Goal: Task Accomplishment & Management: Use online tool/utility

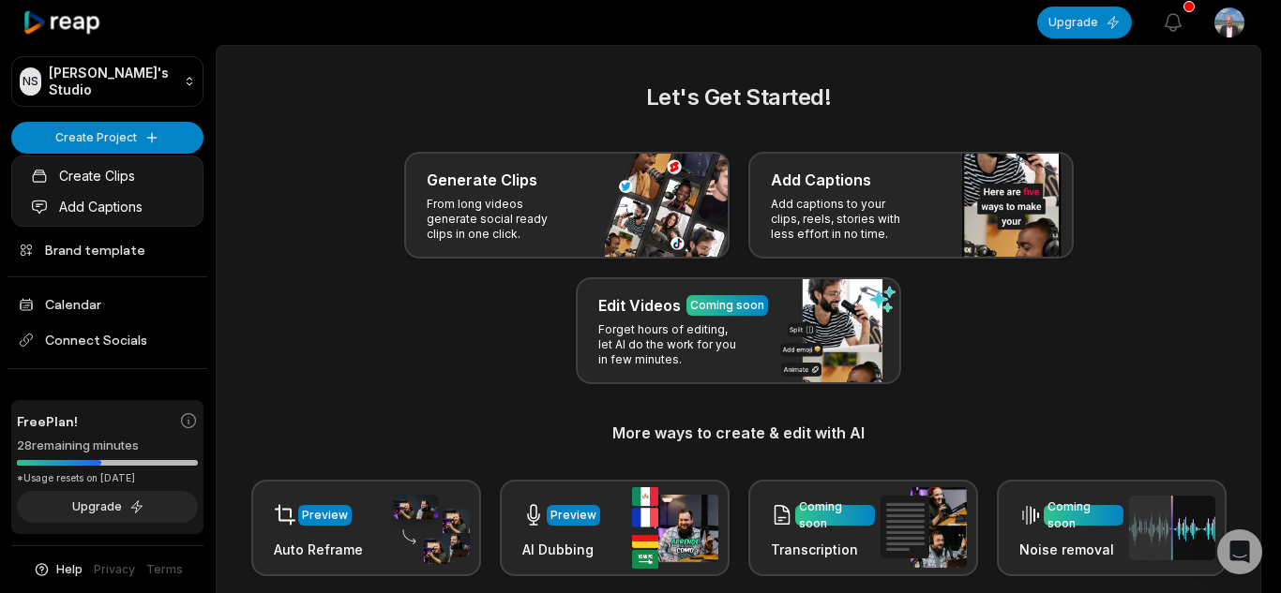
drag, startPoint x: 0, startPoint y: 0, endPoint x: 92, endPoint y: 30, distance: 96.6
click at [92, 30] on html "NS Nigel's Studio Create Project Home Projects Brand template Calendar Connect …" at bounding box center [640, 296] width 1281 height 593
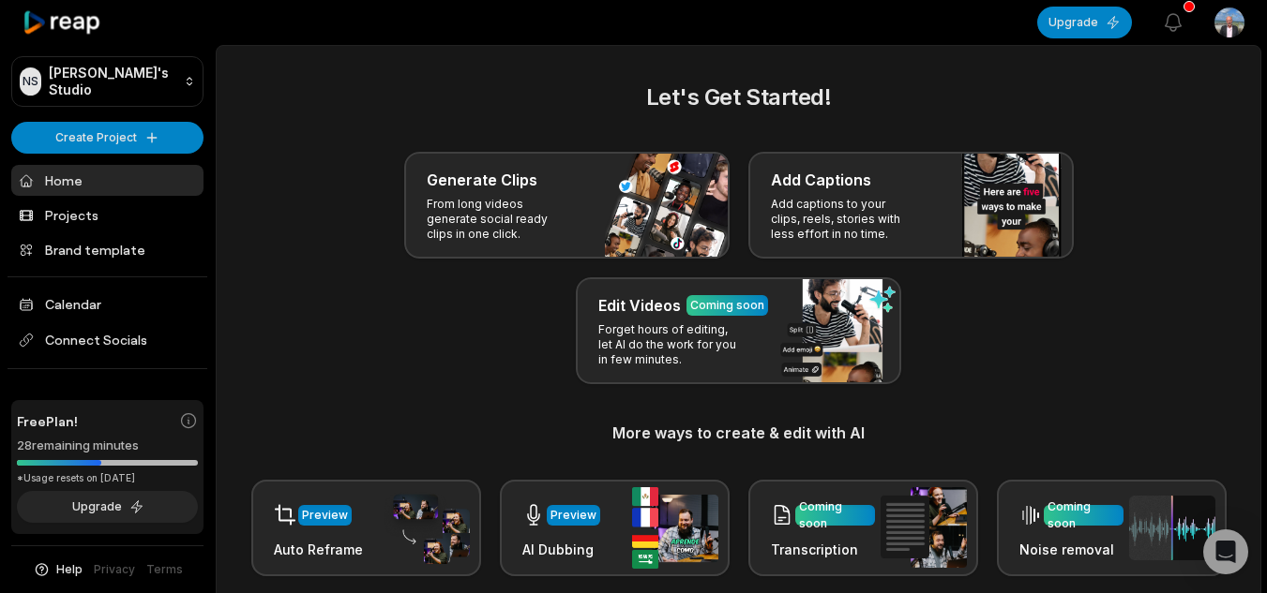
click at [148, 119] on div "NS Nigel's Studio Create Project Home Projects Brand template Calendar Connect …" at bounding box center [108, 296] width 216 height 593
click at [155, 127] on html "NS Nigel's Studio Create Project Home Projects Brand template Calendar Connect …" at bounding box center [633, 296] width 1267 height 593
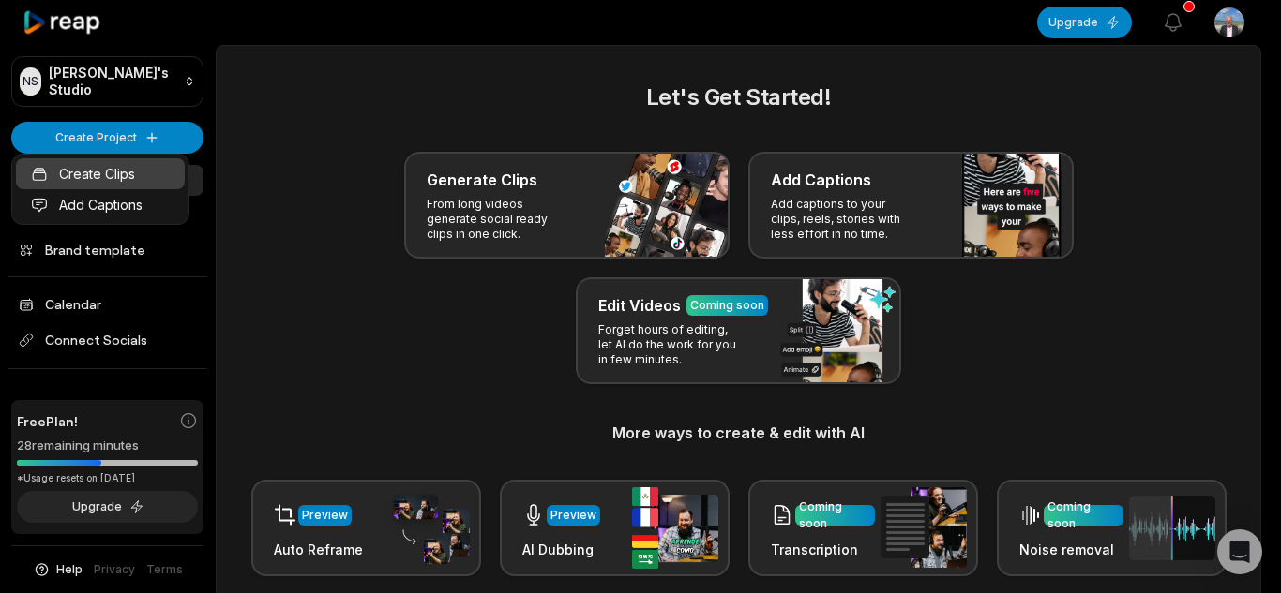
click at [91, 172] on link "Create Clips" at bounding box center [100, 173] width 169 height 31
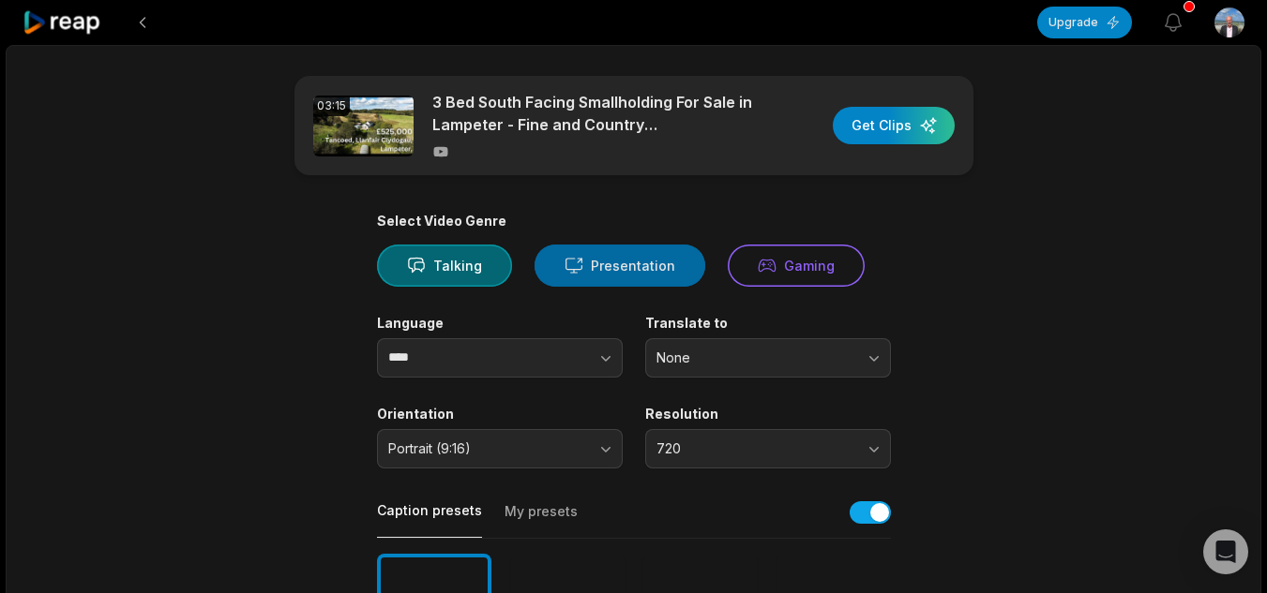
click at [630, 262] on button "Presentation" at bounding box center [619, 266] width 171 height 42
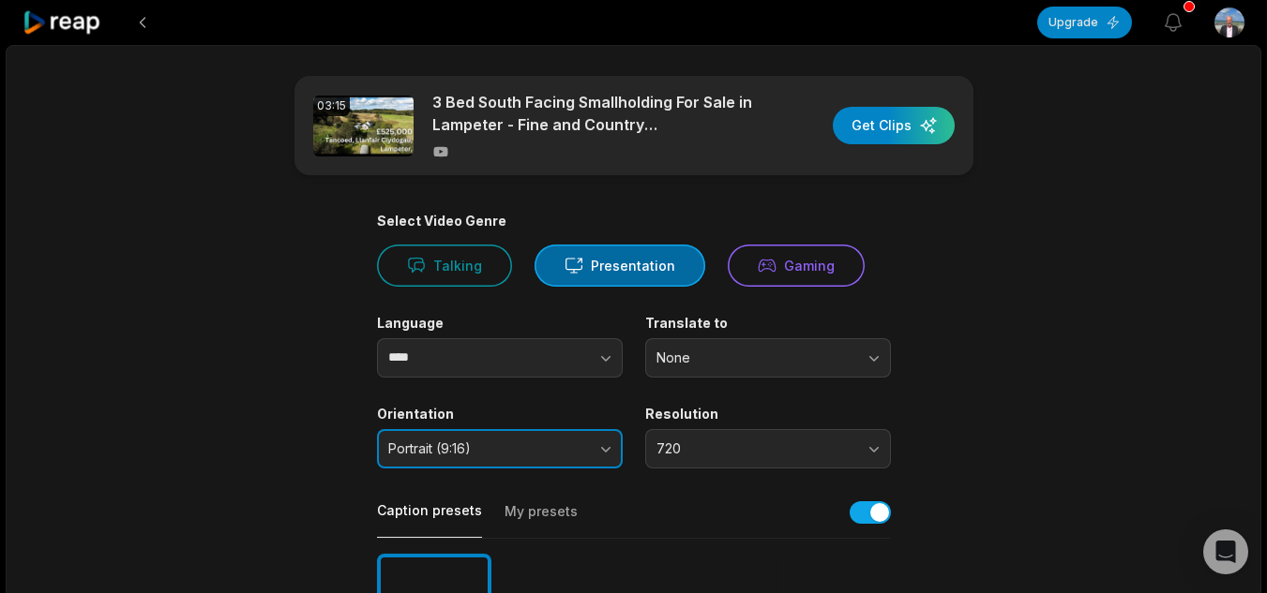
click at [612, 445] on button "Portrait (9:16)" at bounding box center [500, 448] width 246 height 39
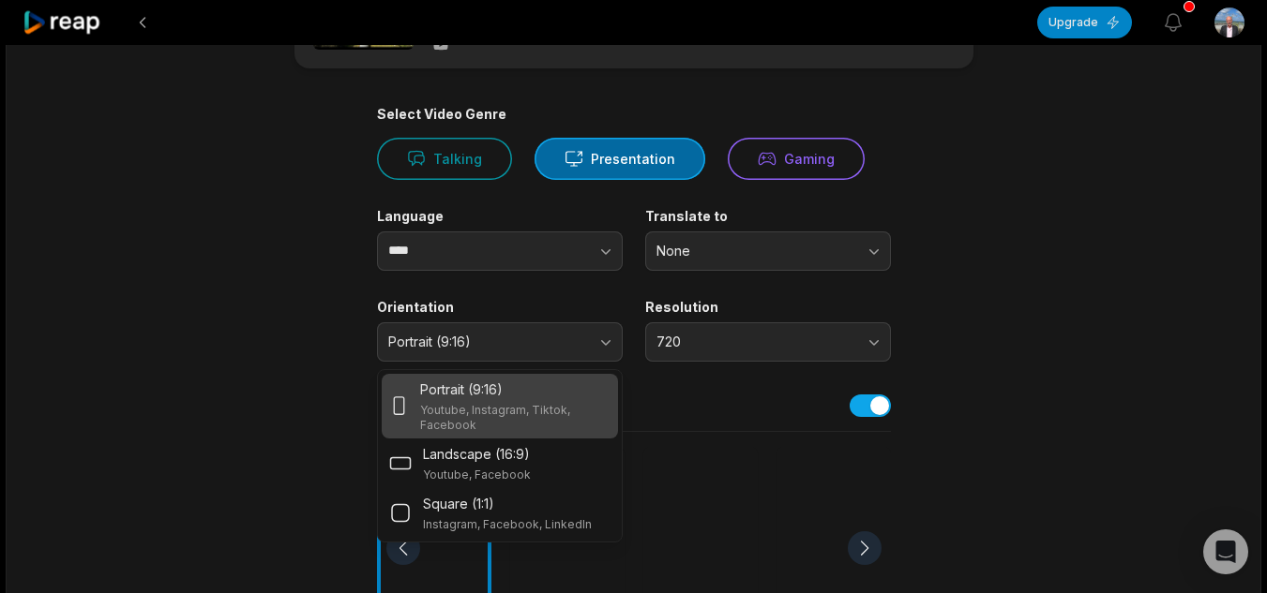
scroll to position [196, 0]
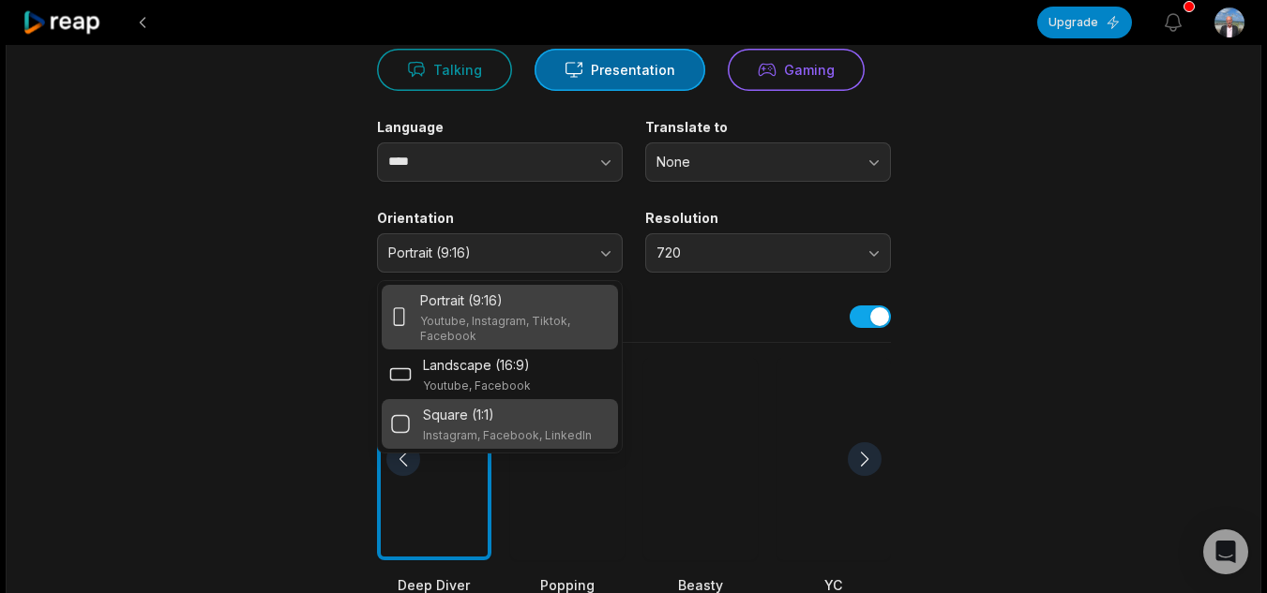
click at [497, 414] on div "Square (1:1)" at bounding box center [507, 415] width 169 height 20
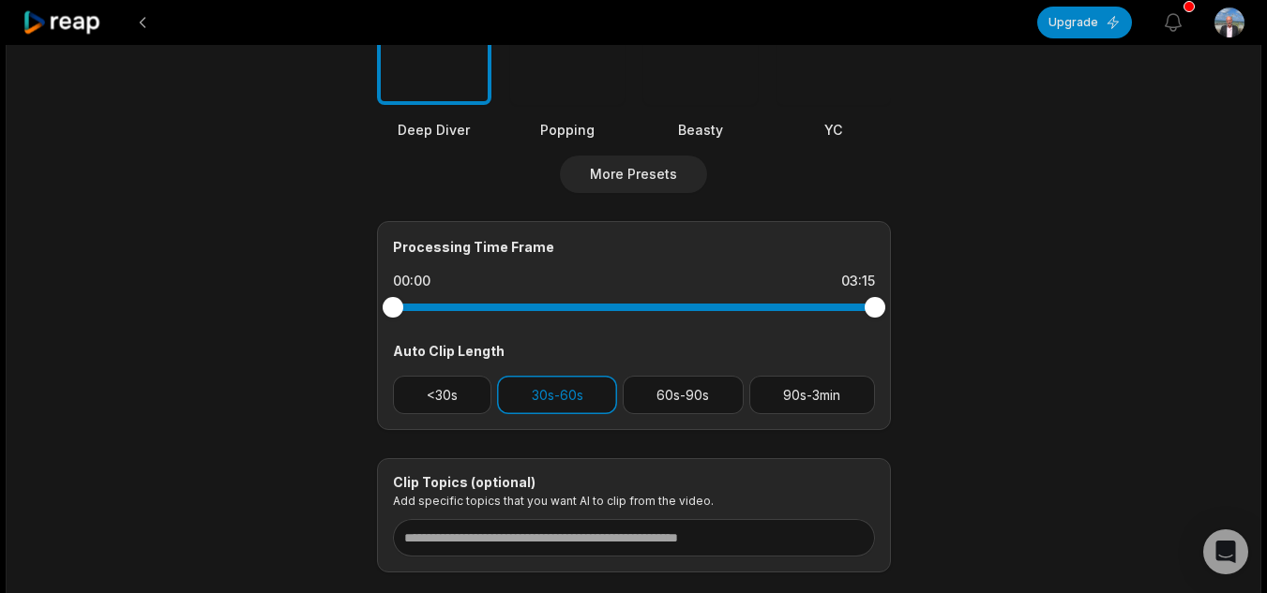
scroll to position [659, 0]
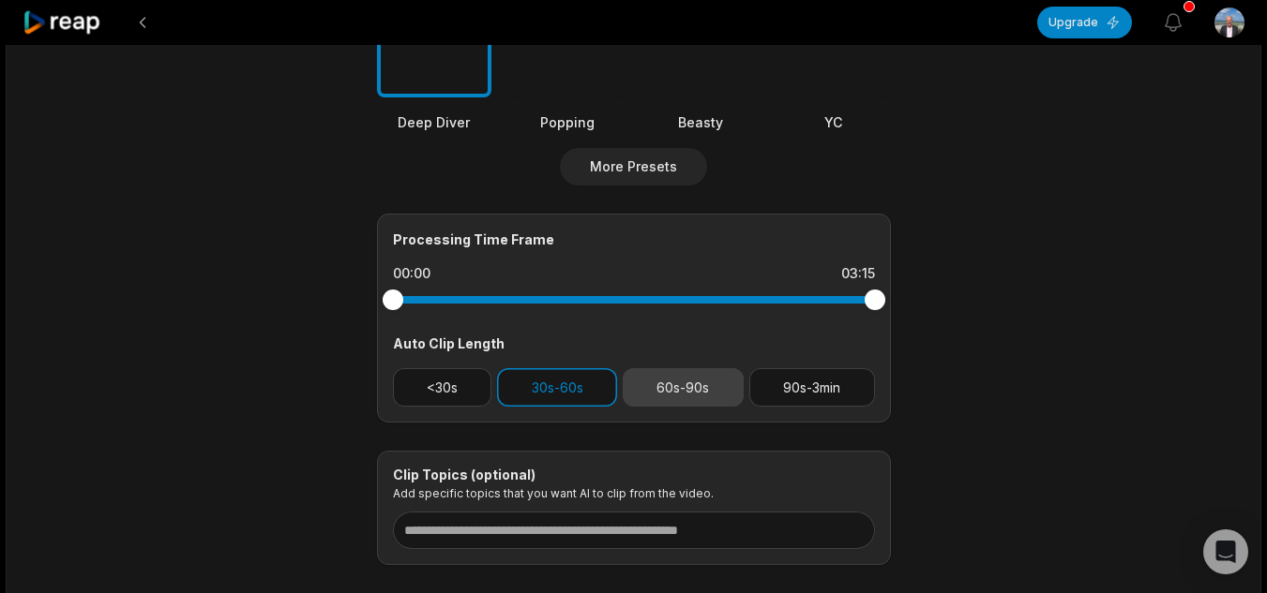
click at [679, 380] on button "60s-90s" at bounding box center [682, 387] width 121 height 38
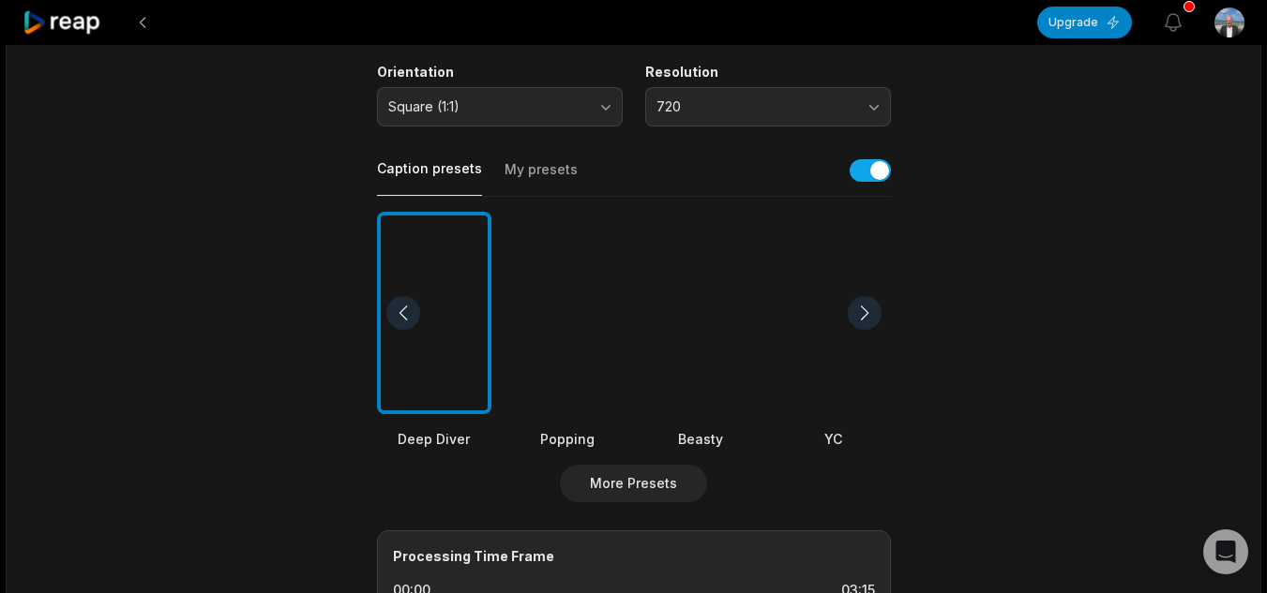
scroll to position [351, 0]
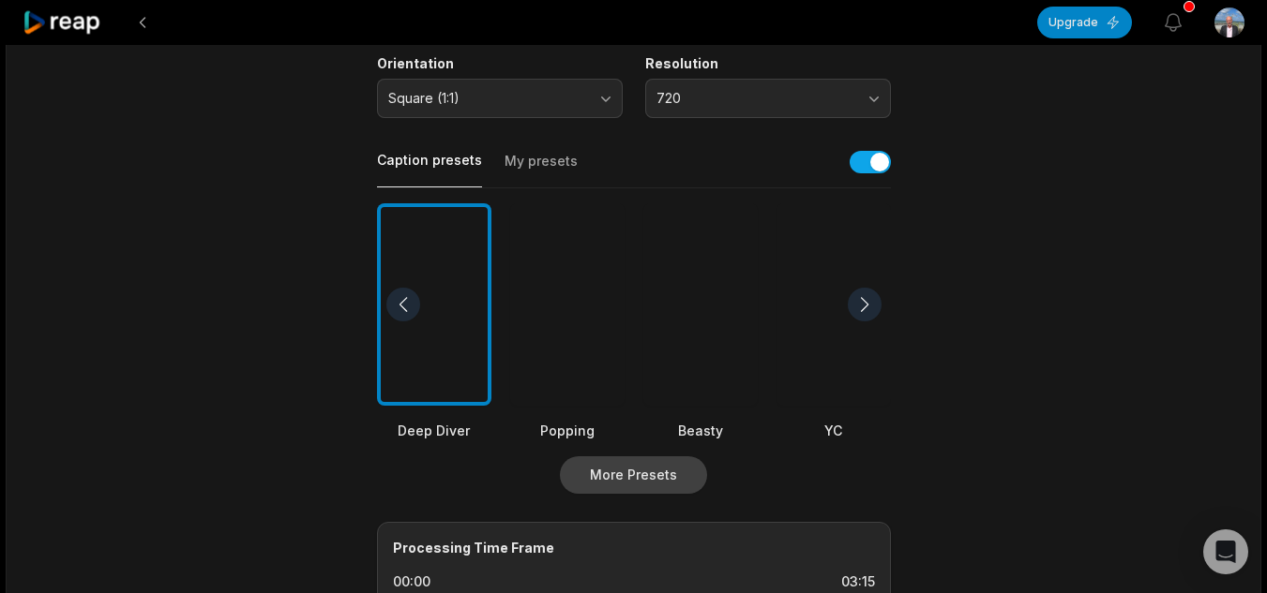
click at [624, 476] on button "More Presets" at bounding box center [633, 475] width 147 height 37
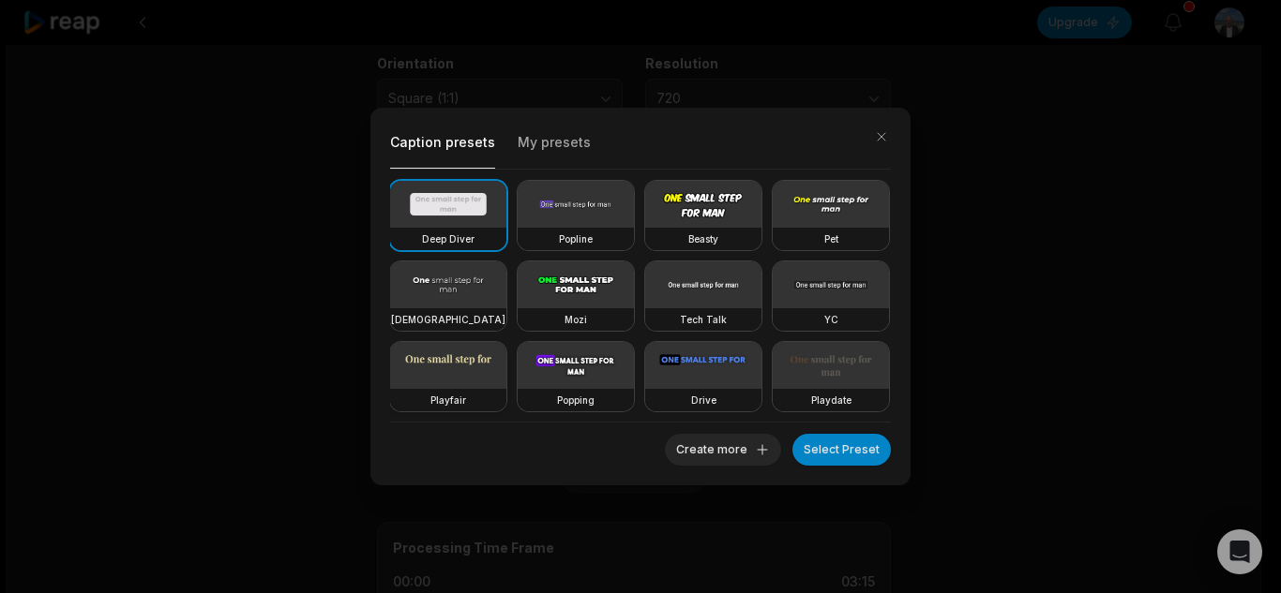
click at [506, 381] on video at bounding box center [448, 365] width 116 height 47
click at [506, 358] on video at bounding box center [448, 365] width 116 height 47
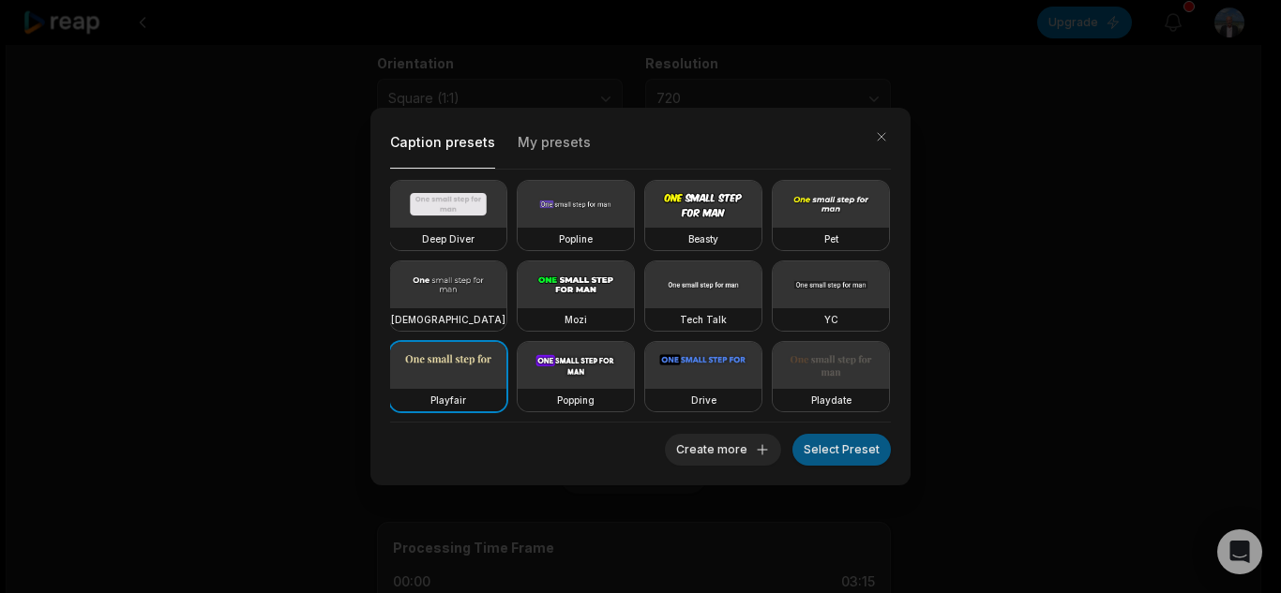
click at [834, 446] on button "Select Preset" at bounding box center [841, 450] width 98 height 32
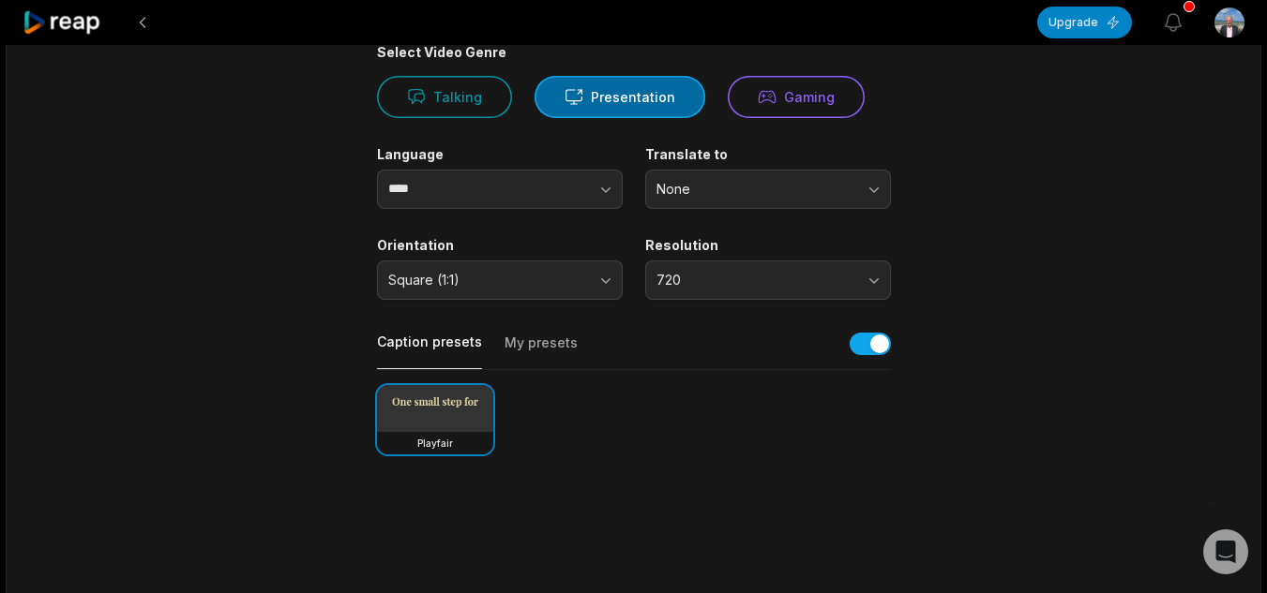
scroll to position [0, 0]
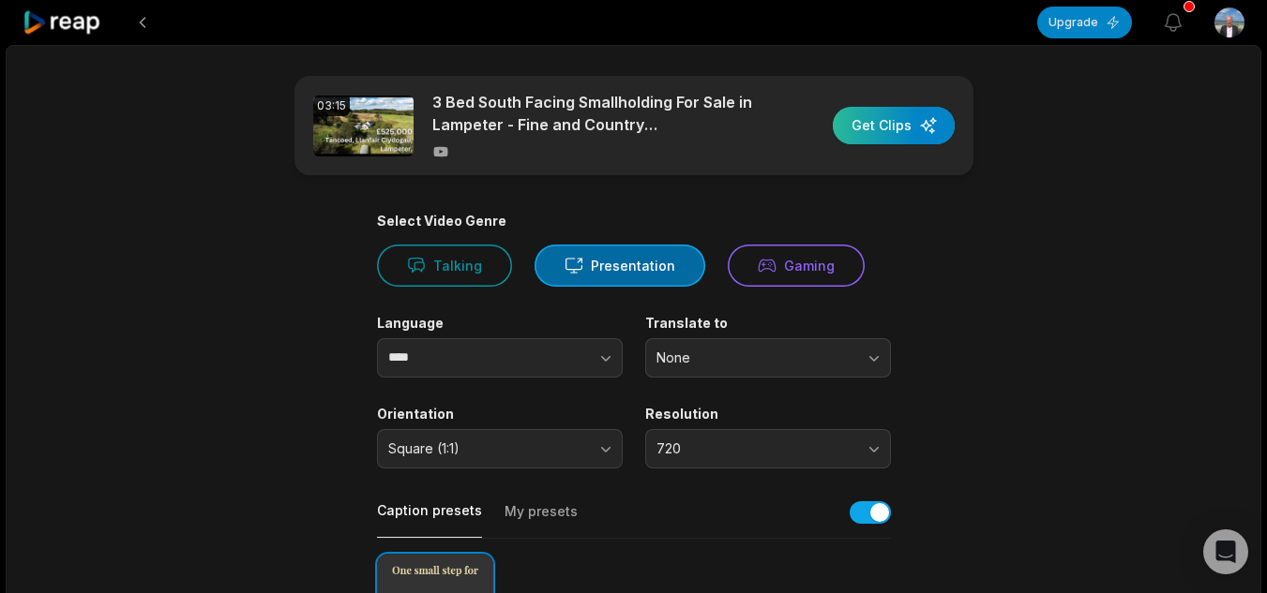
click at [908, 121] on div "button" at bounding box center [893, 125] width 122 height 37
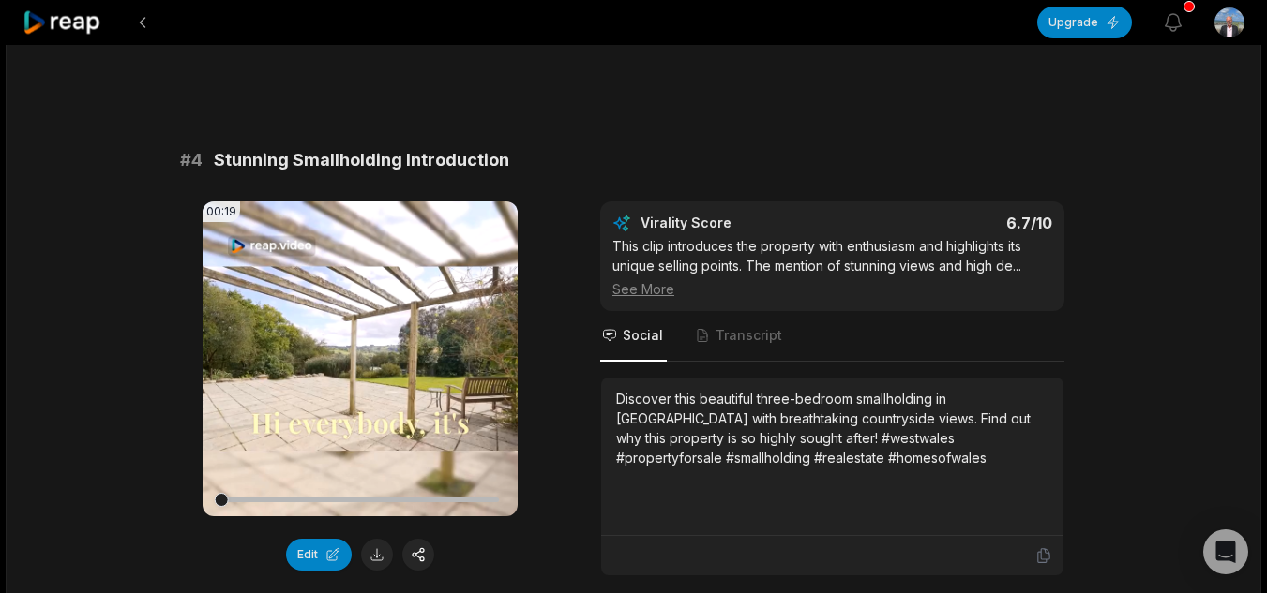
scroll to position [1703, 0]
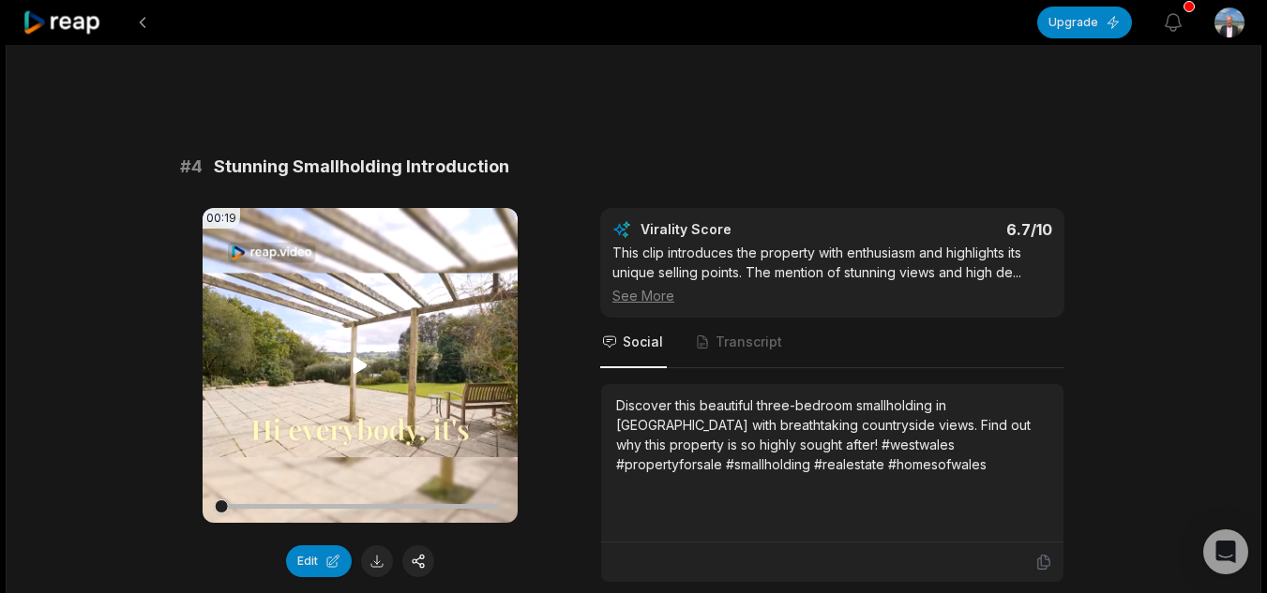
click at [356, 372] on icon at bounding box center [360, 365] width 14 height 16
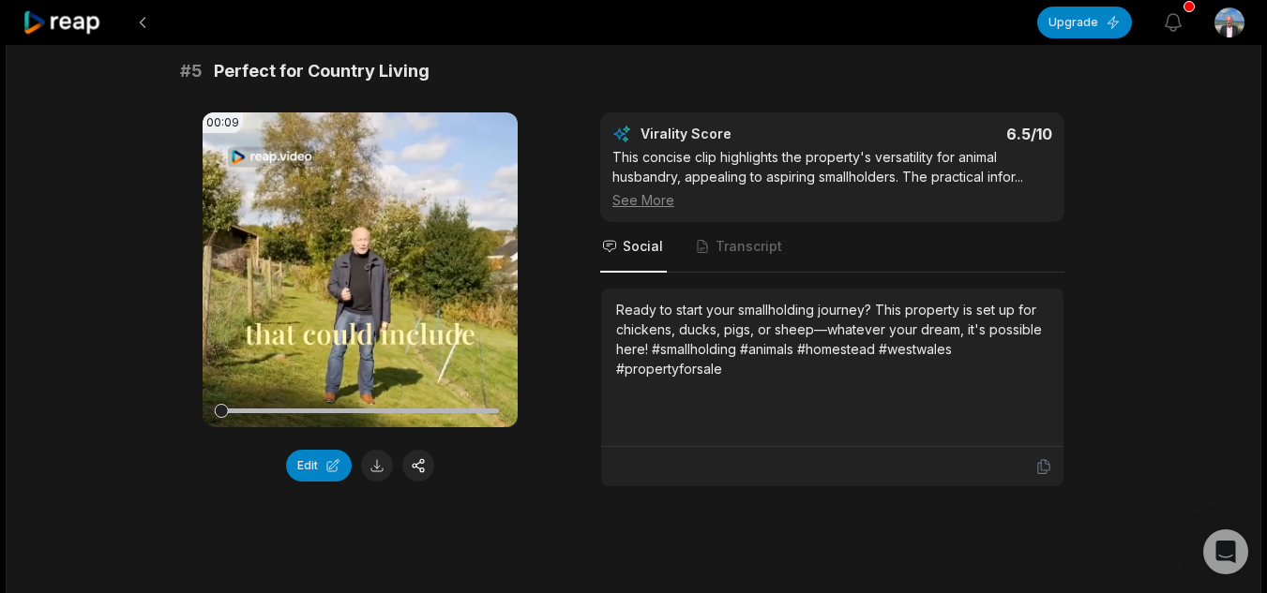
scroll to position [2347, 0]
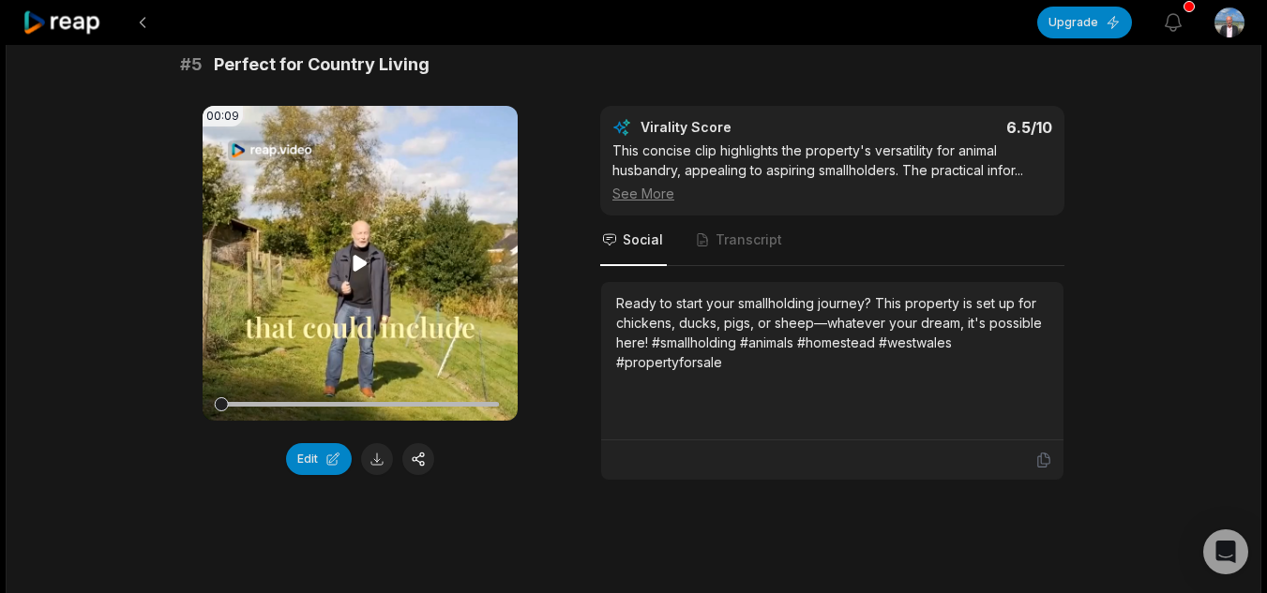
click at [352, 263] on icon at bounding box center [360, 263] width 22 height 22
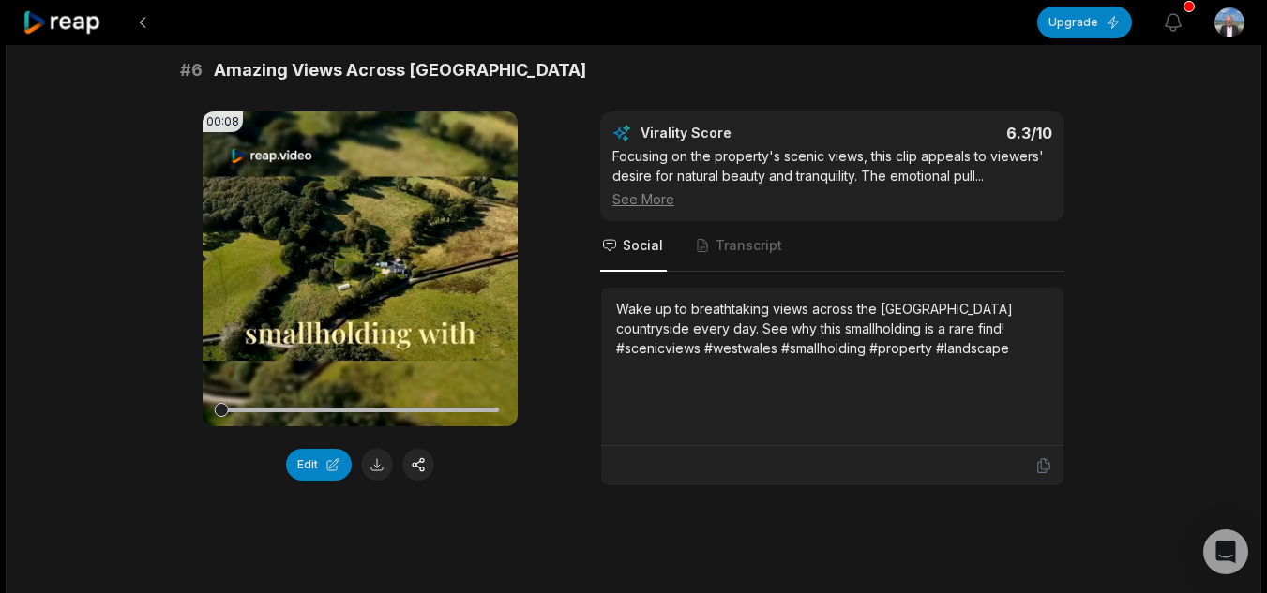
scroll to position [2904, 0]
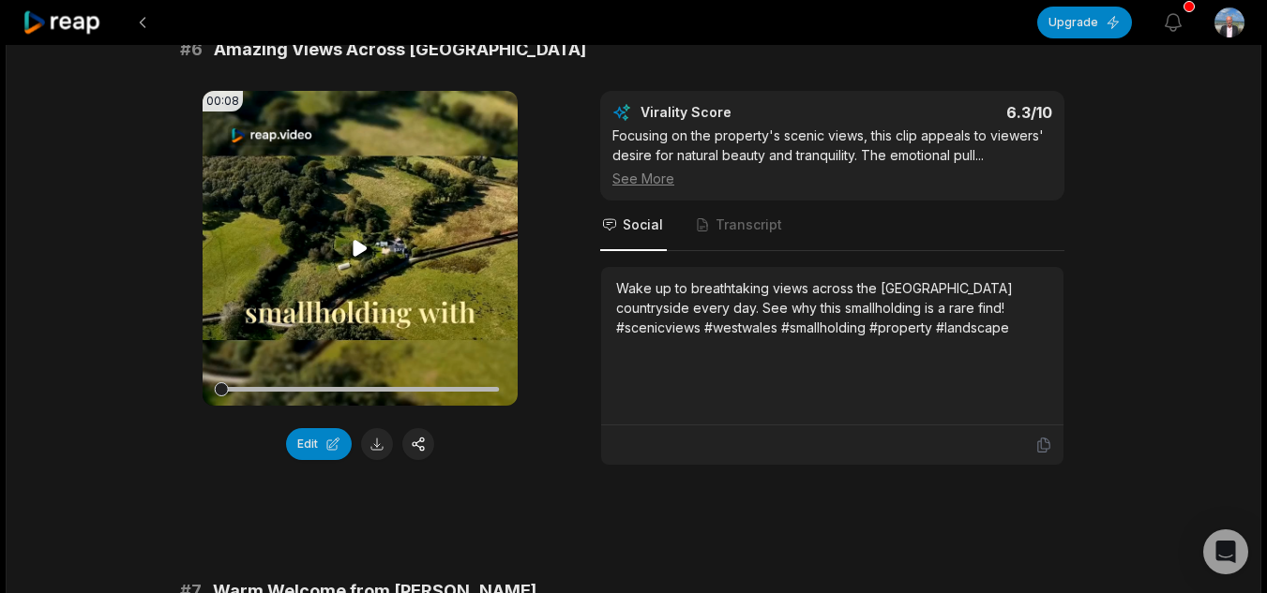
click at [367, 246] on icon at bounding box center [360, 248] width 22 height 22
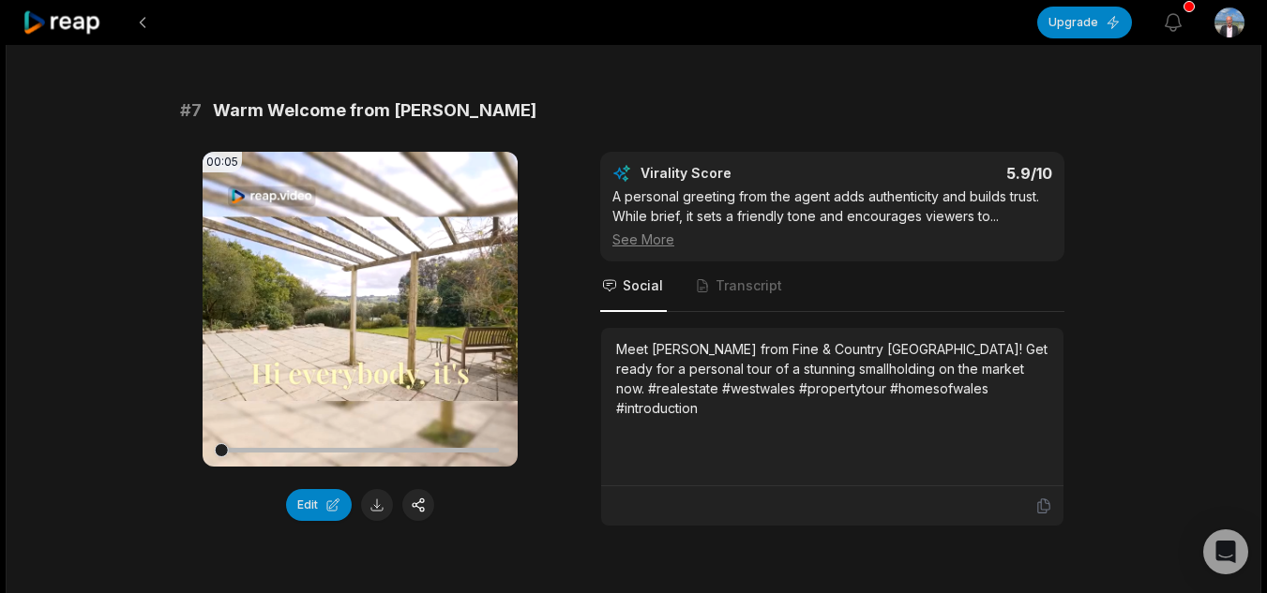
scroll to position [3460, 0]
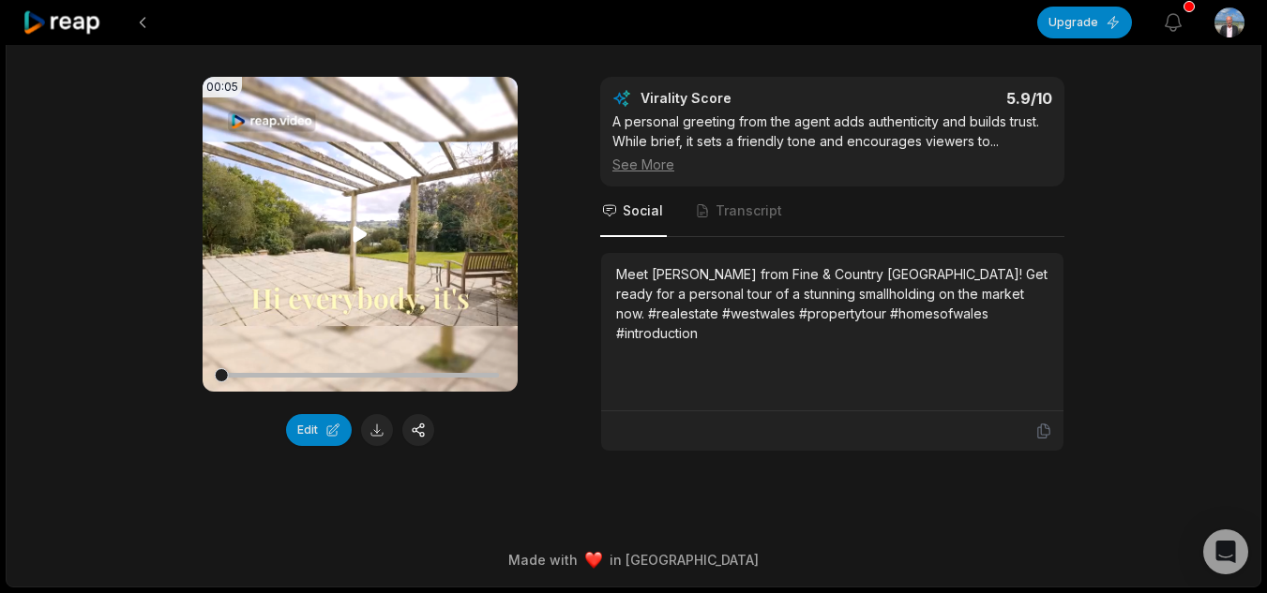
click at [317, 236] on video "Your browser does not support mp4 format." at bounding box center [359, 234] width 315 height 315
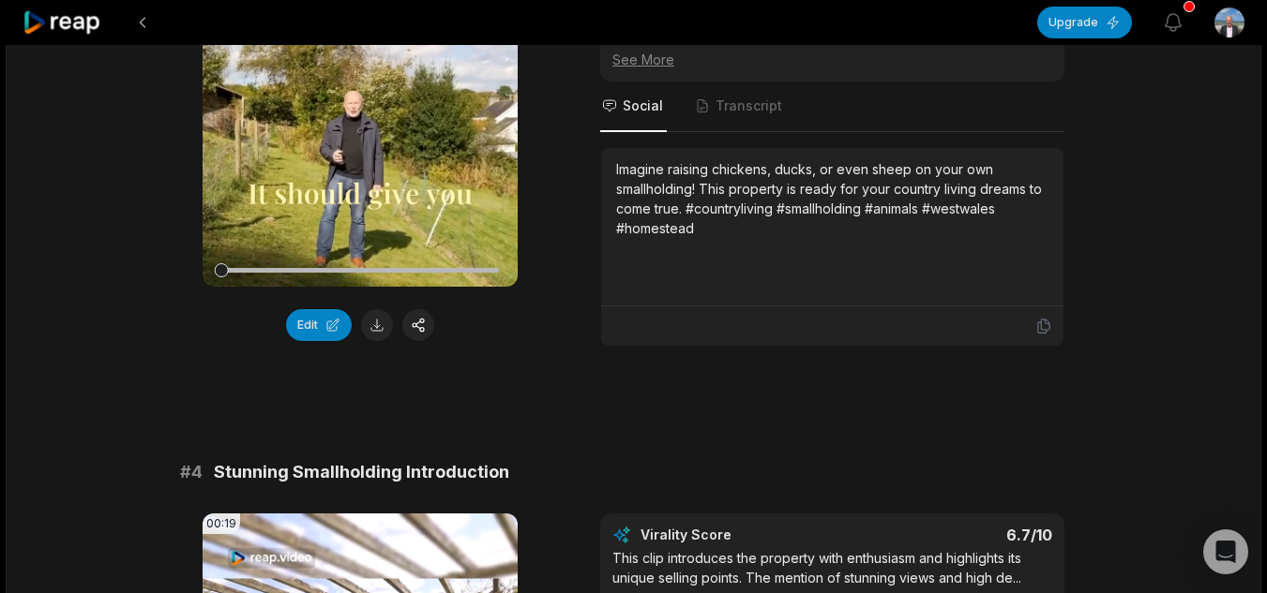
scroll to position [1425, 0]
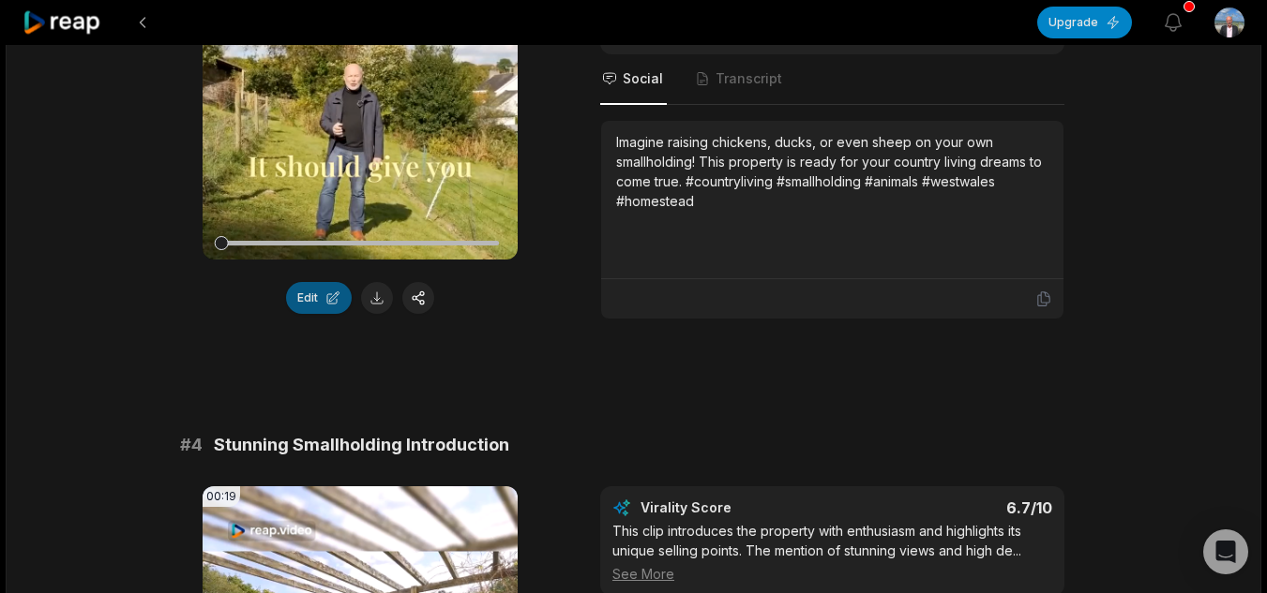
click at [320, 300] on button "Edit" at bounding box center [319, 298] width 66 height 32
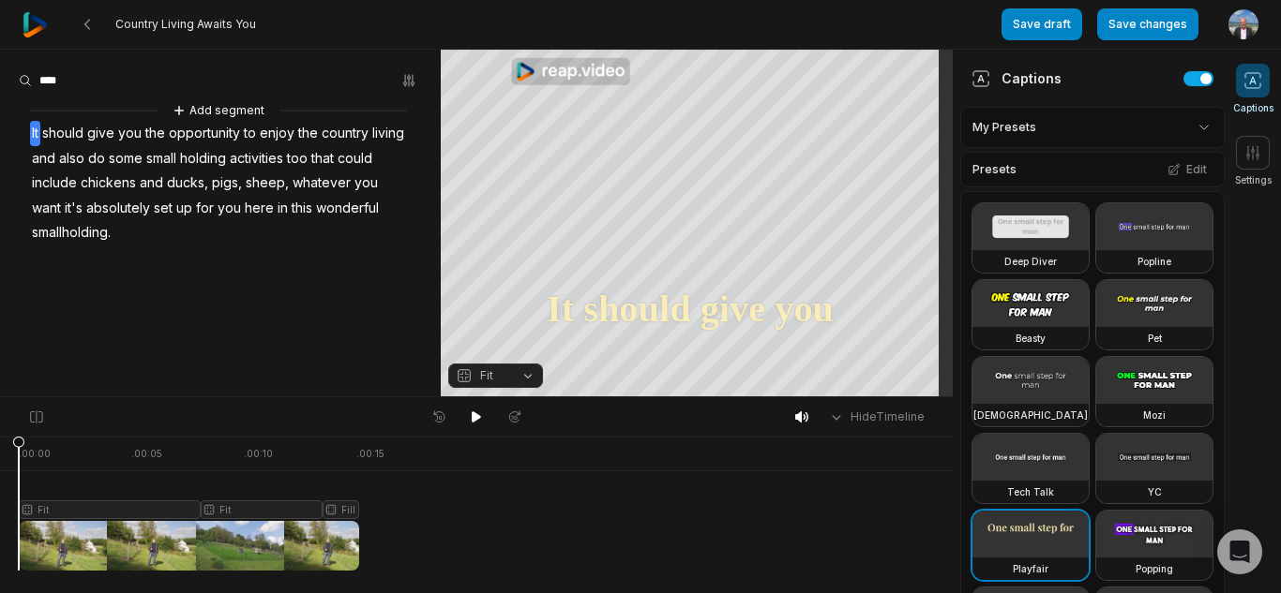
click at [1249, 94] on span at bounding box center [1253, 81] width 34 height 34
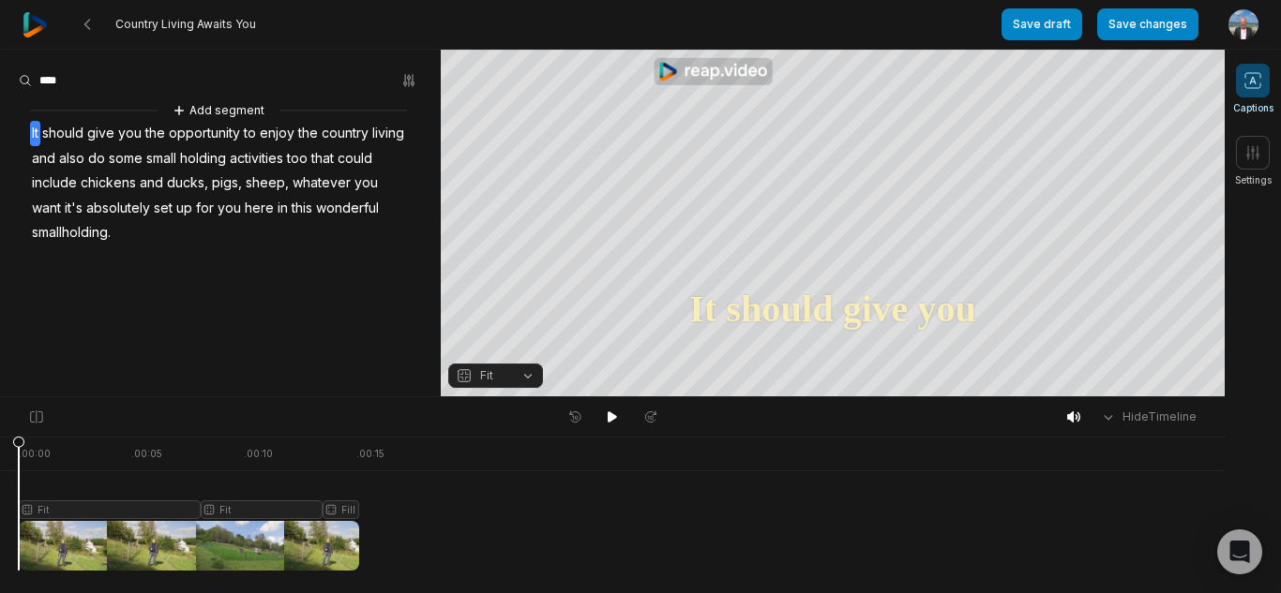
click at [1246, 94] on span at bounding box center [1253, 81] width 34 height 34
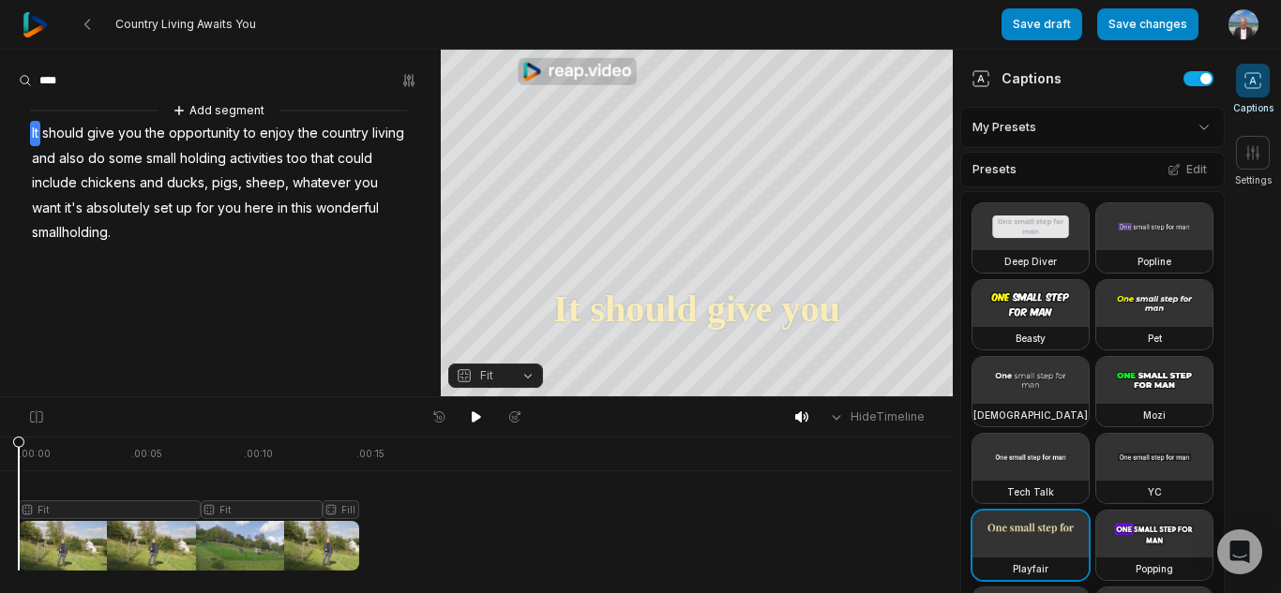
scroll to position [50, 0]
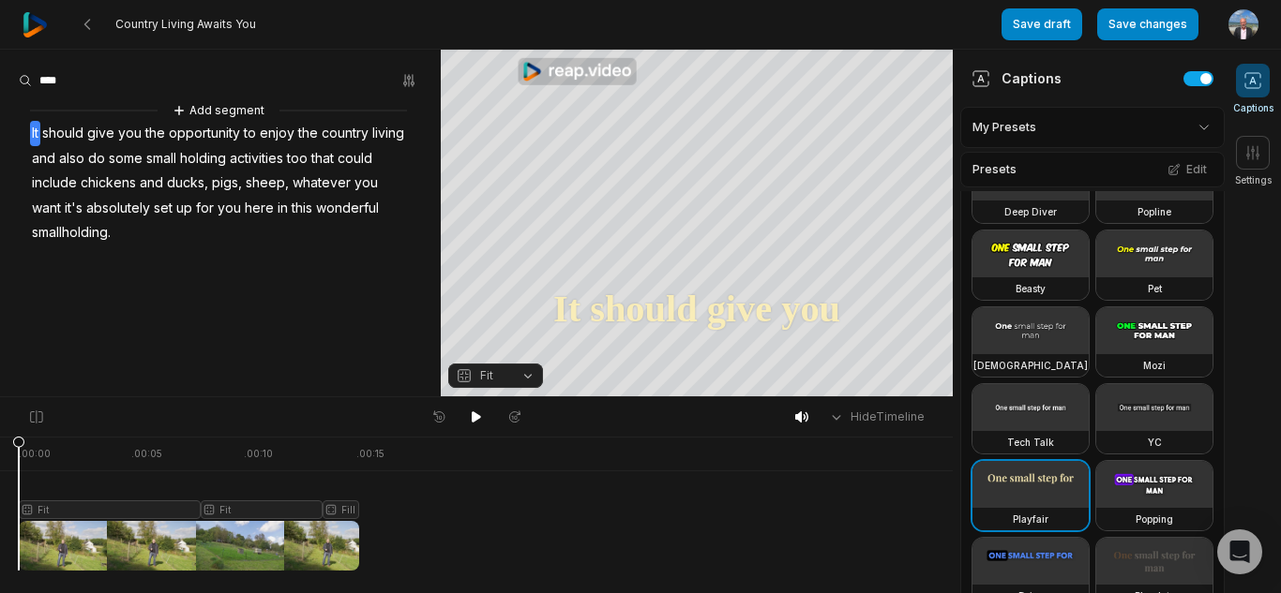
click at [482, 416] on icon at bounding box center [476, 417] width 15 height 15
click at [1261, 150] on icon at bounding box center [1252, 152] width 19 height 19
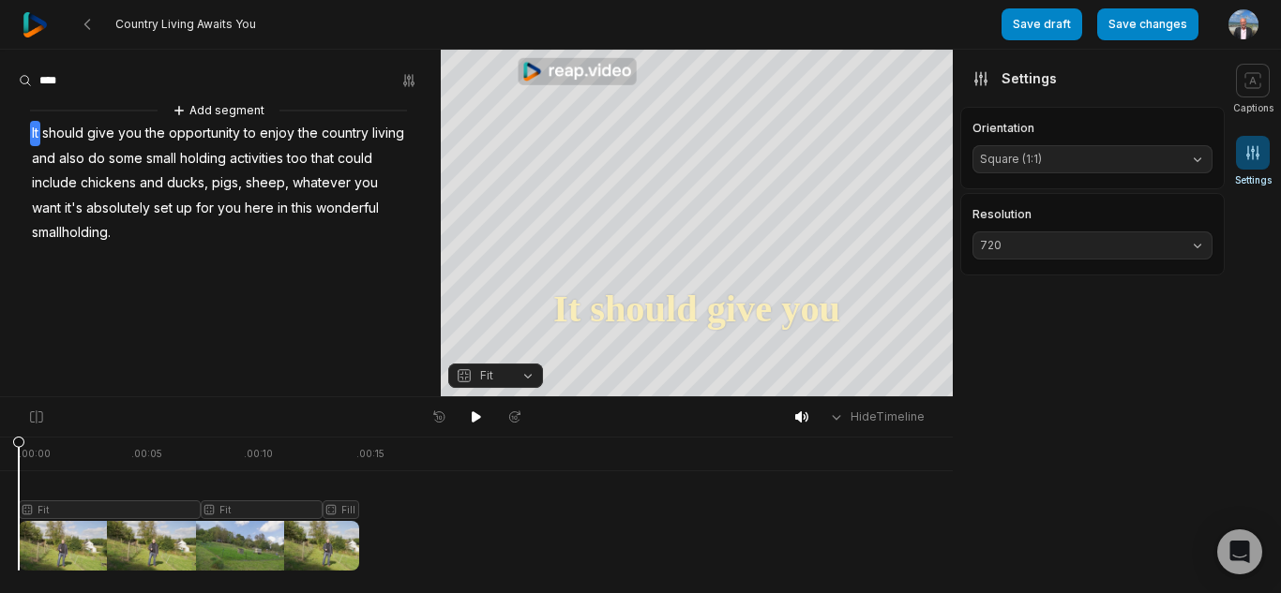
click at [1136, 148] on button "Square (1:1)" at bounding box center [1092, 159] width 240 height 28
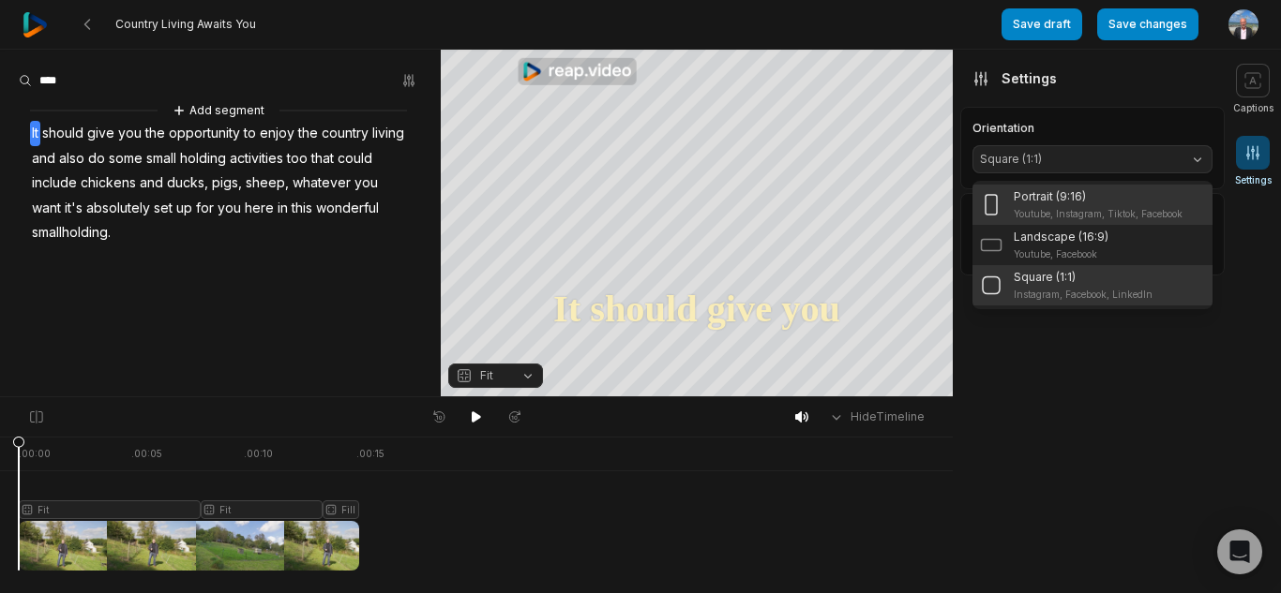
click at [1030, 208] on p "Youtube, Instagram, Tiktok, Facebook" at bounding box center [1097, 214] width 169 height 14
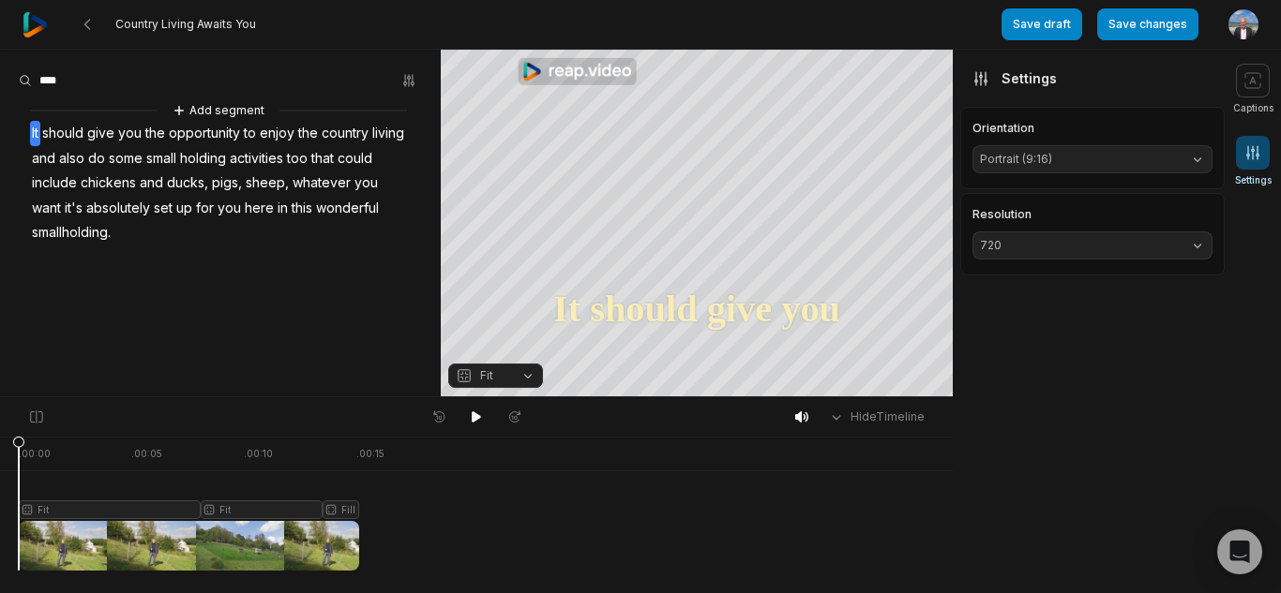
click at [1152, 157] on span "Portrait (9:16)" at bounding box center [1077, 159] width 195 height 17
click at [499, 375] on span "Fit" at bounding box center [481, 375] width 50 height 17
click at [498, 352] on div "Fill" at bounding box center [495, 346] width 95 height 24
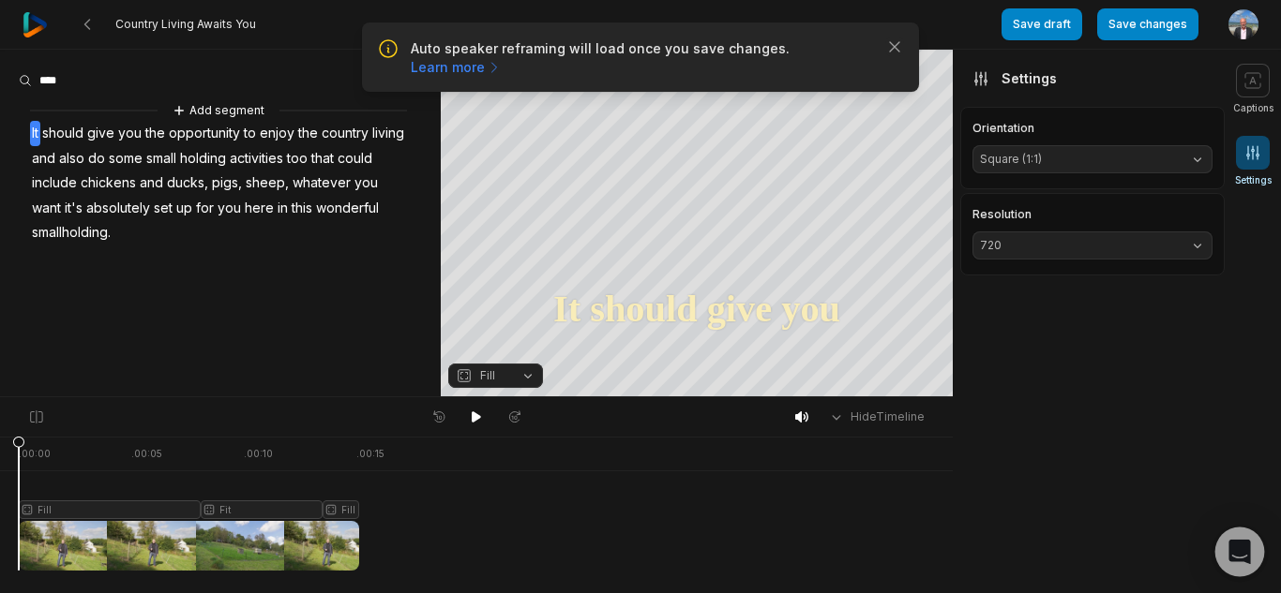
click at [1243, 554] on icon "Open Intercom Messenger" at bounding box center [1239, 552] width 22 height 24
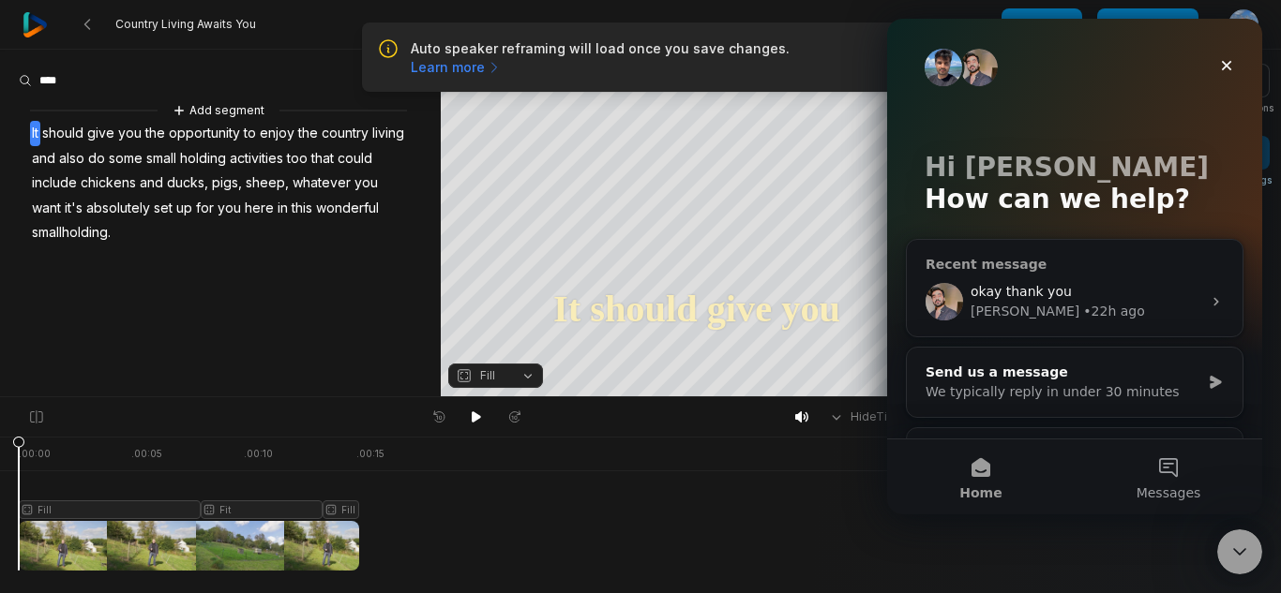
click at [1058, 296] on span "okay thank you" at bounding box center [1020, 291] width 101 height 15
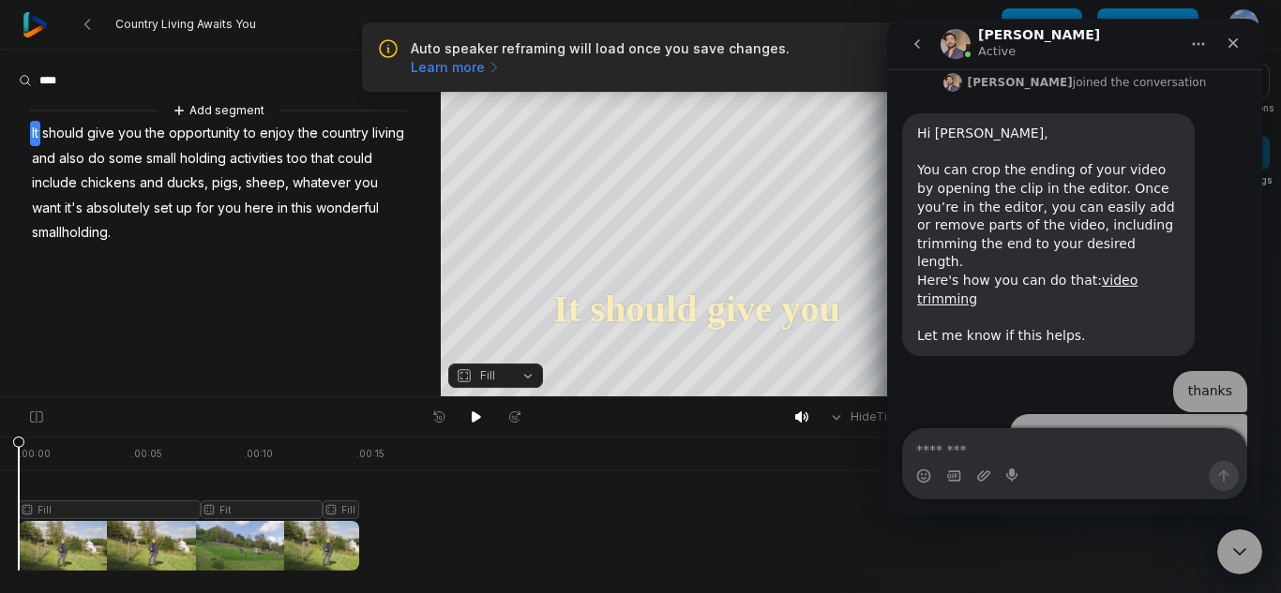
scroll to position [231, 0]
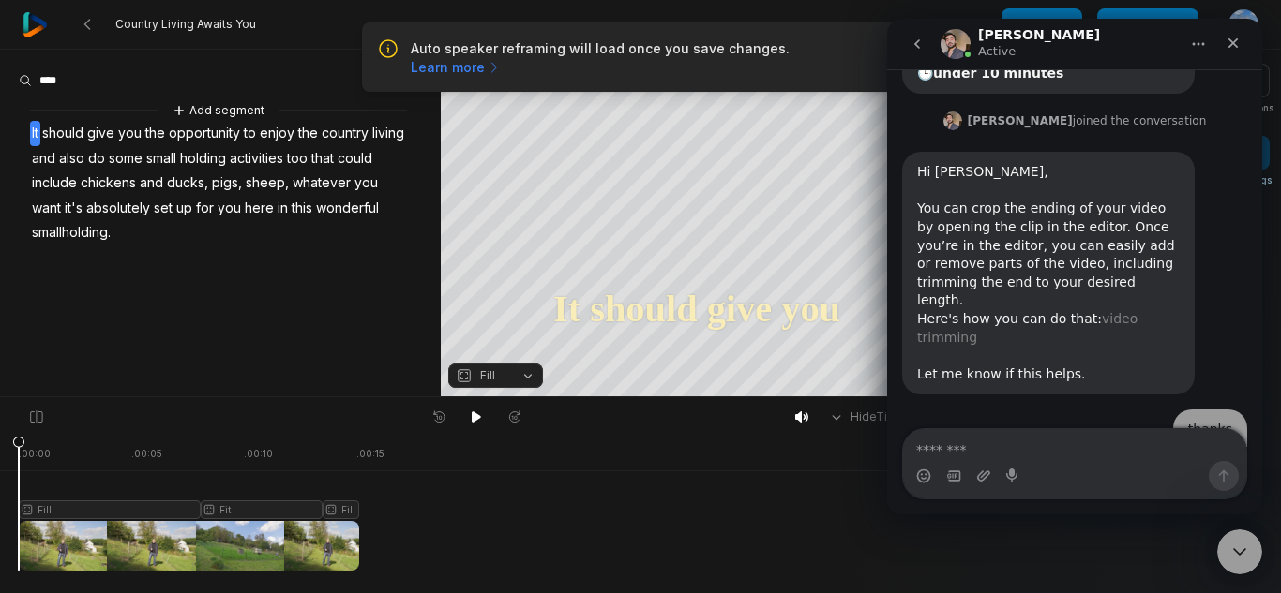
click at [1116, 311] on link "video trimming" at bounding box center [1027, 328] width 220 height 34
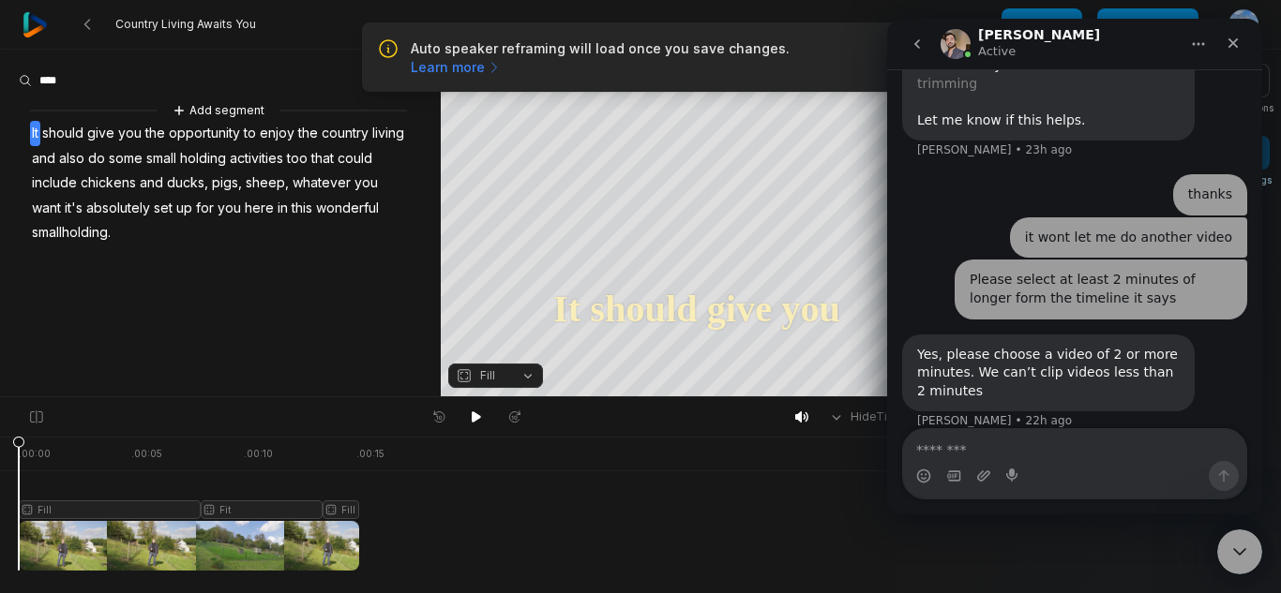
scroll to position [489, 0]
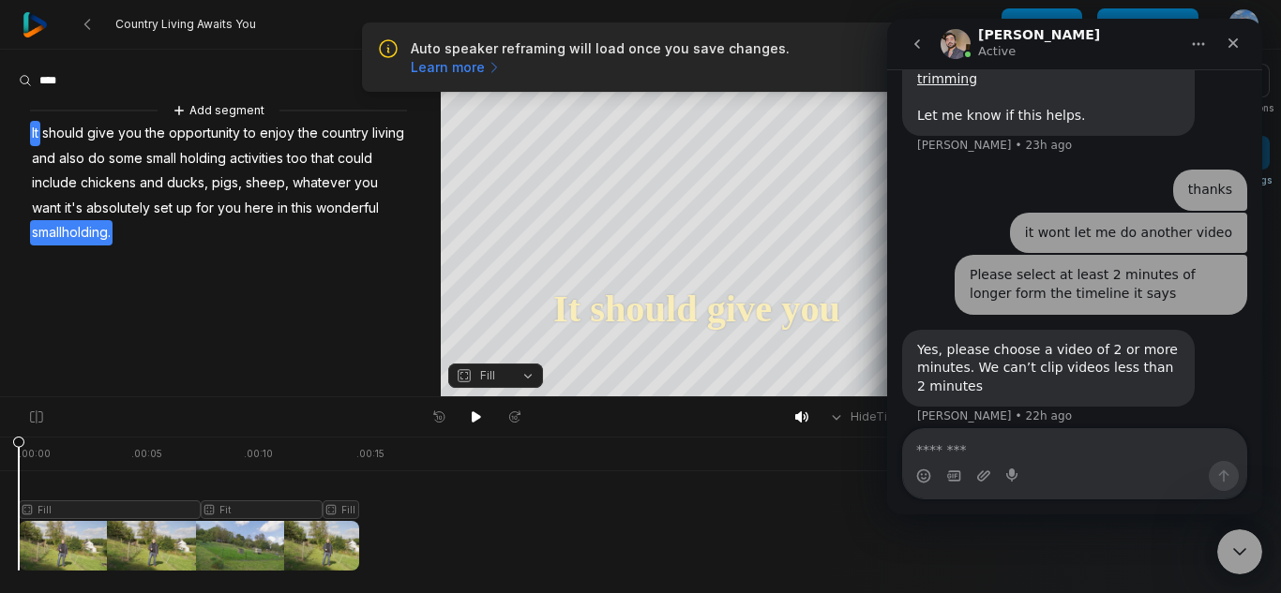
click at [191, 229] on div "Add segment It should give you the opportunity to enjoy the country living and …" at bounding box center [220, 172] width 441 height 145
click at [188, 232] on div "Add segment It should give you the opportunity to enjoy the country living and …" at bounding box center [220, 172] width 441 height 145
click at [187, 232] on div "Add segment It should give you the opportunity to enjoy the country living and …" at bounding box center [220, 172] width 441 height 145
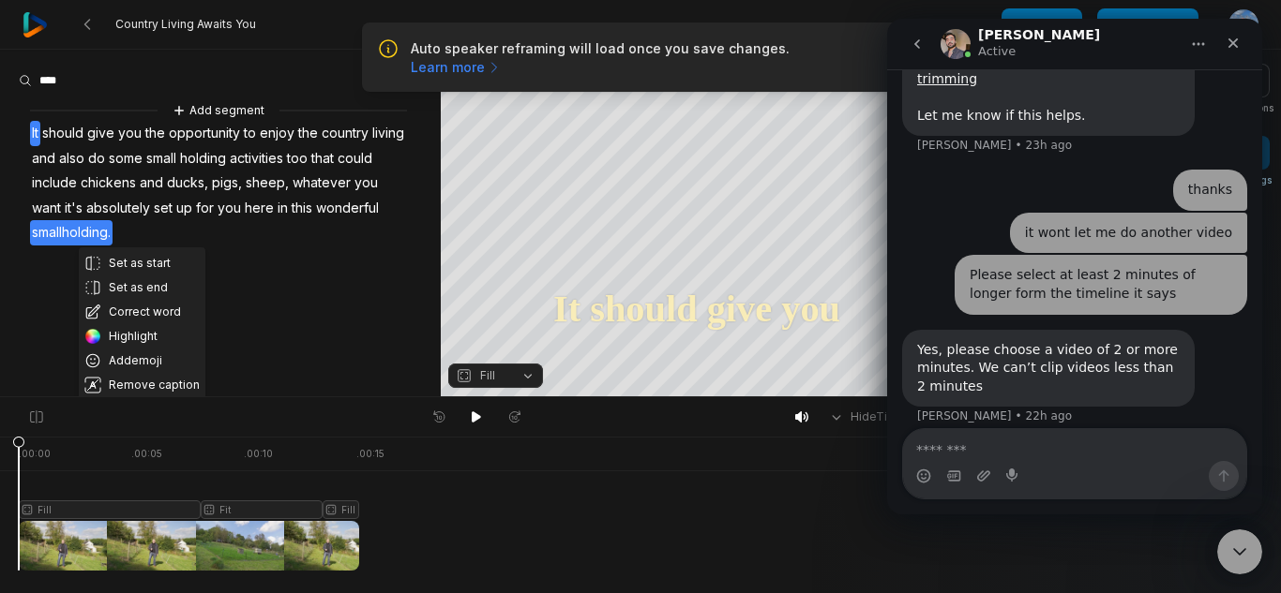
click at [261, 293] on aside "Set as start Set as end Correct word Highlight Add emoji Remove caption Remove …" at bounding box center [220, 223] width 441 height 347
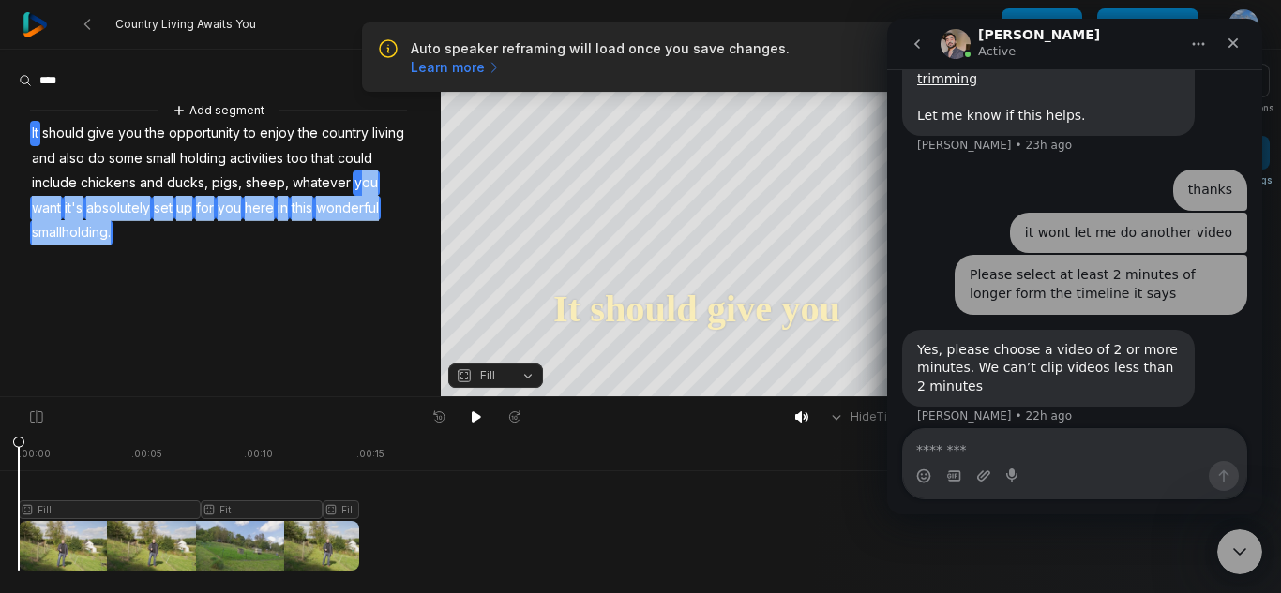
drag, startPoint x: 191, startPoint y: 231, endPoint x: 37, endPoint y: 210, distance: 156.1
click at [37, 210] on div "Add segment It should give you the opportunity to enjoy the country living and …" at bounding box center [220, 172] width 441 height 145
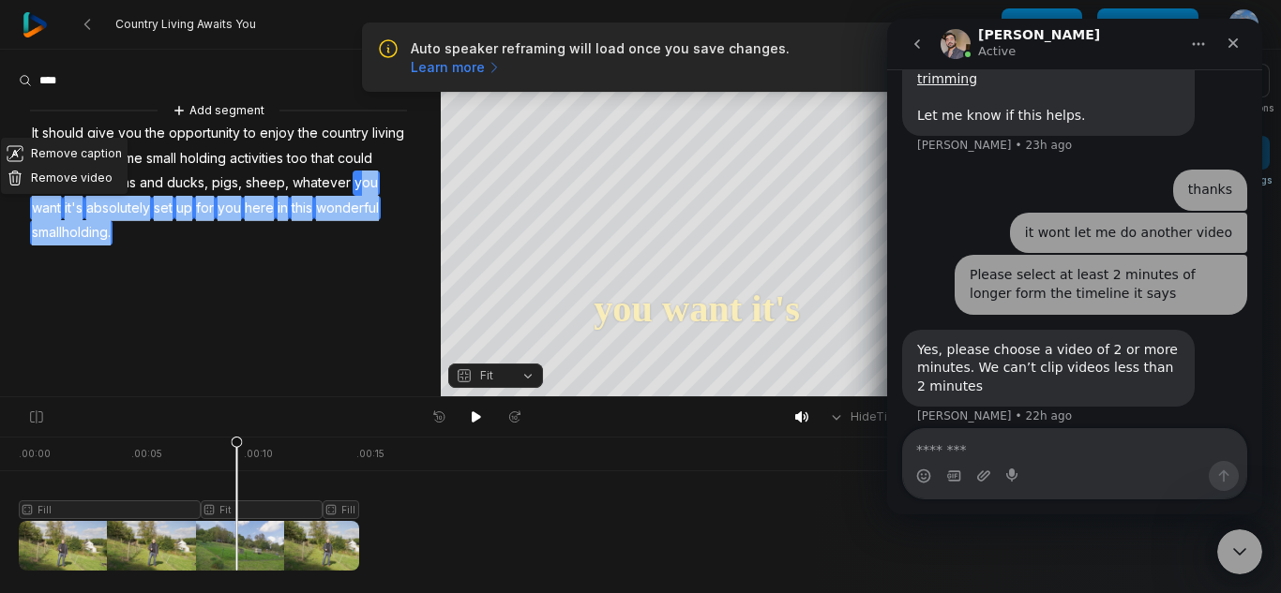
click at [225, 241] on div "Remove caption Remove video Add segment It should give you the opportunity to e…" at bounding box center [220, 172] width 441 height 145
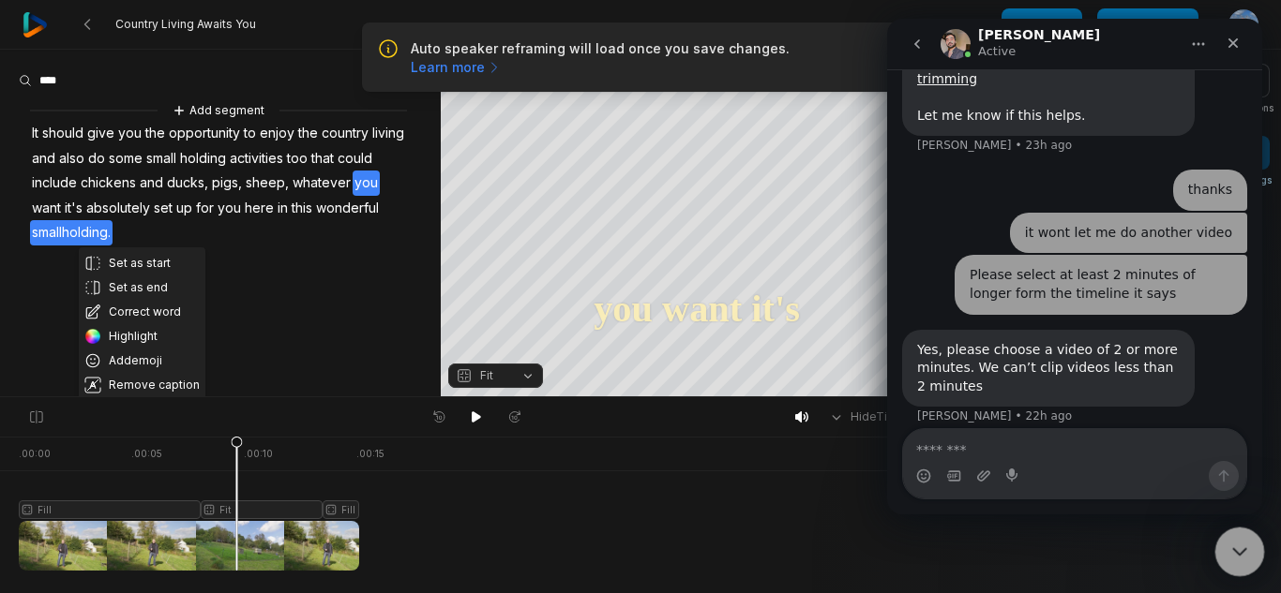
click at [1238, 556] on icon "Close Intercom Messenger" at bounding box center [1236, 549] width 22 height 22
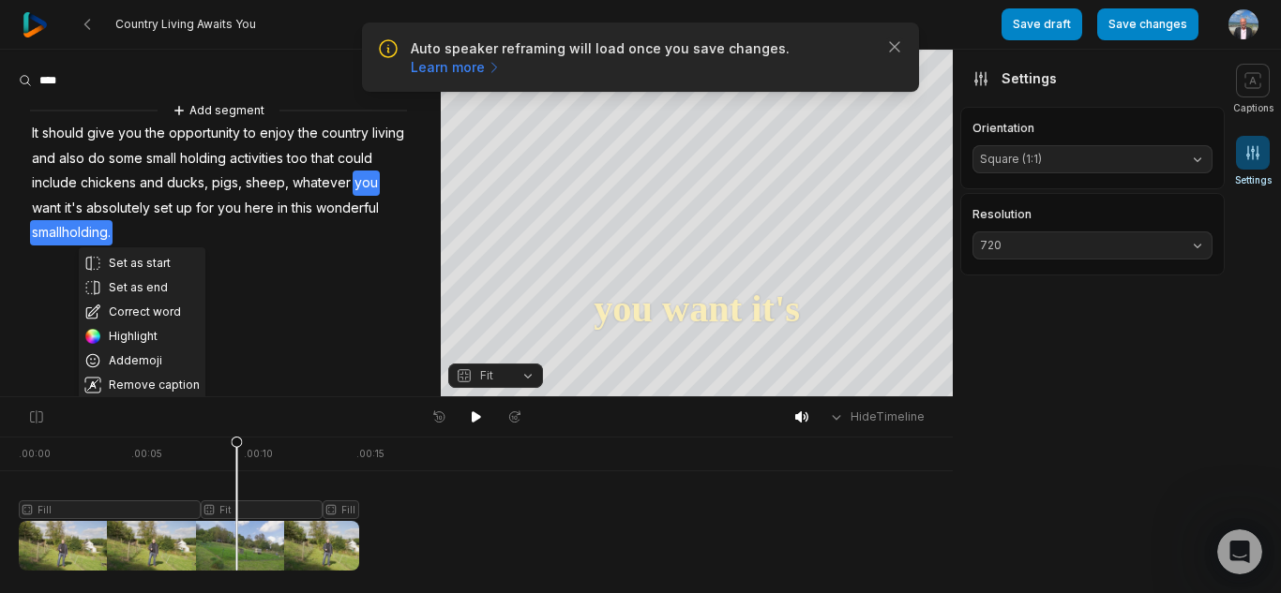
scroll to position [471, 0]
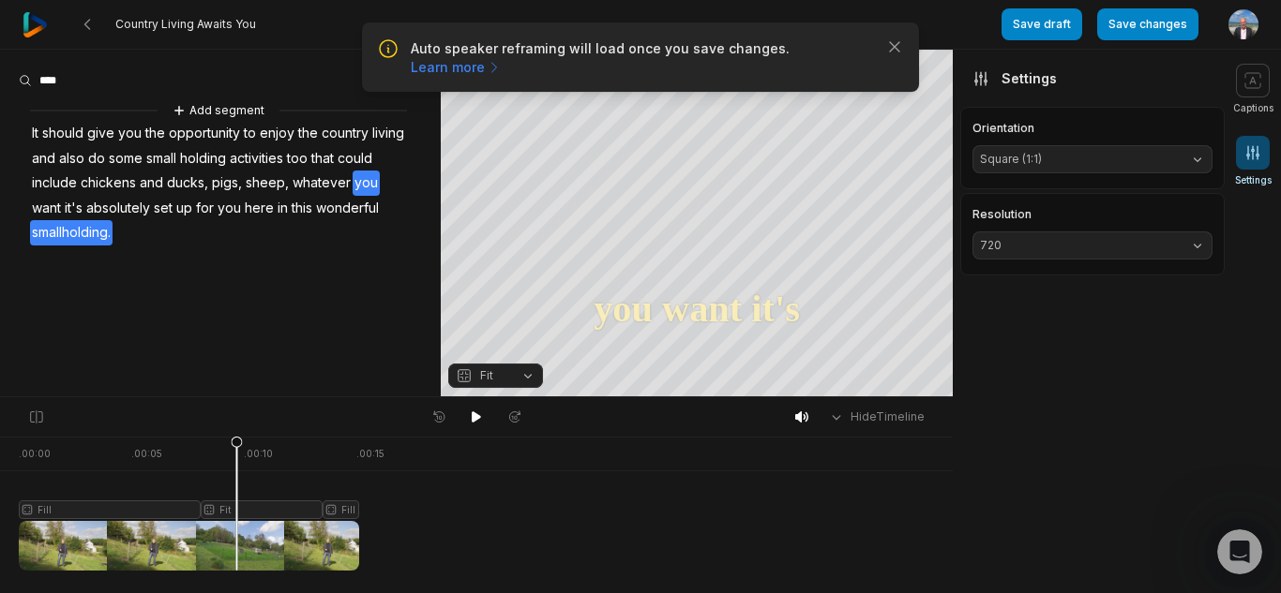
click at [231, 230] on div "Add segment It should give you the opportunity to enjoy the country living and …" at bounding box center [220, 172] width 441 height 145
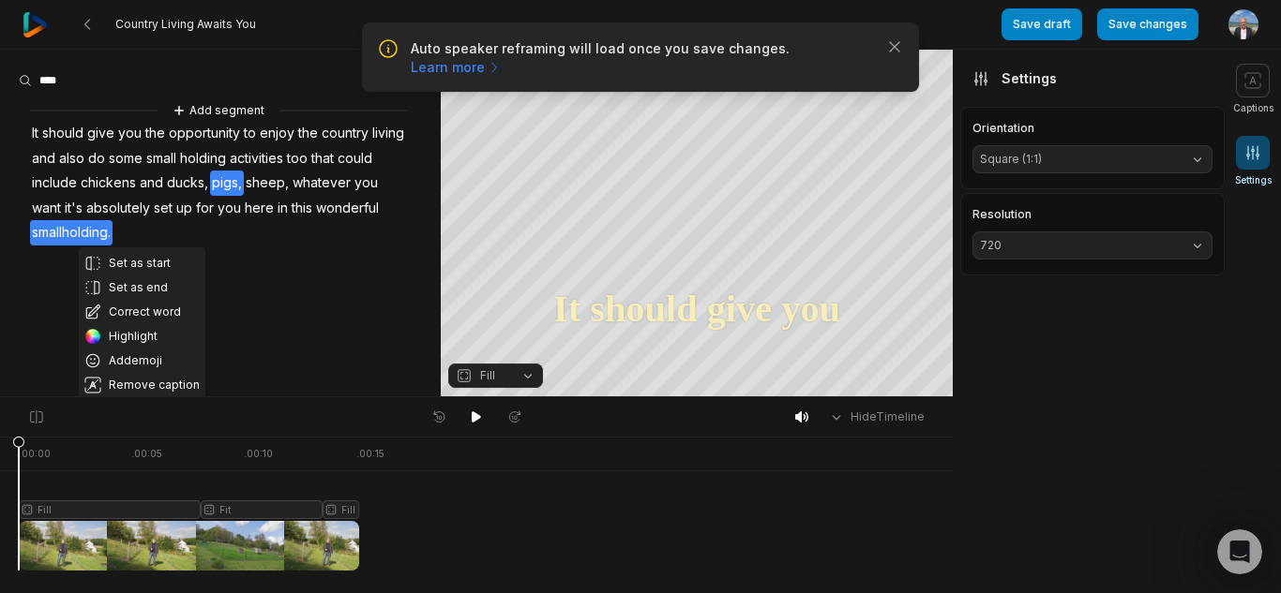
drag, startPoint x: 238, startPoint y: 442, endPoint x: 0, endPoint y: 435, distance: 238.2
click at [0, 435] on div "Hide Timeline . 00:00 . 00:05 . 00:10 . 00:15 Fill Fit Fill" at bounding box center [476, 495] width 952 height 197
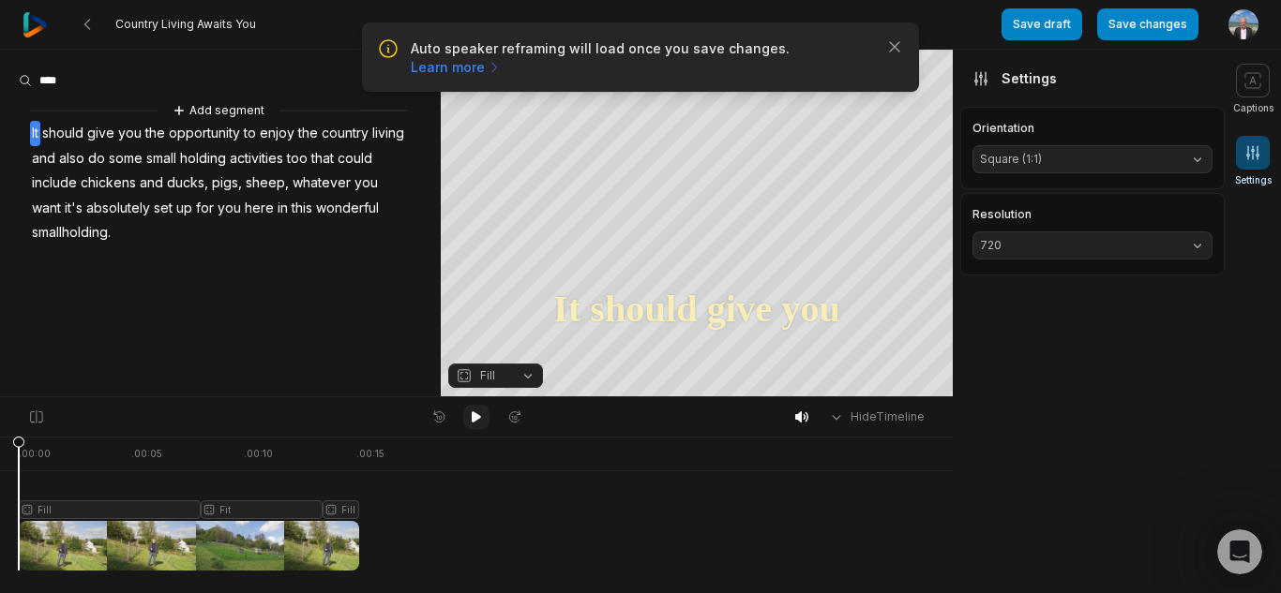
click at [476, 412] on icon at bounding box center [476, 417] width 15 height 15
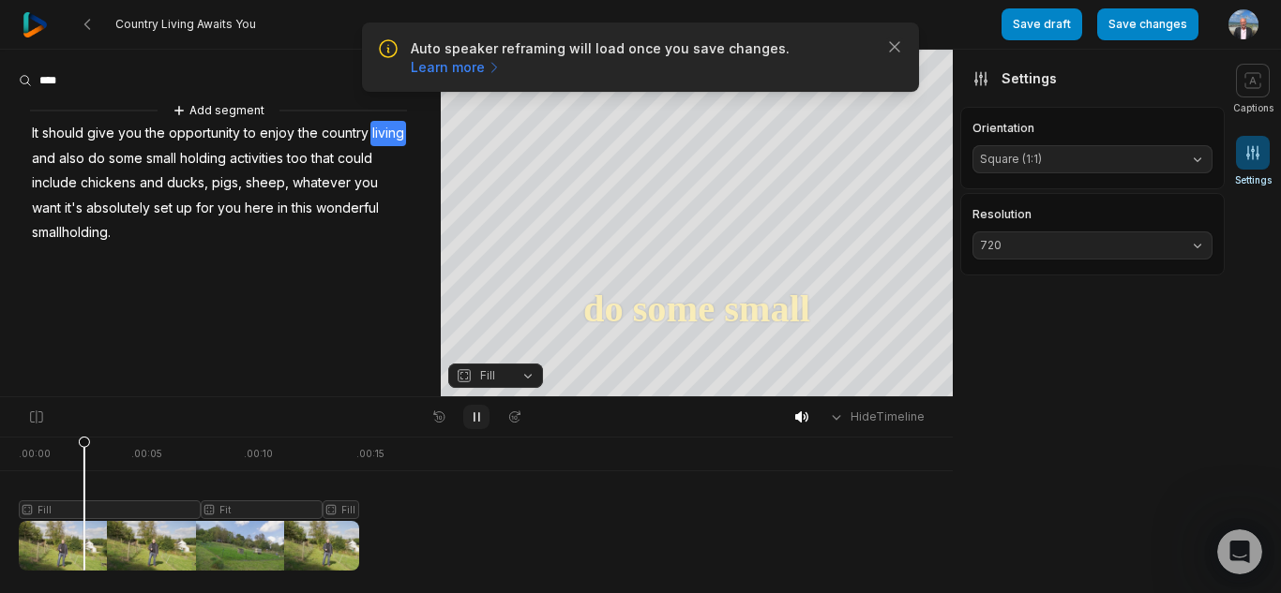
click at [476, 412] on icon at bounding box center [476, 417] width 15 height 15
click at [256, 133] on span "to" at bounding box center [250, 133] width 16 height 25
click at [253, 134] on span "to" at bounding box center [250, 133] width 16 height 25
click at [287, 136] on span "enjoy" at bounding box center [277, 133] width 38 height 25
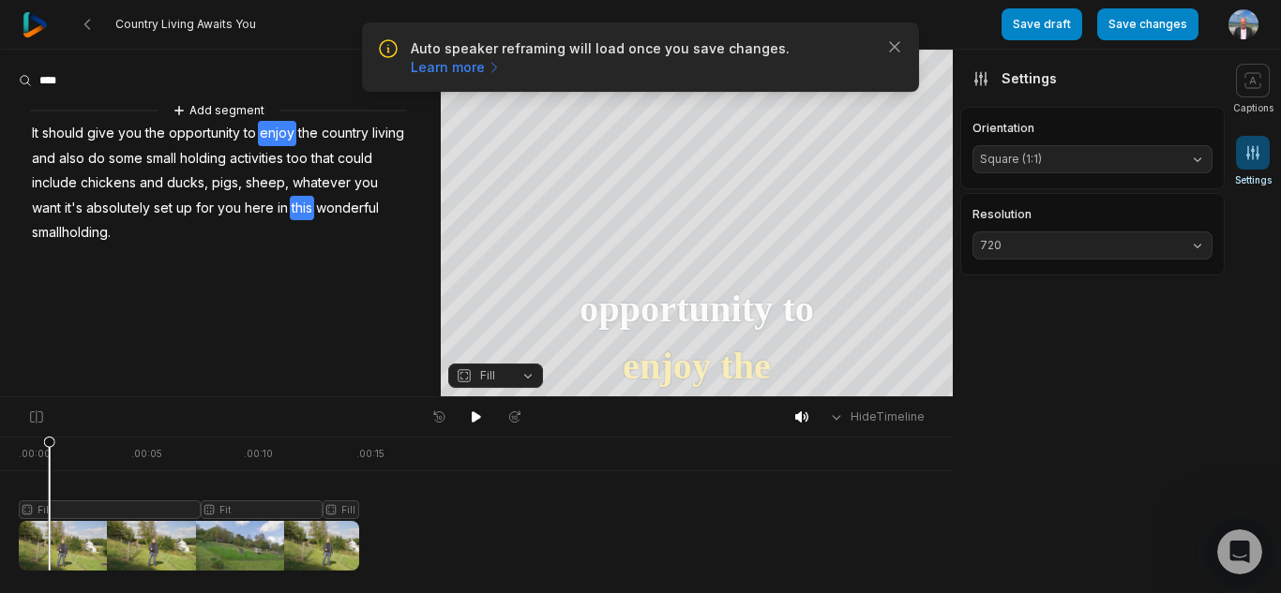
click at [361, 213] on div "Add segment It should give you the opportunity to enjoy the country living and …" at bounding box center [220, 172] width 441 height 145
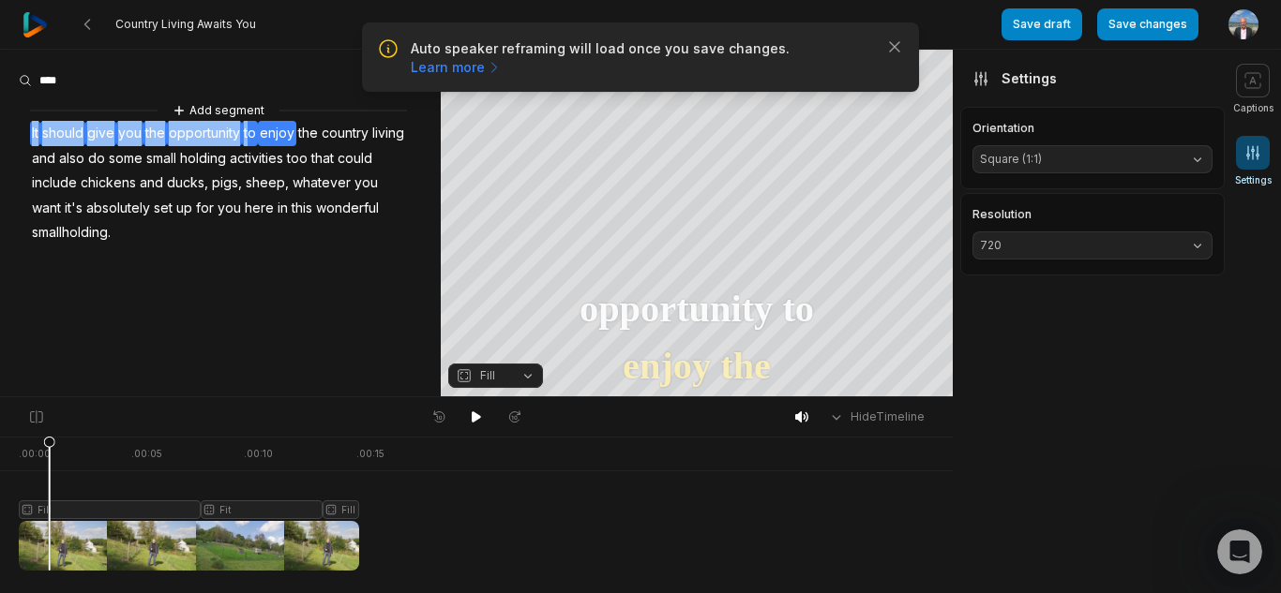
drag, startPoint x: 28, startPoint y: 133, endPoint x: 248, endPoint y: 138, distance: 220.4
click at [248, 138] on div "Add segment It should give you the opportunity to enjoy the country living and …" at bounding box center [220, 172] width 441 height 145
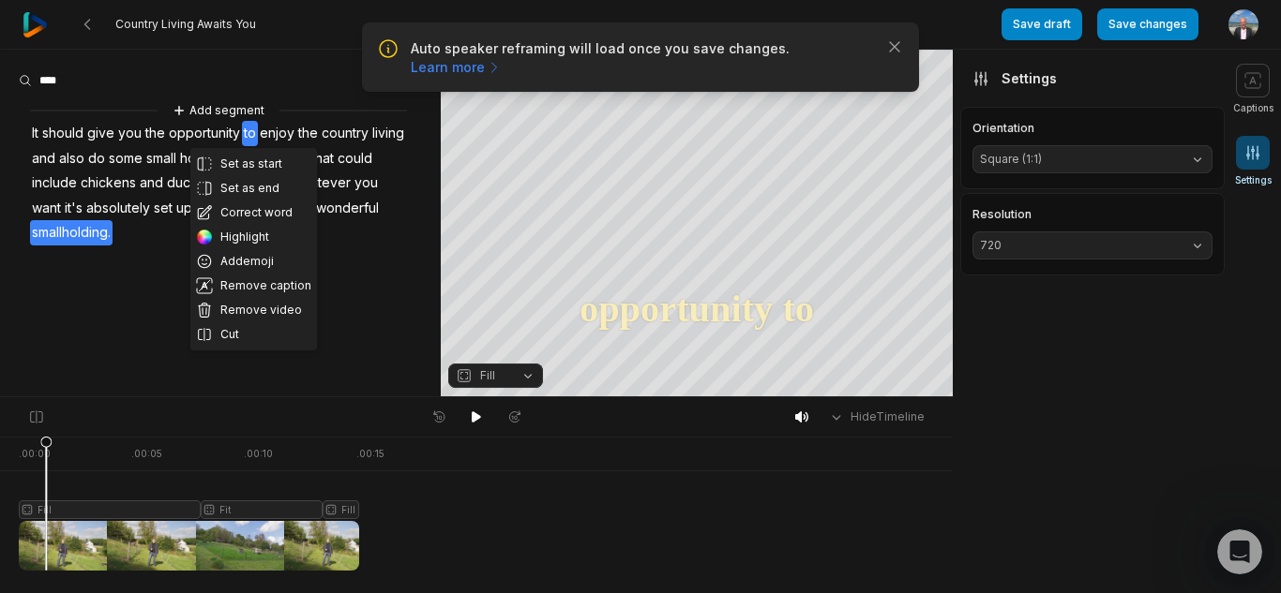
click at [342, 274] on aside "Set as start Set as end Correct word Highlight Add emoji Remove caption Remove …" at bounding box center [220, 223] width 441 height 347
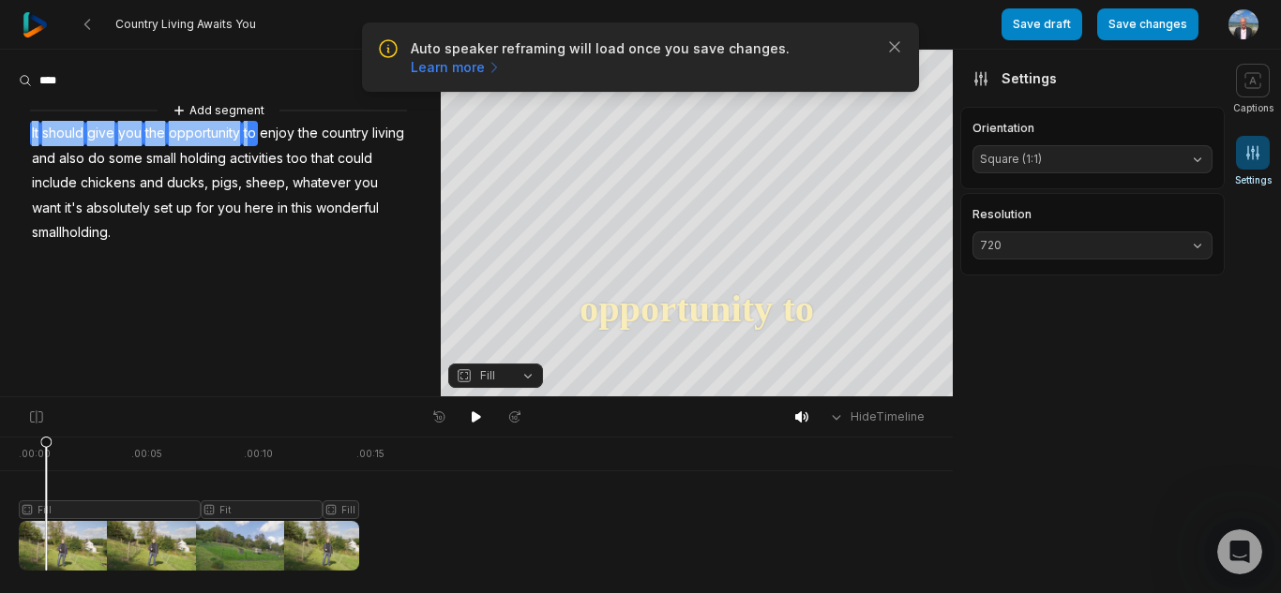
drag, startPoint x: 27, startPoint y: 127, endPoint x: 248, endPoint y: 134, distance: 221.3
click at [248, 134] on div "Add segment It should give you the opportunity to enjoy the country living and …" at bounding box center [220, 172] width 441 height 145
click at [254, 183] on button "Remove video" at bounding box center [253, 188] width 127 height 24
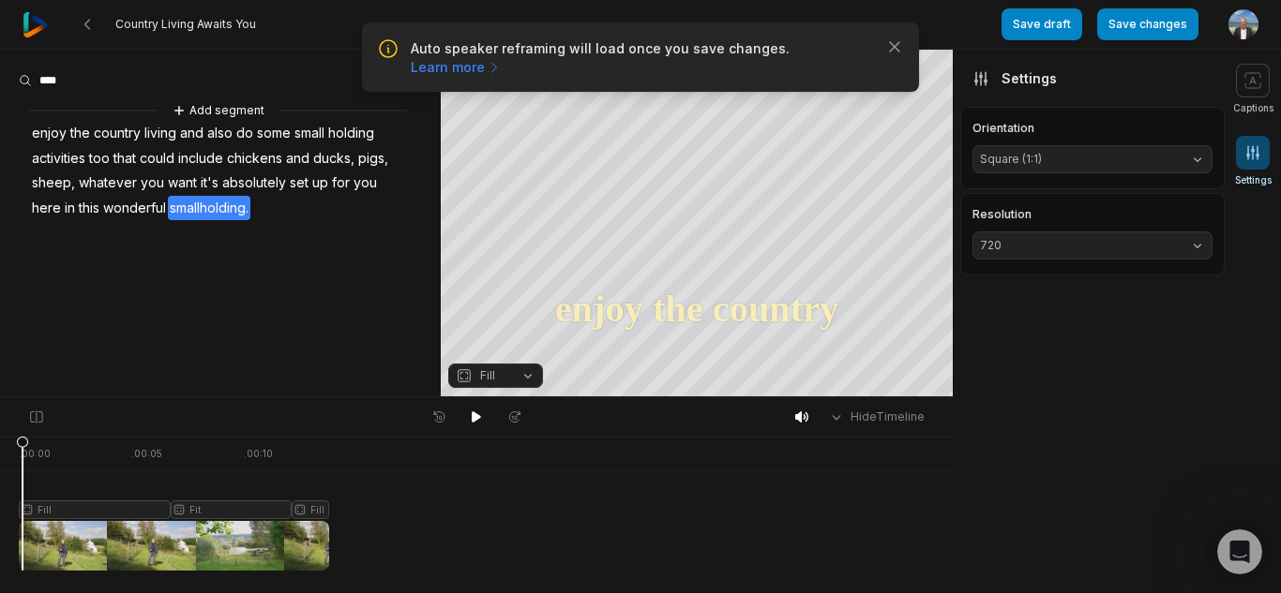
drag, startPoint x: 328, startPoint y: 448, endPoint x: 8, endPoint y: 449, distance: 319.7
click at [8, 449] on div ". 00:00 . 00:05 . 00:10 Fill Fit Fill" at bounding box center [476, 515] width 952 height 157
click at [477, 421] on icon at bounding box center [476, 417] width 15 height 15
click at [1228, 551] on icon "Open Intercom Messenger" at bounding box center [1237, 549] width 31 height 31
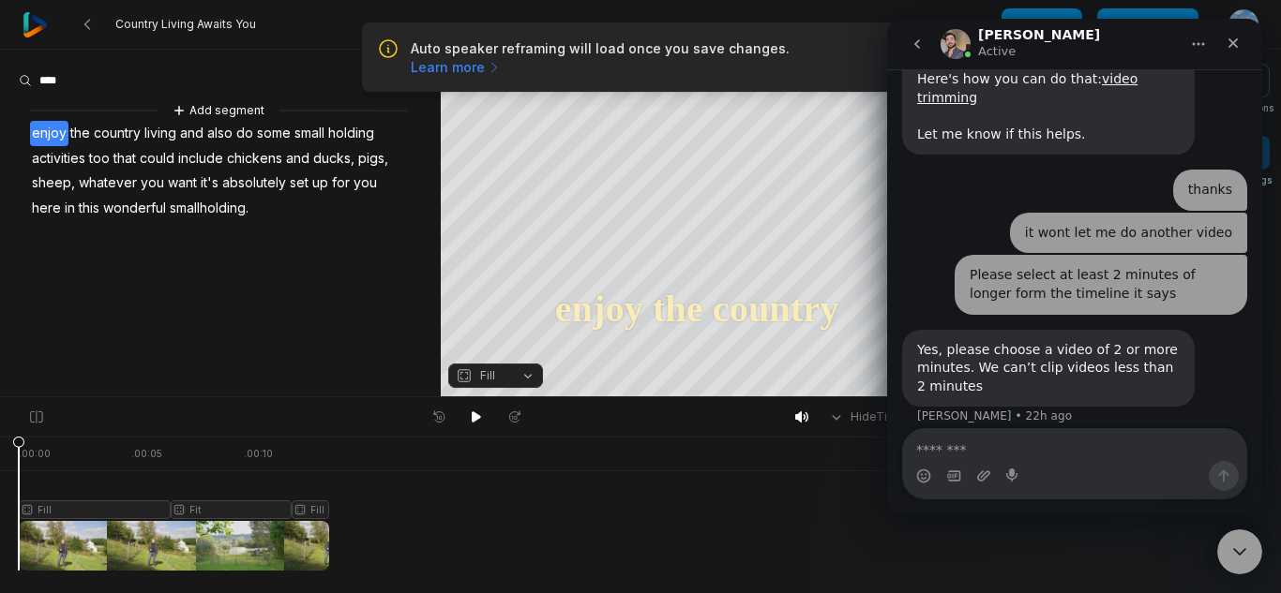
click at [1018, 442] on textarea "Message…" at bounding box center [1074, 445] width 343 height 32
type textarea "**********"
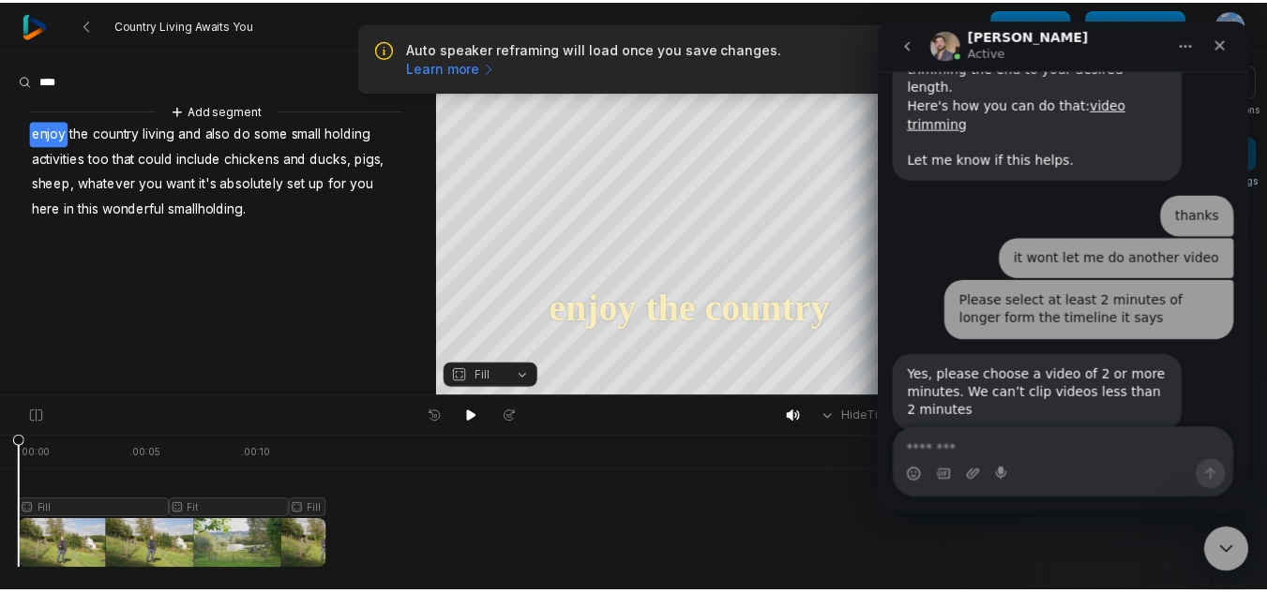
scroll to position [577, 0]
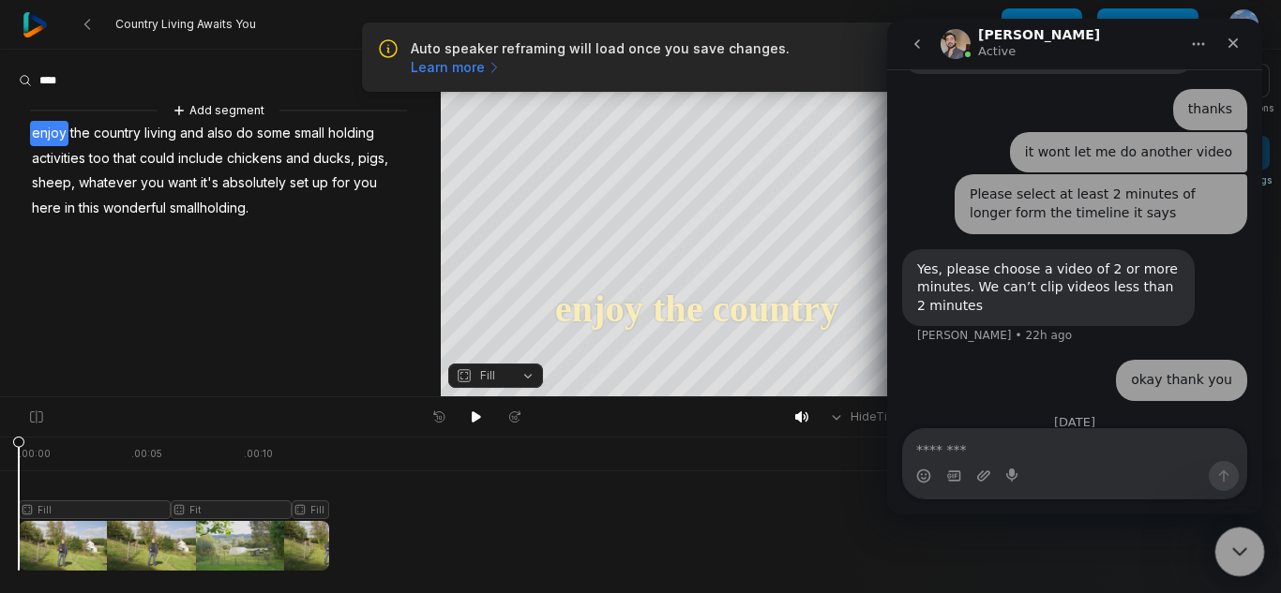
click at [1237, 549] on icon "Close Intercom Messenger" at bounding box center [1236, 549] width 22 height 22
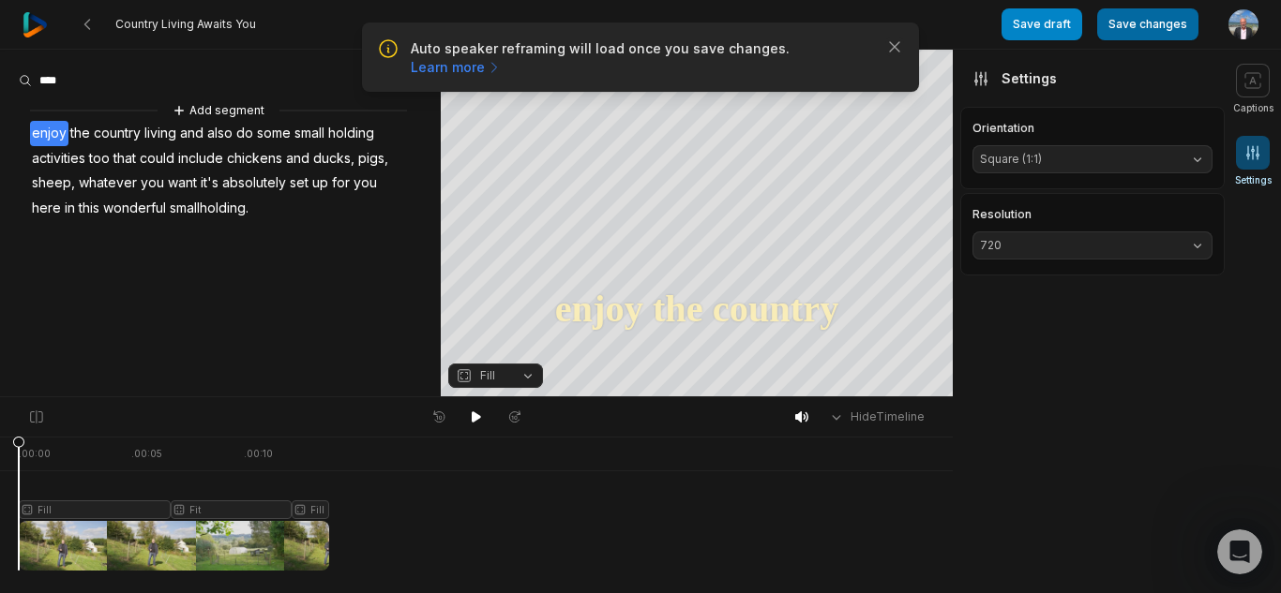
click at [1155, 30] on button "Save changes" at bounding box center [1147, 24] width 101 height 32
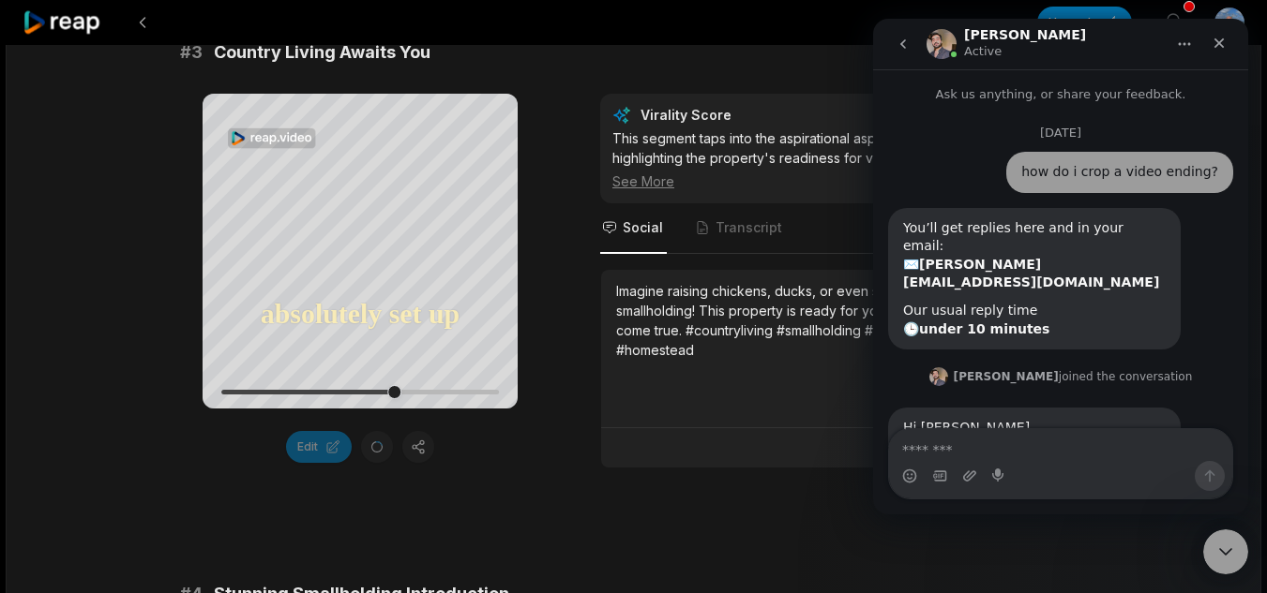
scroll to position [649, 0]
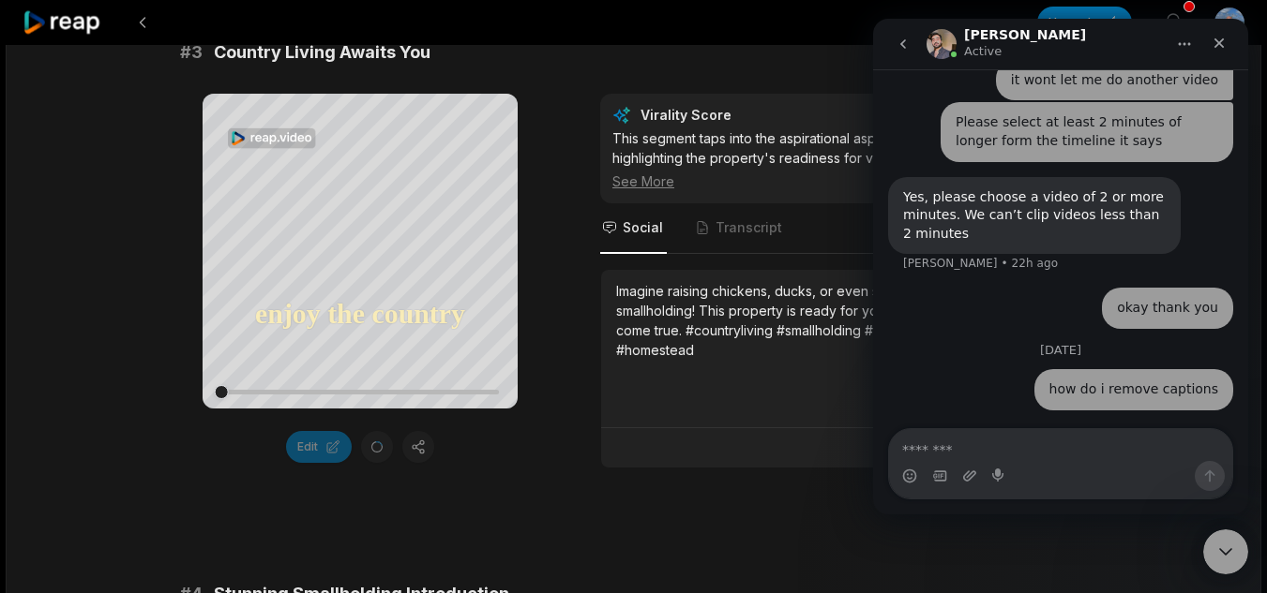
click at [1066, 442] on textarea "Message…" at bounding box center [1060, 445] width 343 height 32
click at [1016, 443] on textarea "Message…" at bounding box center [1060, 445] width 343 height 32
click at [1051, 457] on textarea "Message…" at bounding box center [1060, 445] width 343 height 32
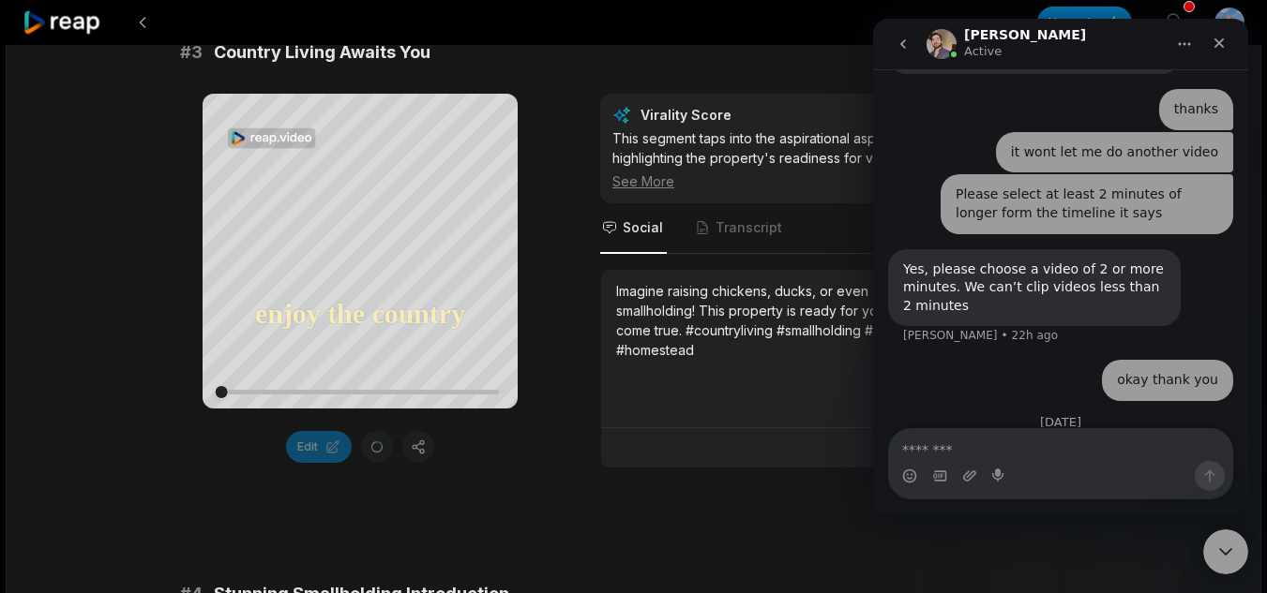
click at [1012, 448] on textarea "Message…" at bounding box center [1060, 445] width 343 height 32
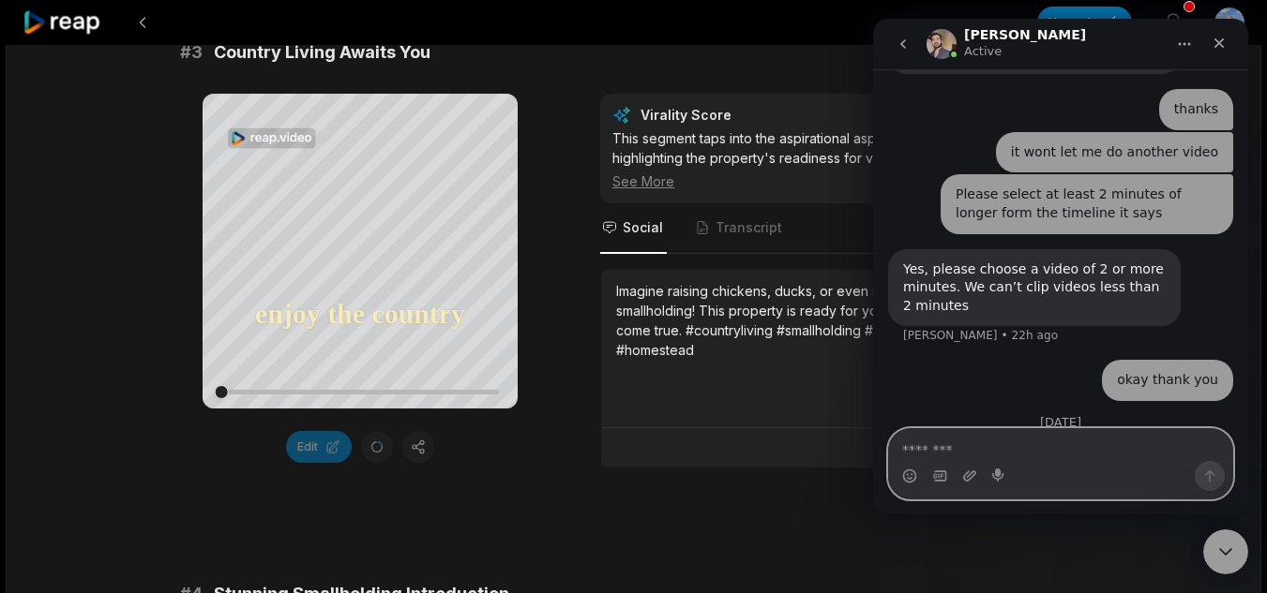
scroll to position [649, 0]
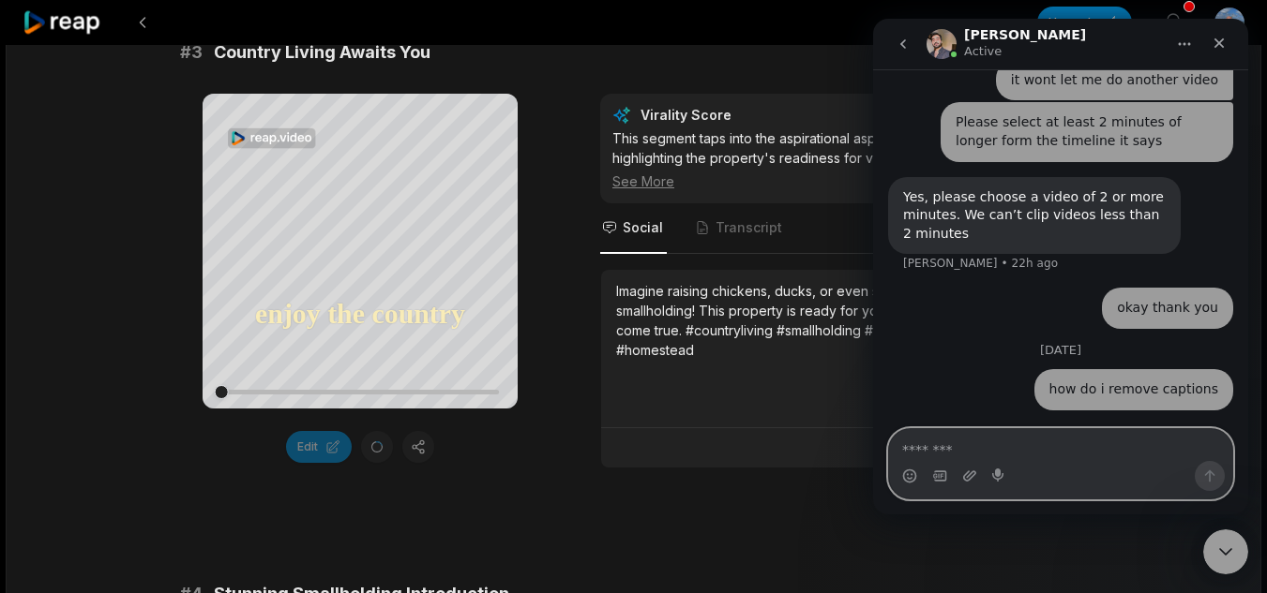
click at [1022, 445] on textarea "Message…" at bounding box center [1060, 445] width 343 height 32
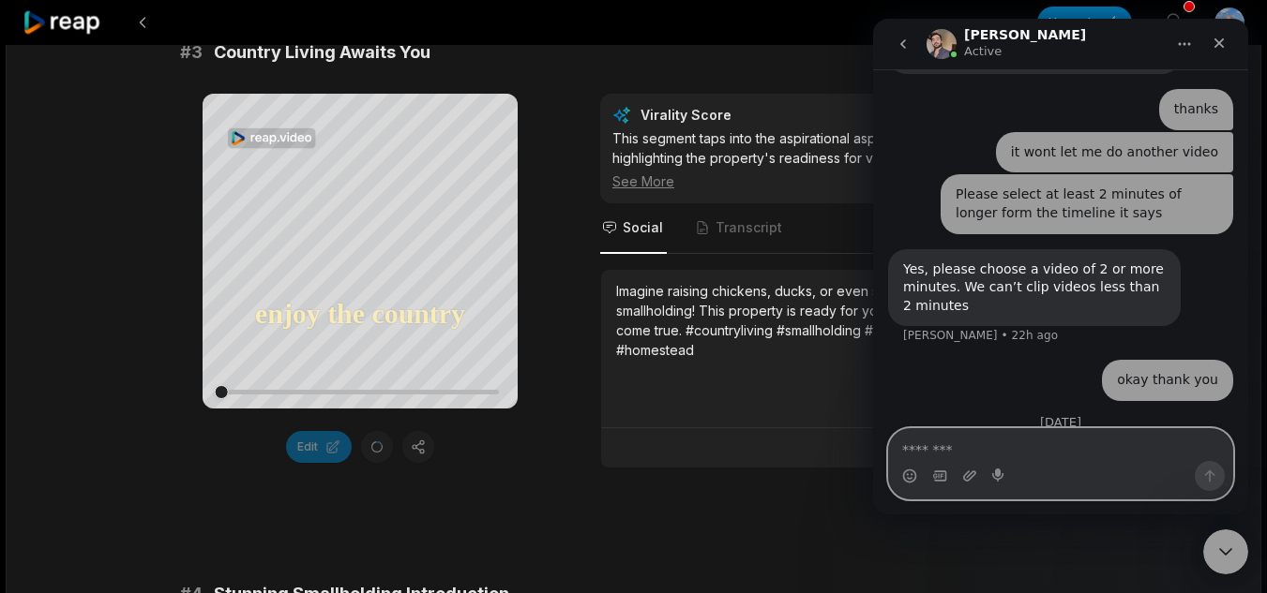
click at [1012, 445] on textarea "Message…" at bounding box center [1060, 445] width 343 height 32
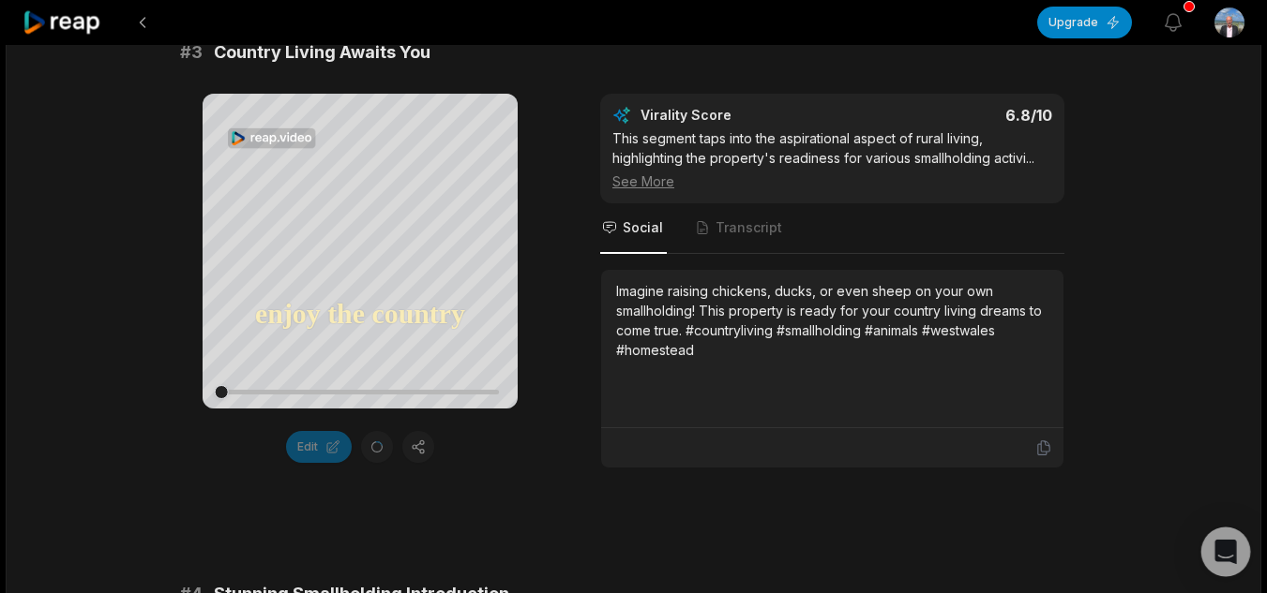
click at [1220, 547] on icon "Open Intercom Messenger" at bounding box center [1225, 552] width 22 height 24
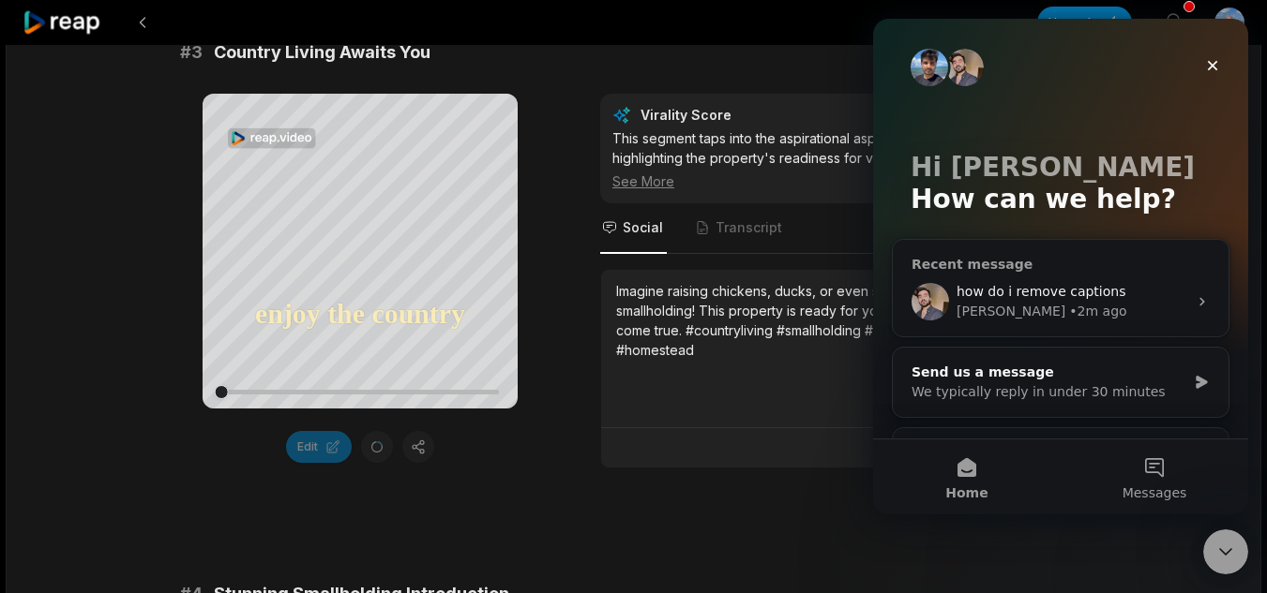
click at [1087, 289] on span "how do i remove captions" at bounding box center [1040, 291] width 169 height 15
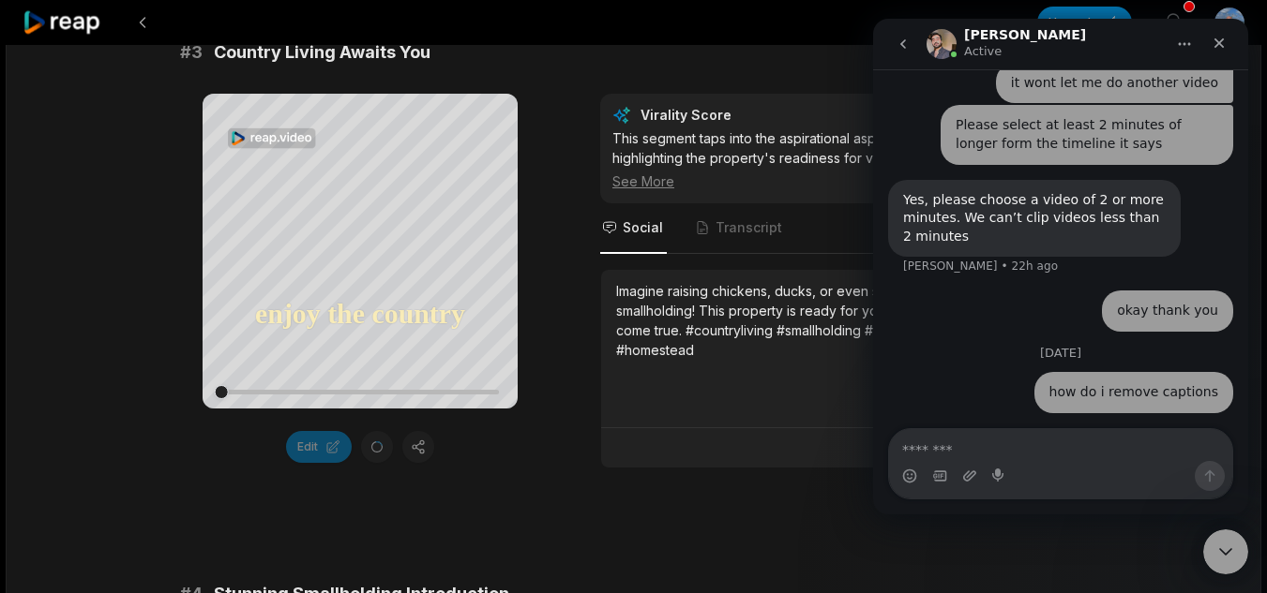
scroll to position [649, 0]
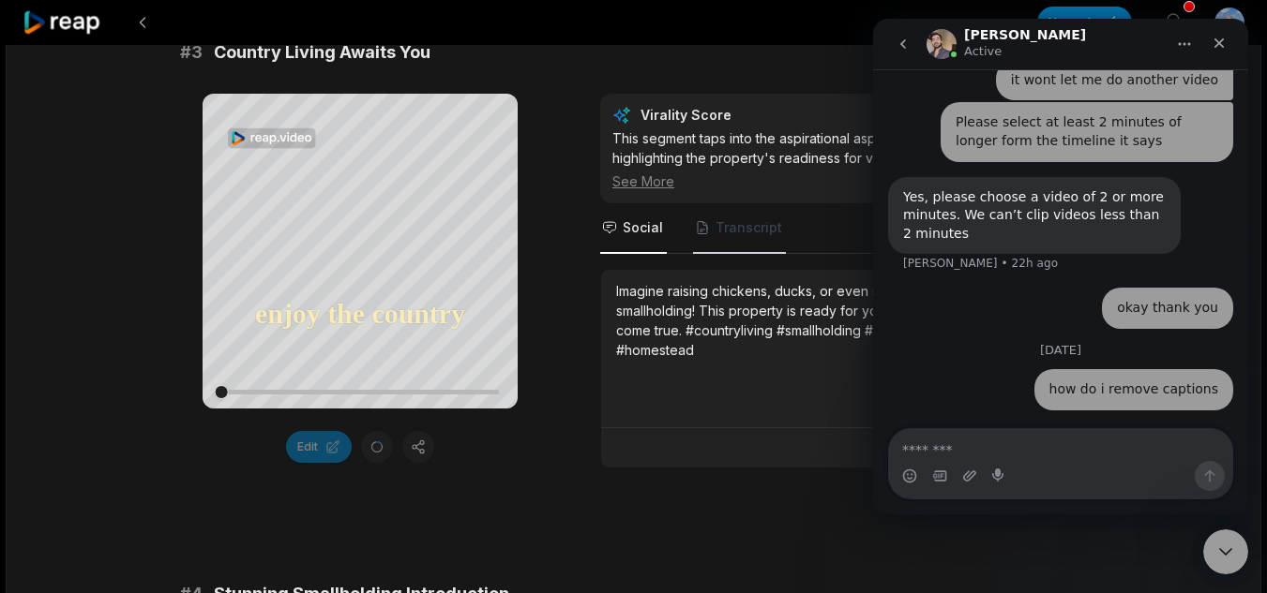
click at [744, 237] on span "Transcript" at bounding box center [739, 228] width 93 height 51
click at [1218, 544] on icon "Close Intercom Messenger" at bounding box center [1222, 549] width 22 height 22
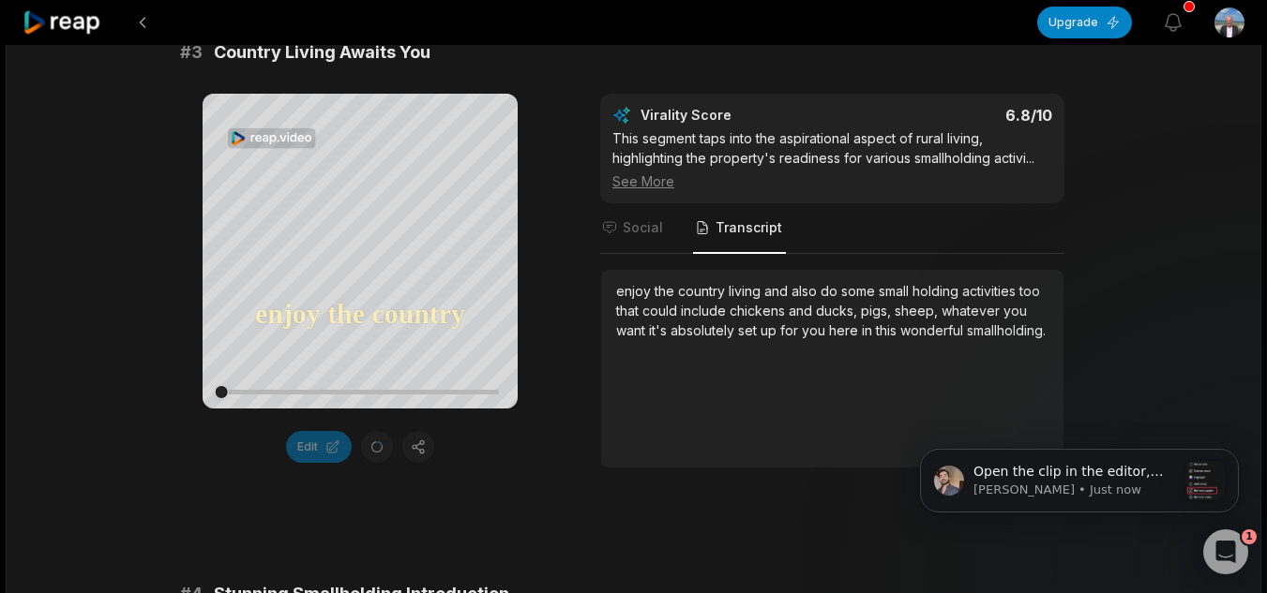
scroll to position [939, 0]
click at [1105, 485] on p "Sam • Just now" at bounding box center [1074, 490] width 202 height 17
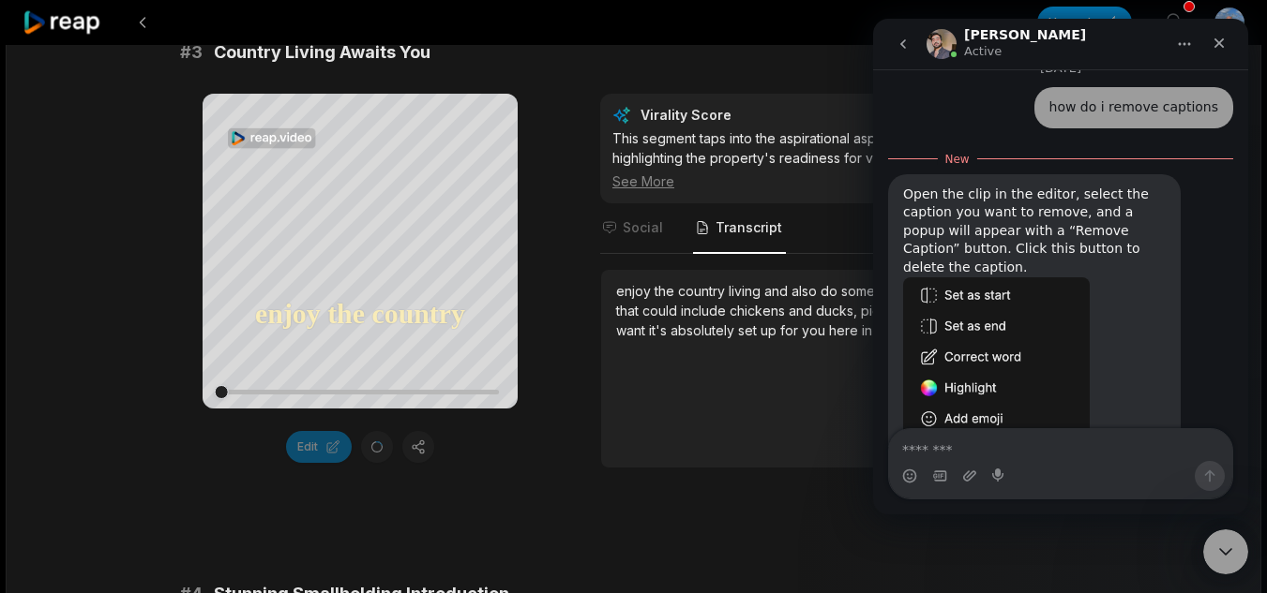
scroll to position [920, 0]
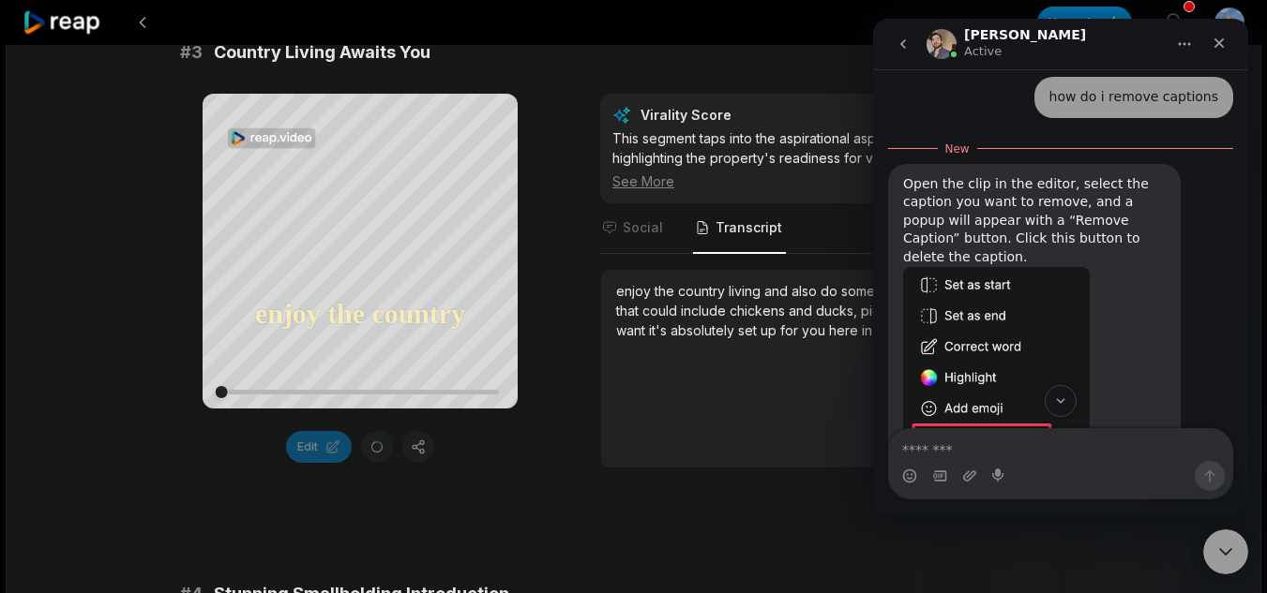
click at [1045, 309] on img "Sam says…" at bounding box center [996, 392] width 187 height 251
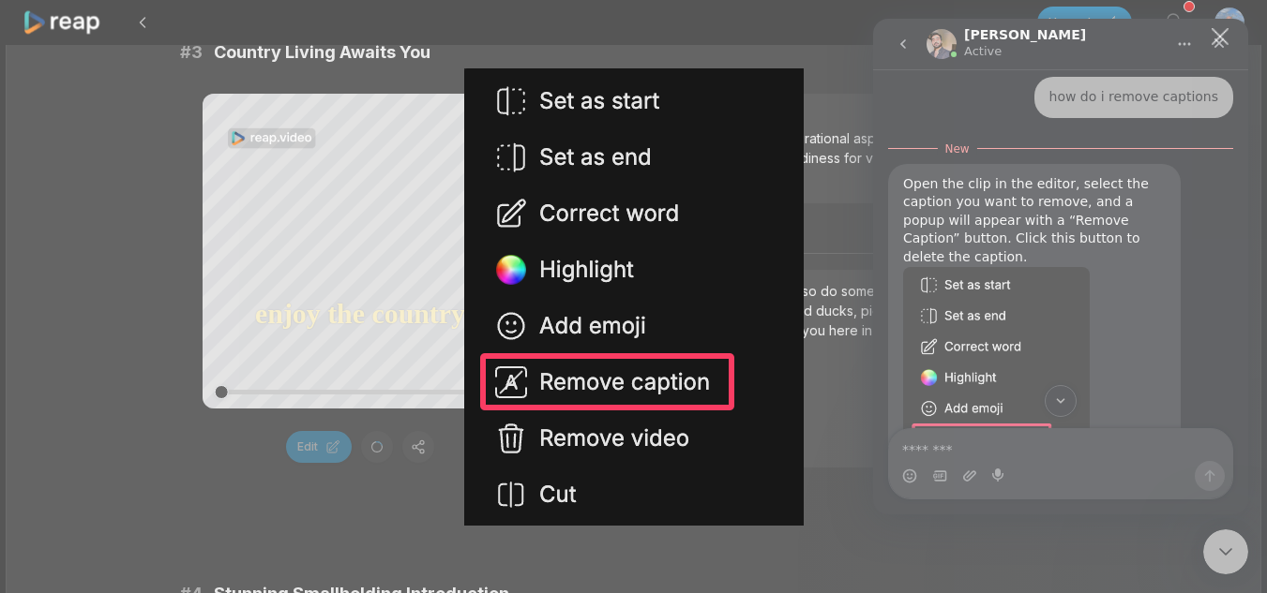
click at [38, 261] on div "Intercom messenger" at bounding box center [633, 296] width 1267 height 593
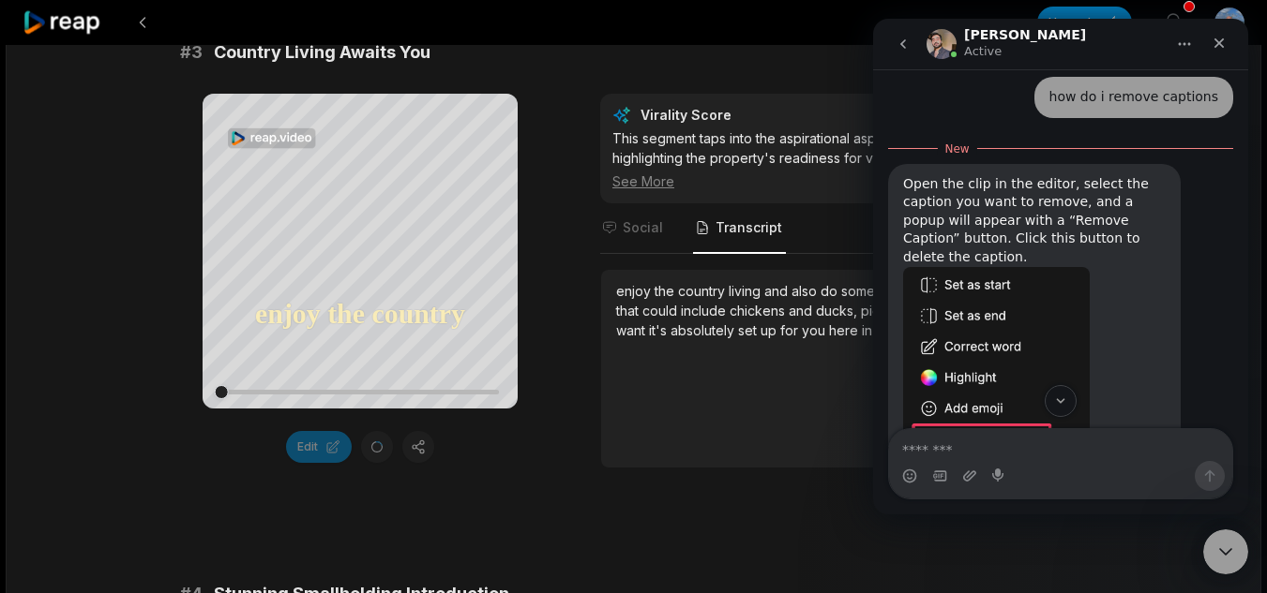
click at [584, 227] on div "Your browser does not support mp4 format. enjoy the country living and also do …" at bounding box center [633, 281] width 907 height 375
click at [650, 185] on div "See More" at bounding box center [832, 182] width 440 height 20
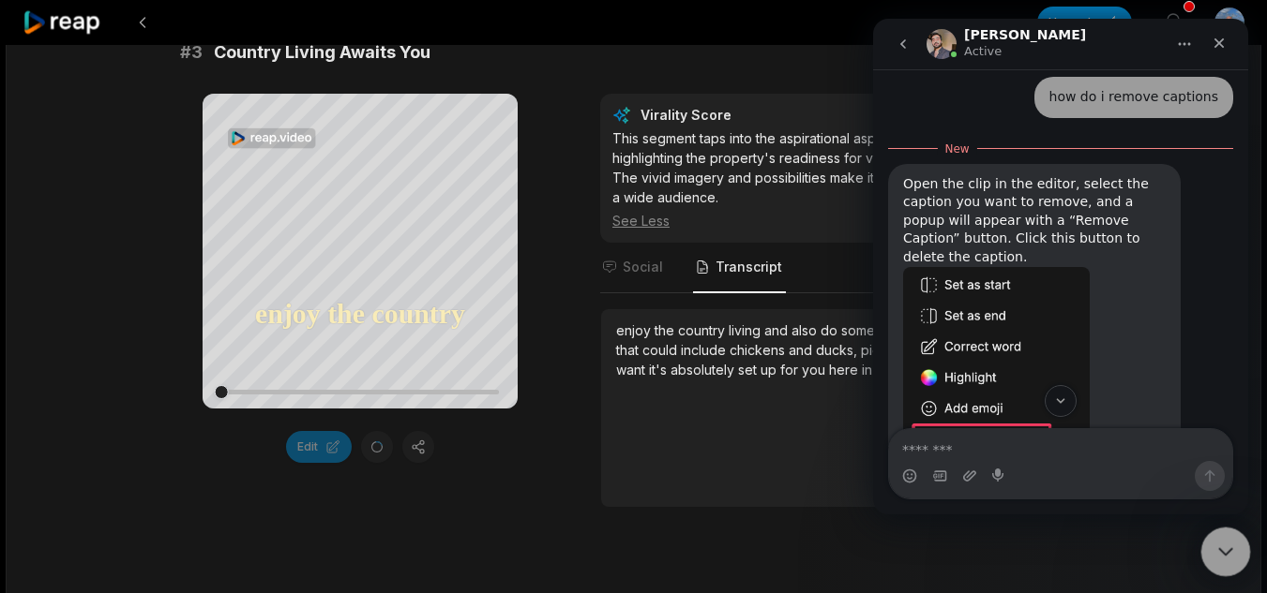
click at [1227, 542] on icon "Close Intercom Messenger" at bounding box center [1222, 549] width 22 height 22
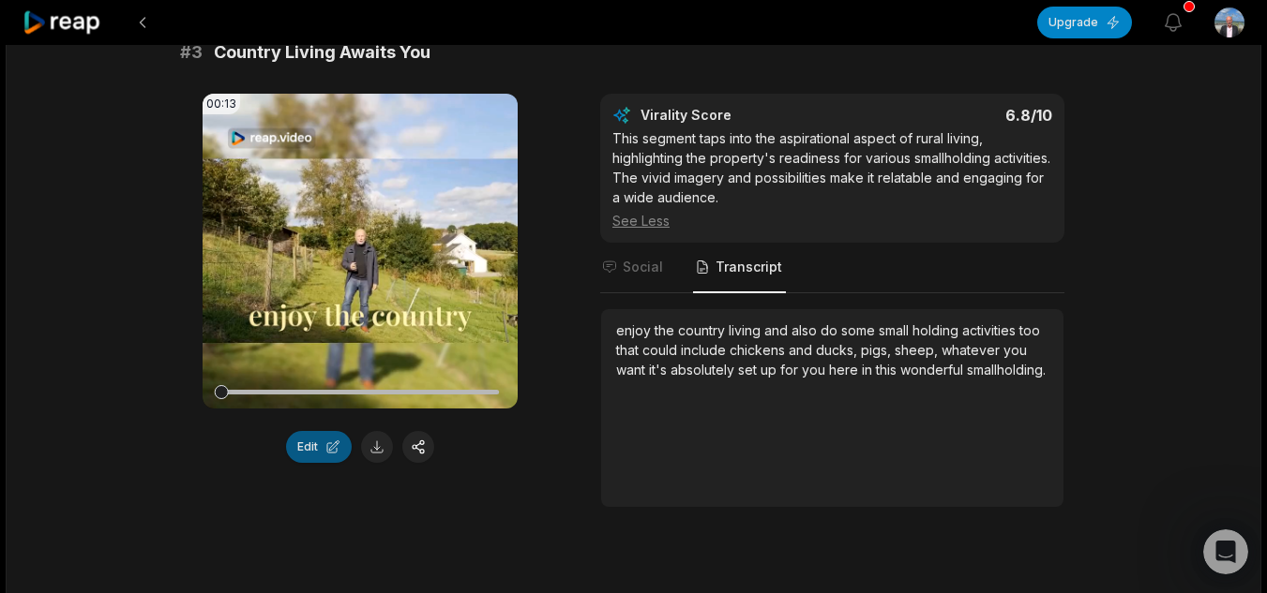
click at [322, 446] on button "Edit" at bounding box center [319, 447] width 66 height 32
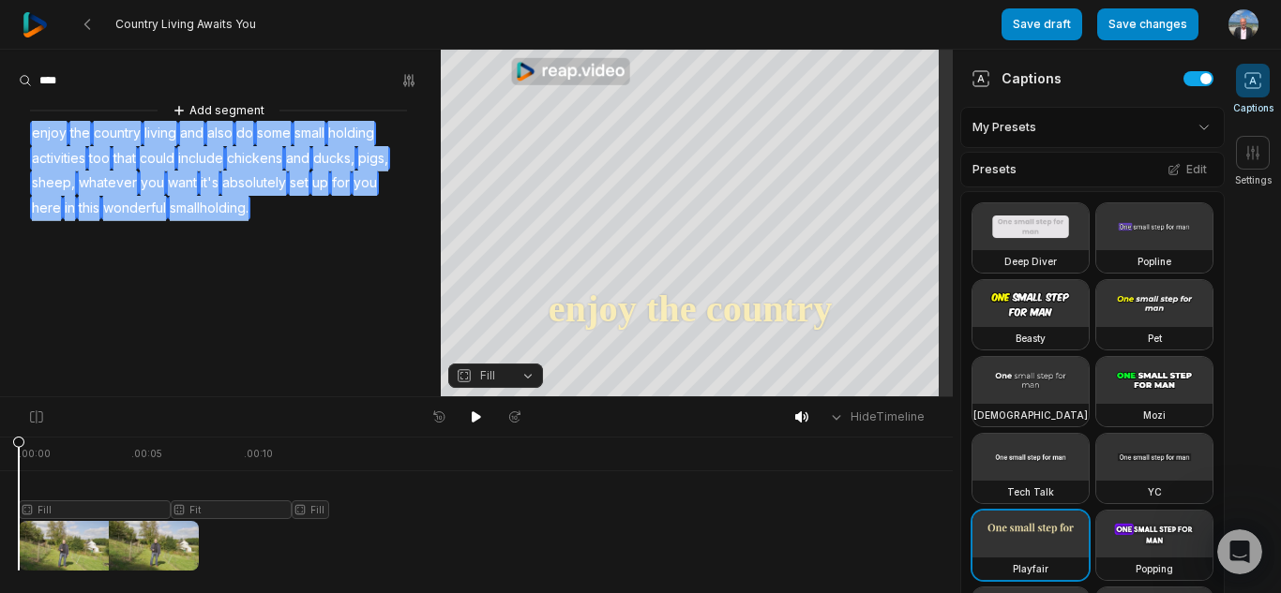
drag, startPoint x: 264, startPoint y: 204, endPoint x: 24, endPoint y: 130, distance: 251.2
click at [24, 130] on div "Add segment enjoy the country living and also do some small holding activities …" at bounding box center [220, 160] width 441 height 120
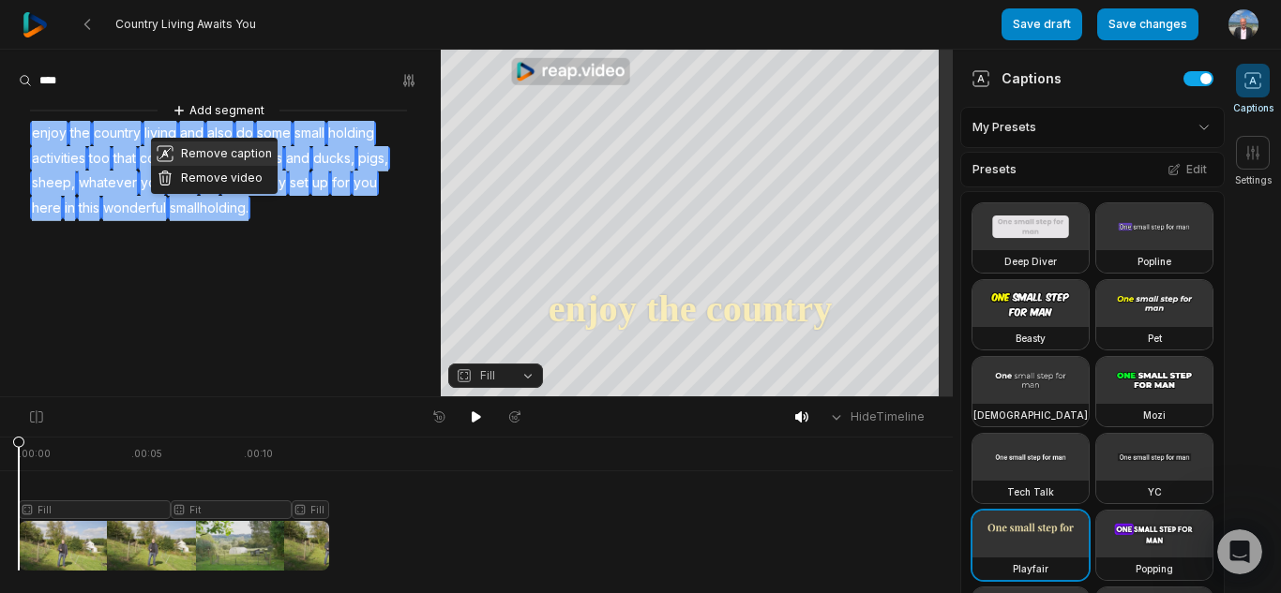
click at [229, 154] on button "Remove caption" at bounding box center [214, 154] width 127 height 24
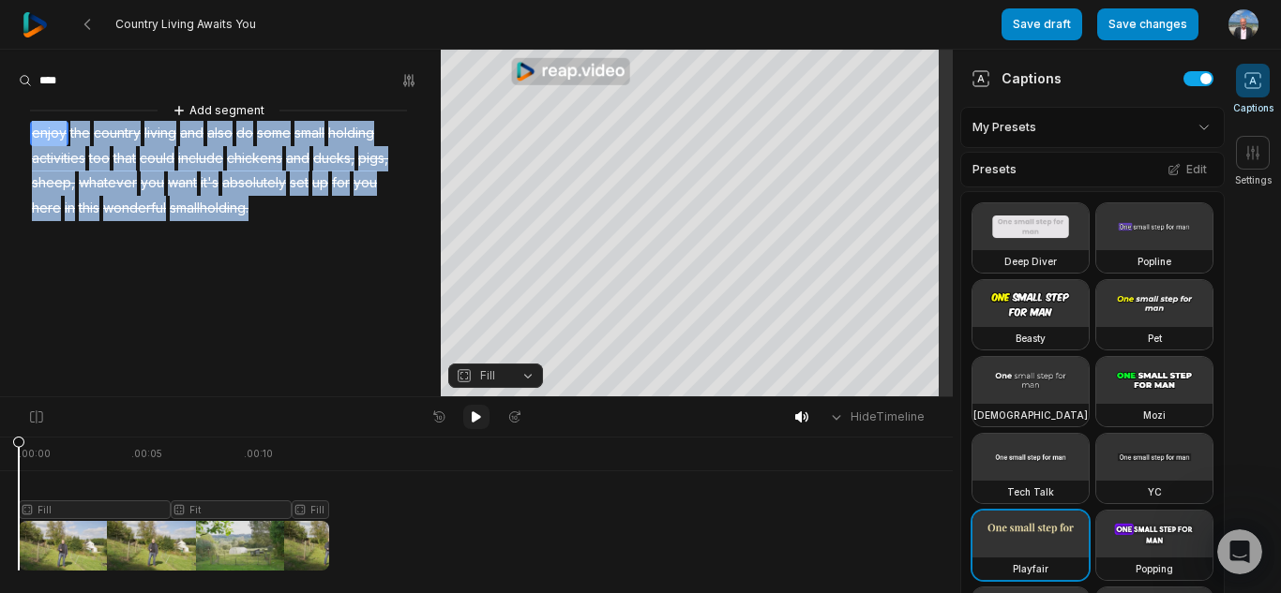
click at [481, 407] on button at bounding box center [476, 417] width 26 height 24
click at [468, 413] on button at bounding box center [476, 417] width 26 height 24
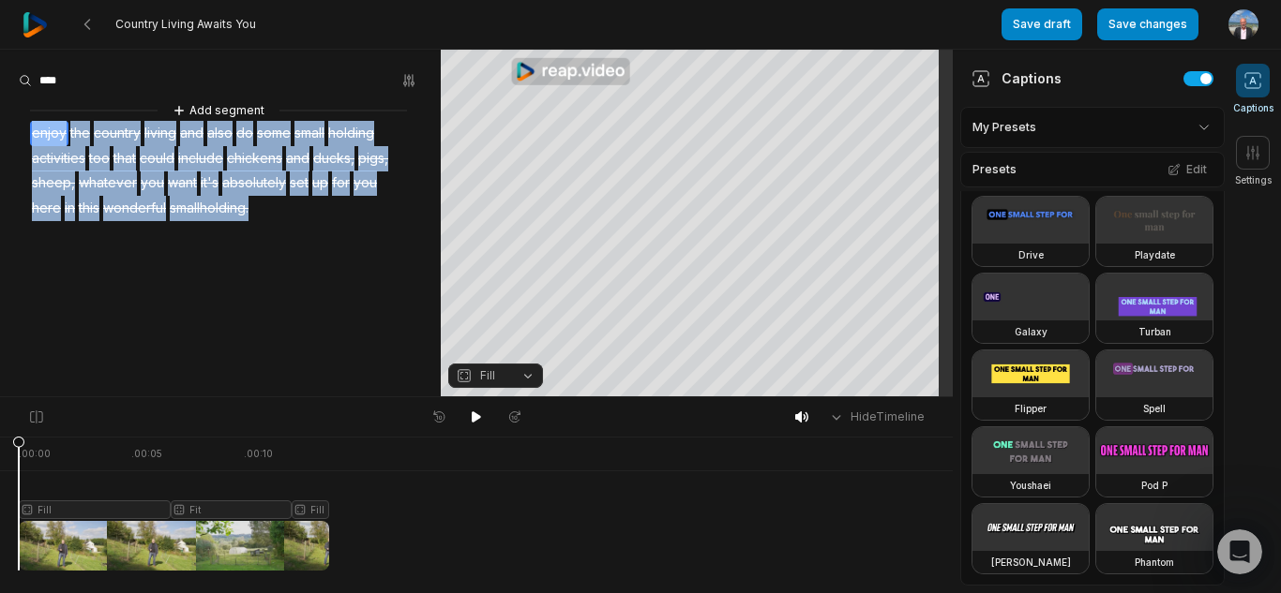
scroll to position [1160, 0]
click at [1252, 145] on icon at bounding box center [1252, 152] width 19 height 19
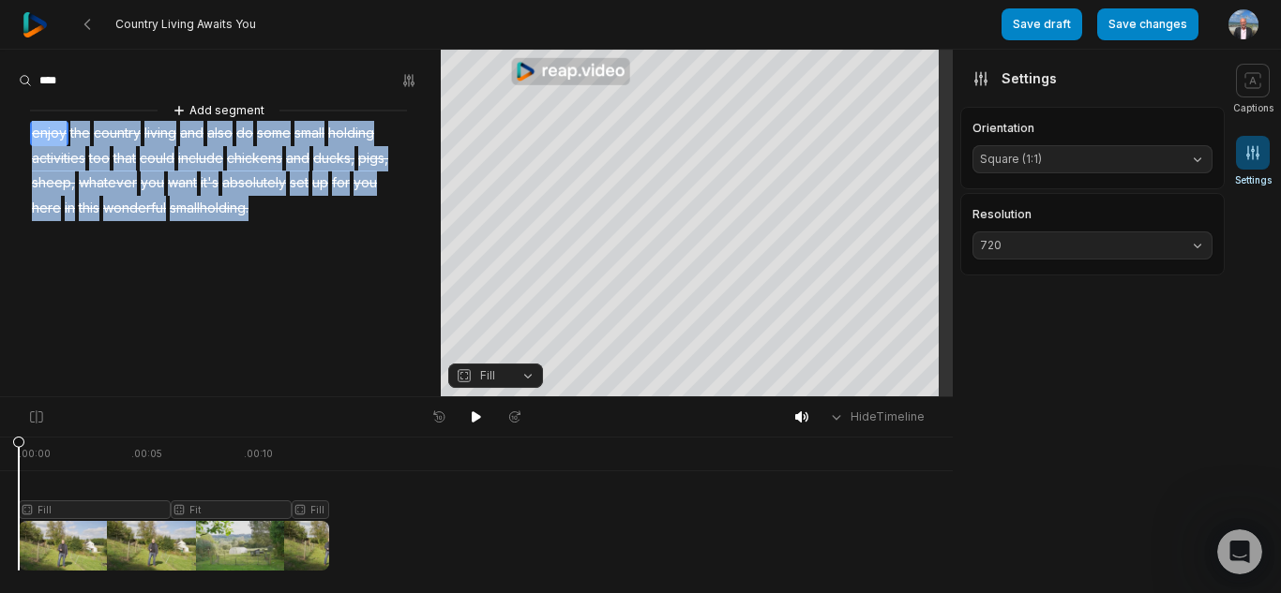
scroll to position [0, 0]
click at [1151, 243] on span "720" at bounding box center [1077, 245] width 195 height 17
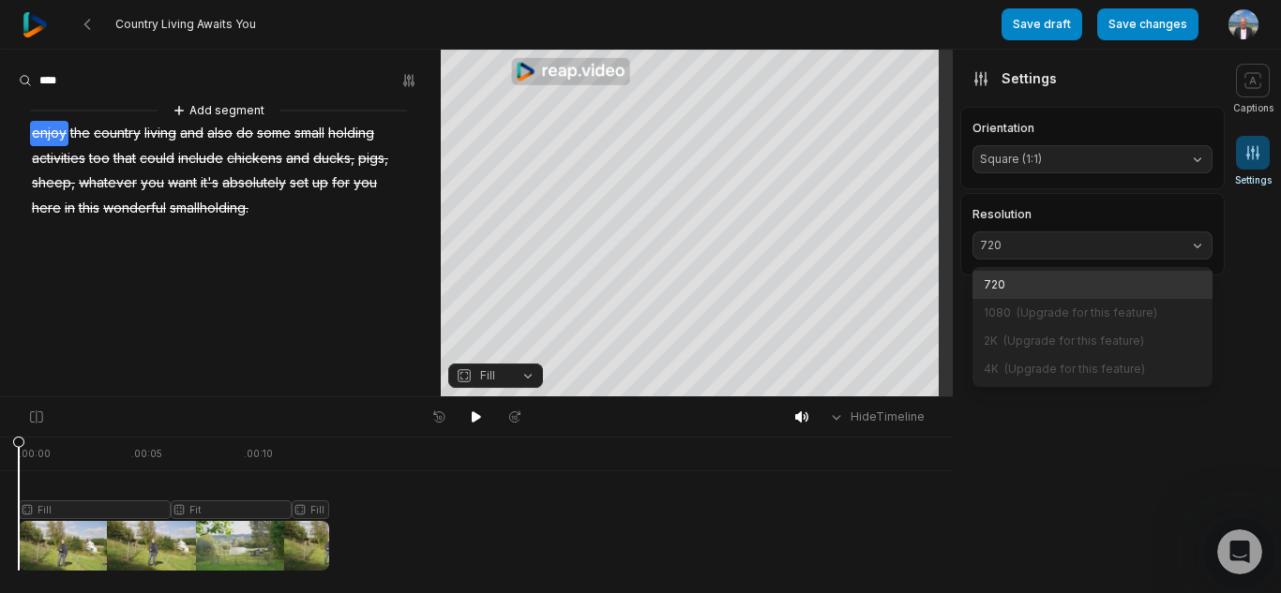
click at [1137, 491] on aside "Captions My Presets Presets Edit Deep Diver Popline Beasty Pet Zen Mozi Tech Ta…" at bounding box center [1088, 322] width 272 height 544
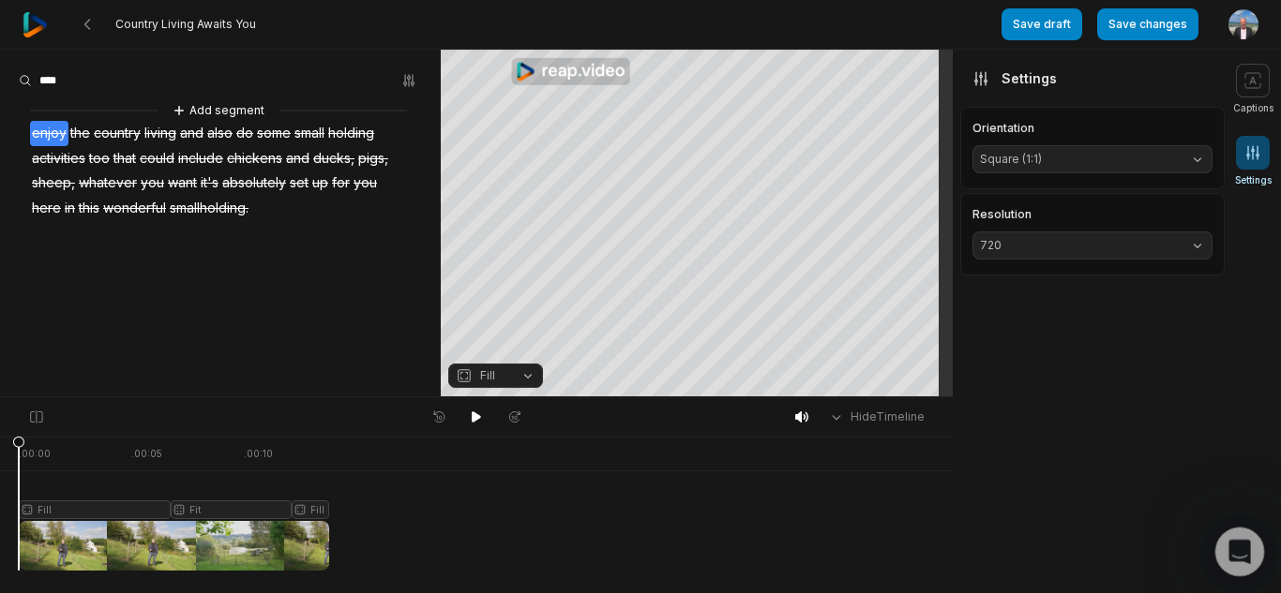
click at [1222, 547] on div "Open Intercom Messenger" at bounding box center [1237, 549] width 62 height 62
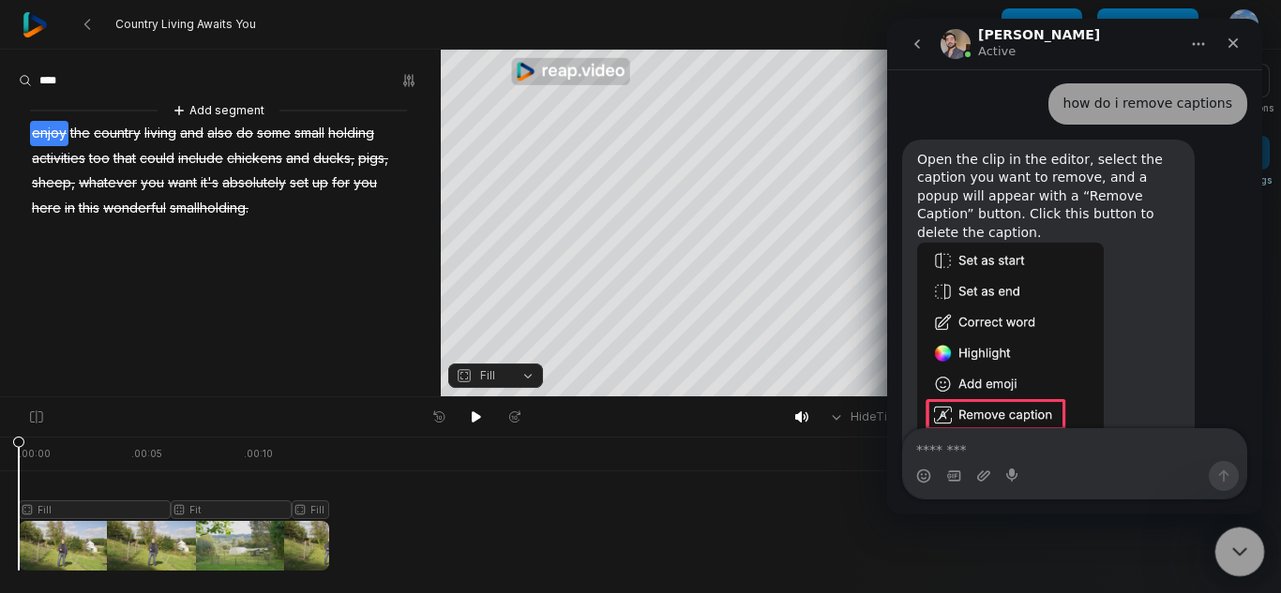
scroll to position [939, 0]
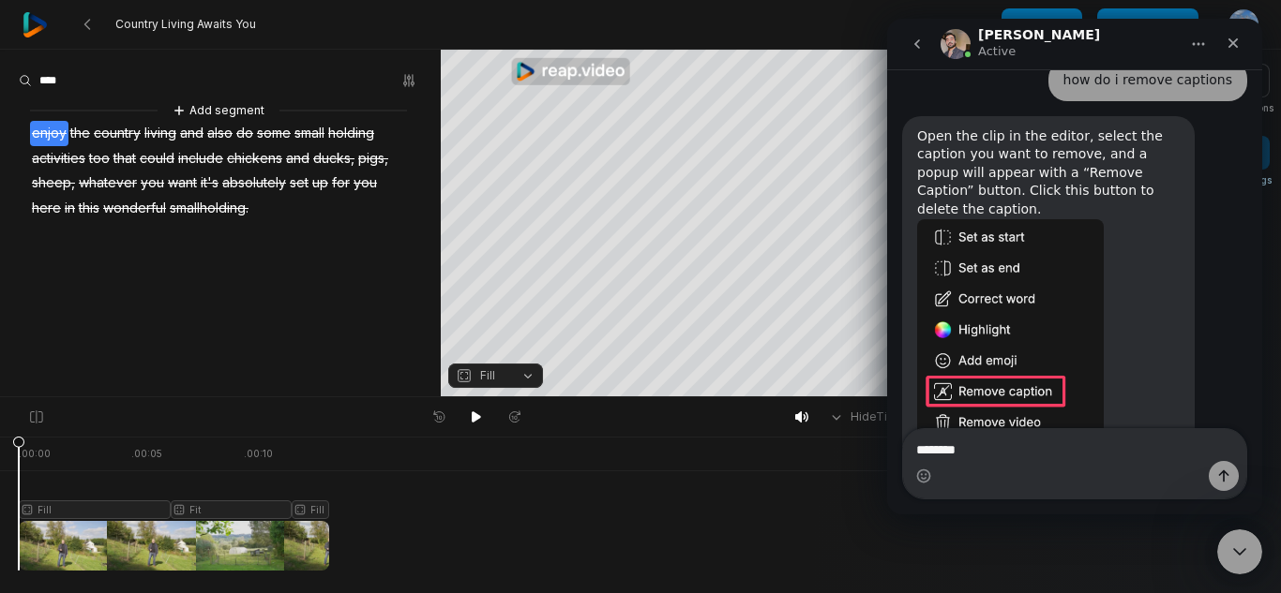
type textarea "*********"
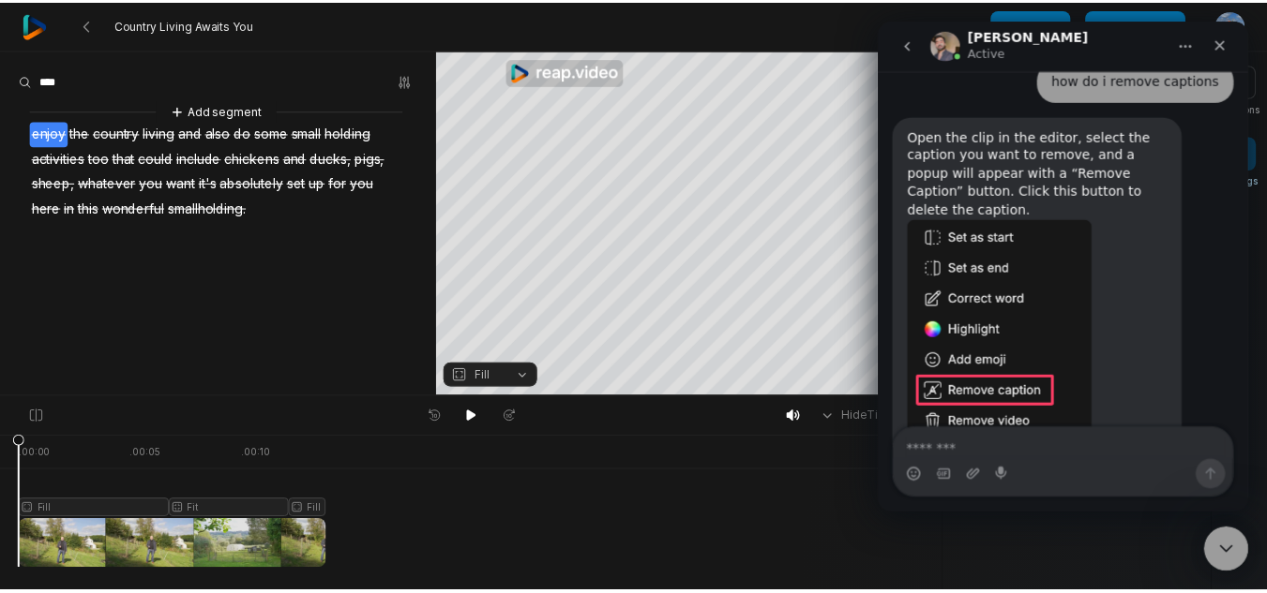
scroll to position [995, 0]
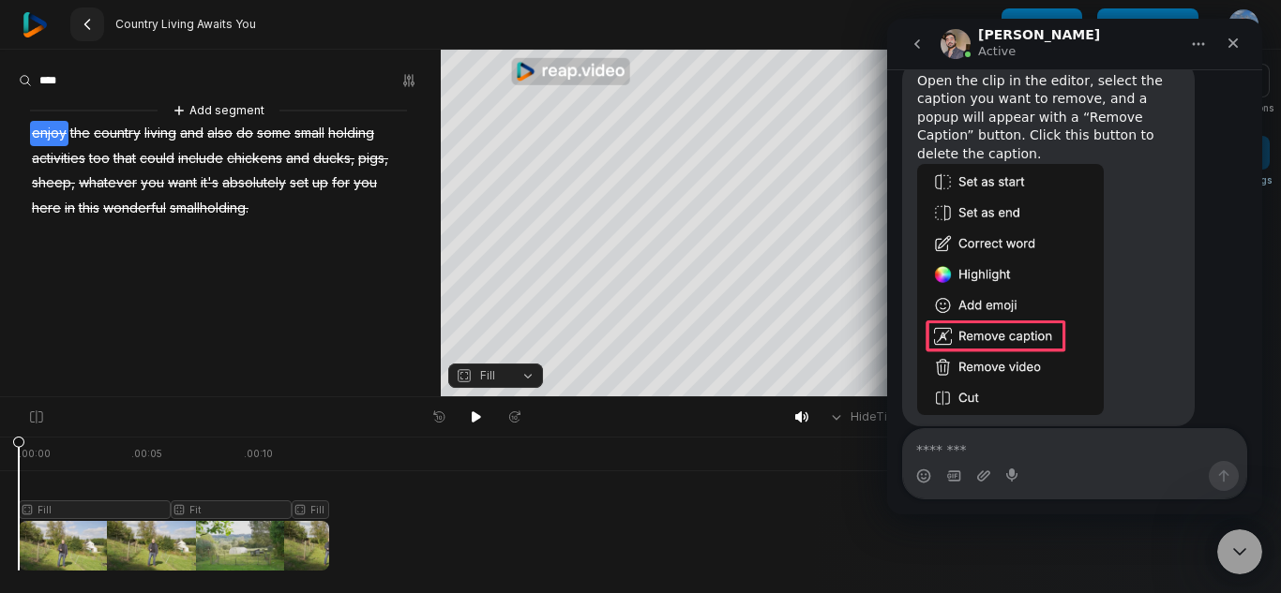
click at [87, 20] on icon at bounding box center [87, 24] width 15 height 15
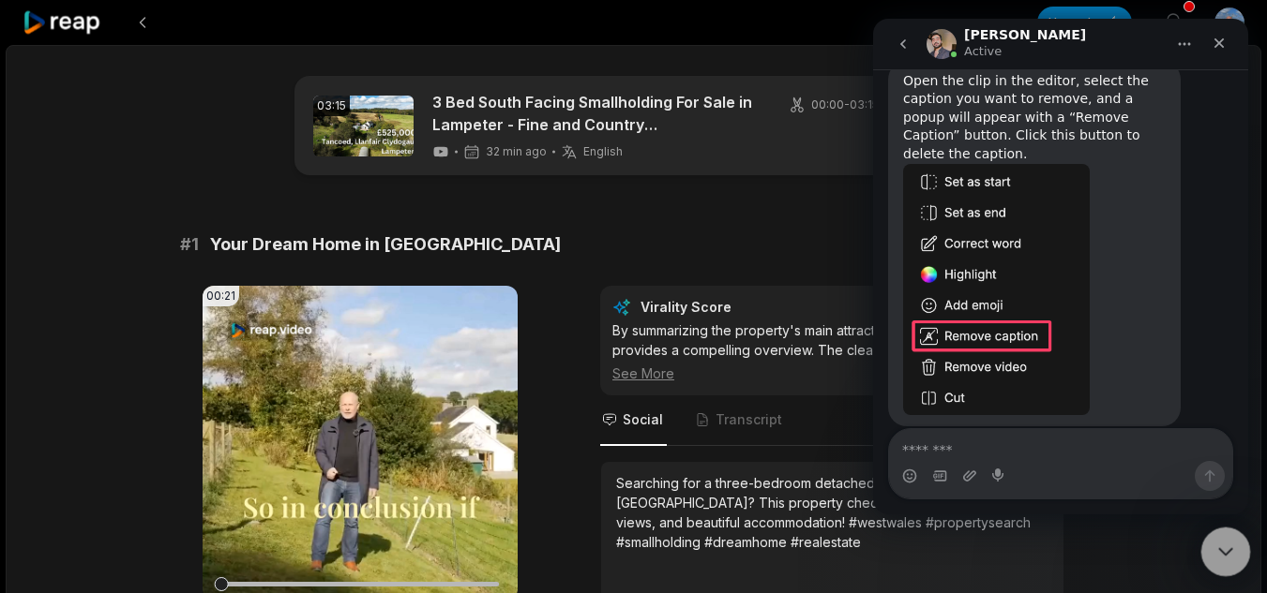
click at [1235, 549] on div "Close Intercom Messenger" at bounding box center [1222, 549] width 45 height 45
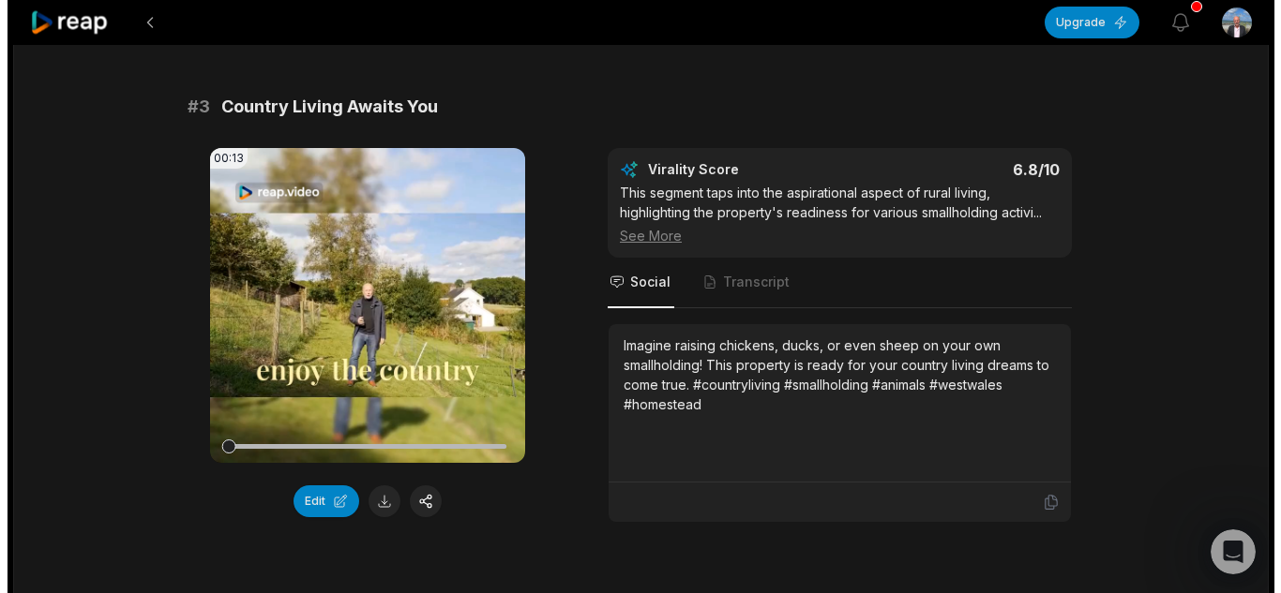
scroll to position [1214, 0]
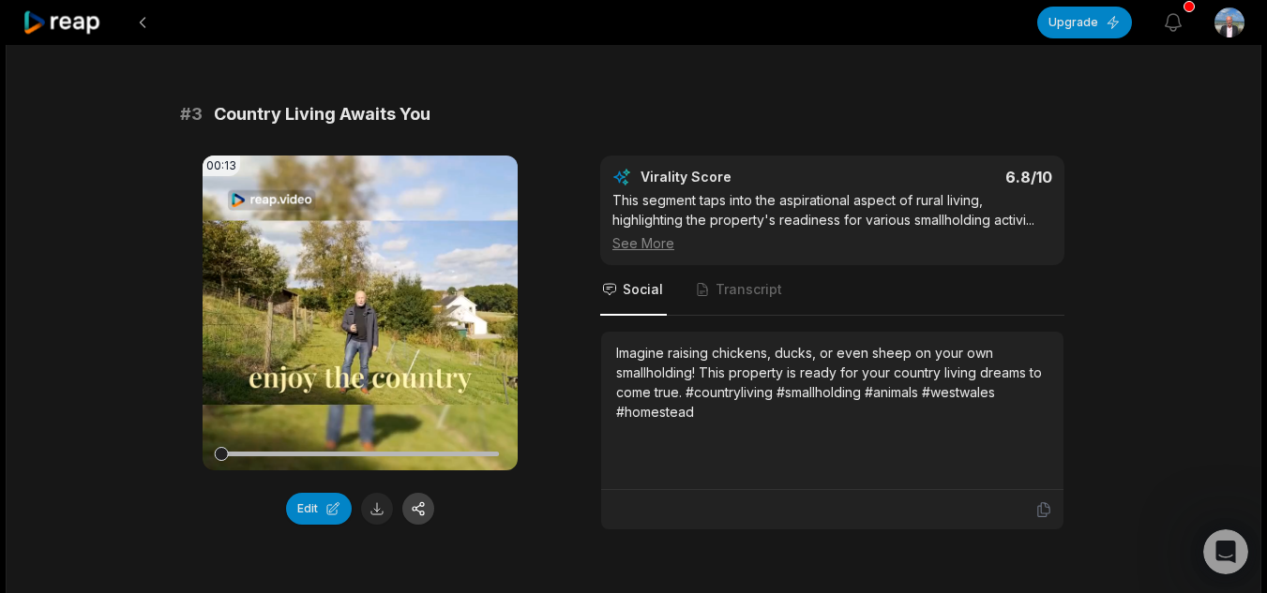
click at [426, 508] on button at bounding box center [418, 509] width 32 height 32
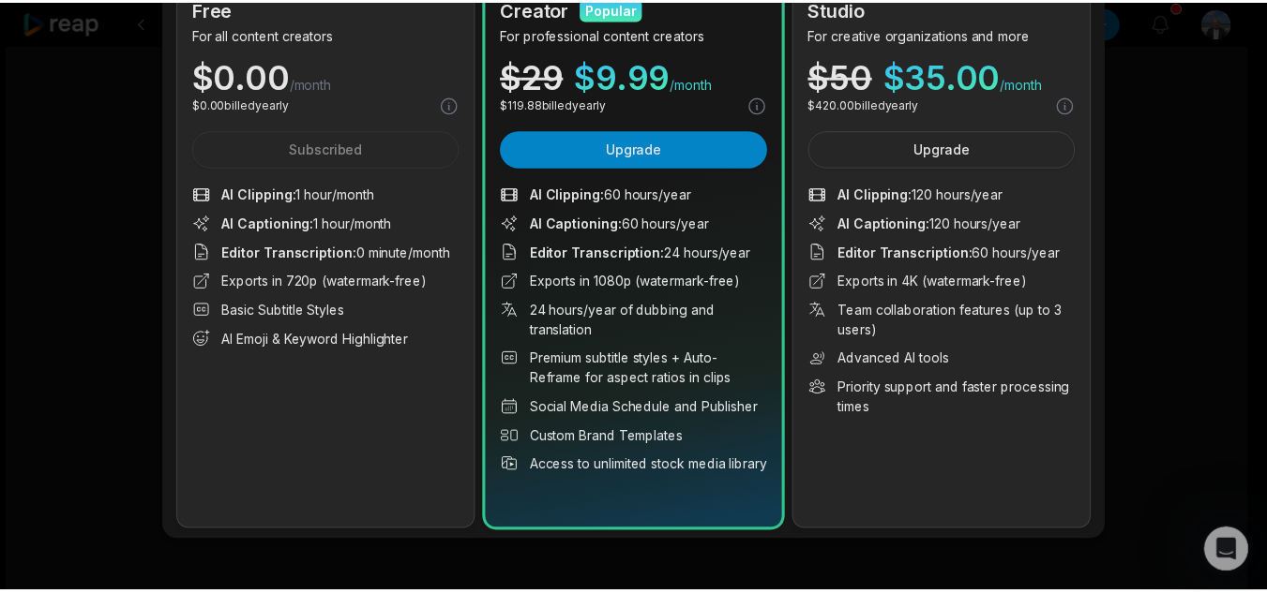
scroll to position [0, 0]
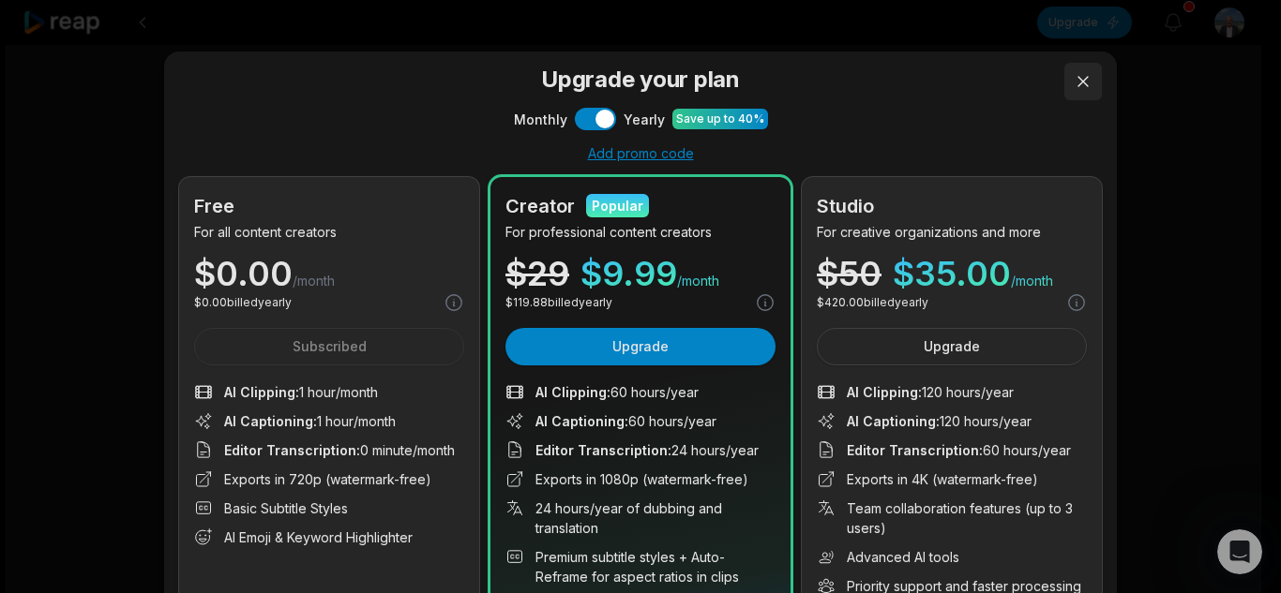
click at [1081, 88] on button at bounding box center [1082, 81] width 37 height 37
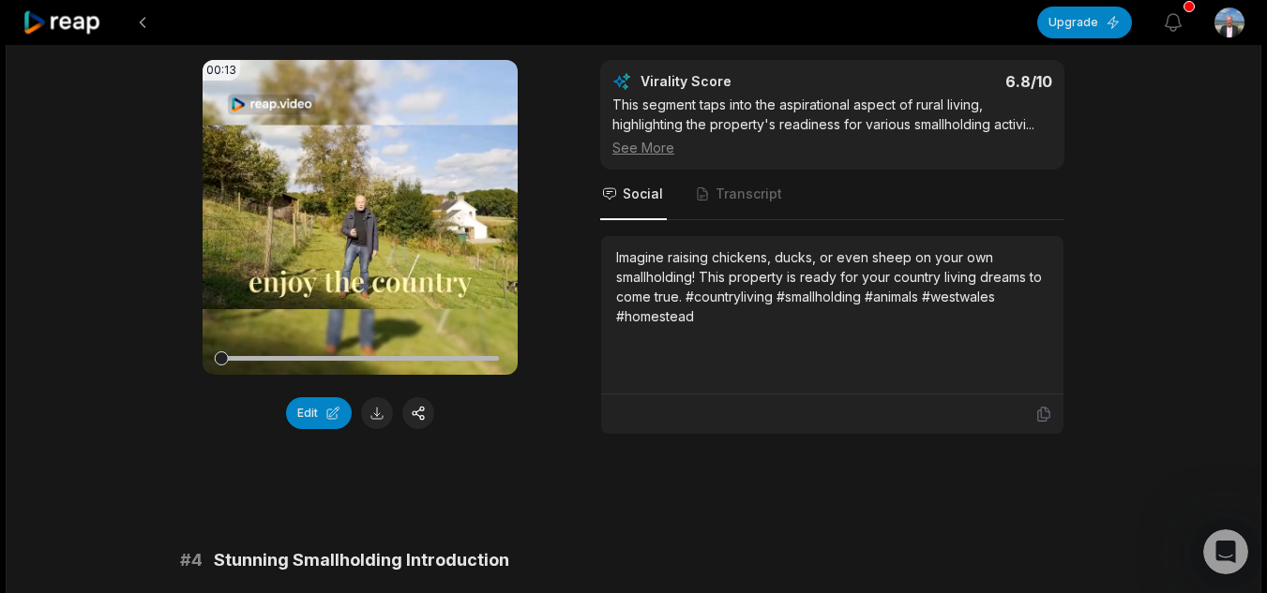
scroll to position [1323, 0]
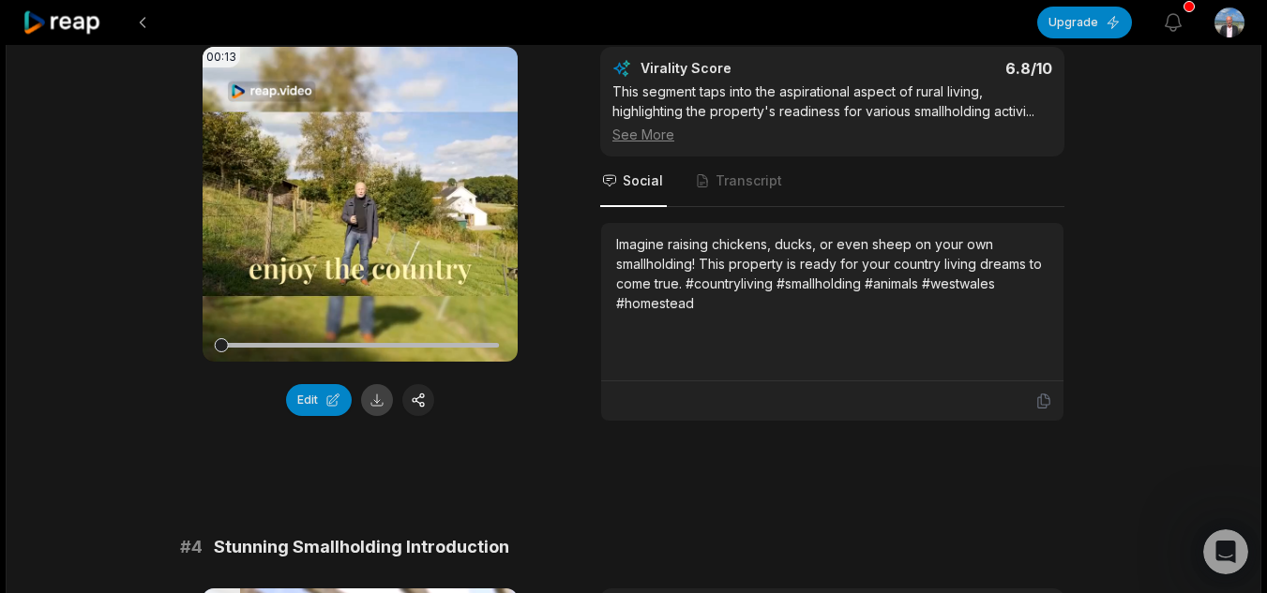
click at [369, 396] on button at bounding box center [377, 400] width 32 height 32
click at [327, 401] on button "Edit" at bounding box center [319, 400] width 66 height 32
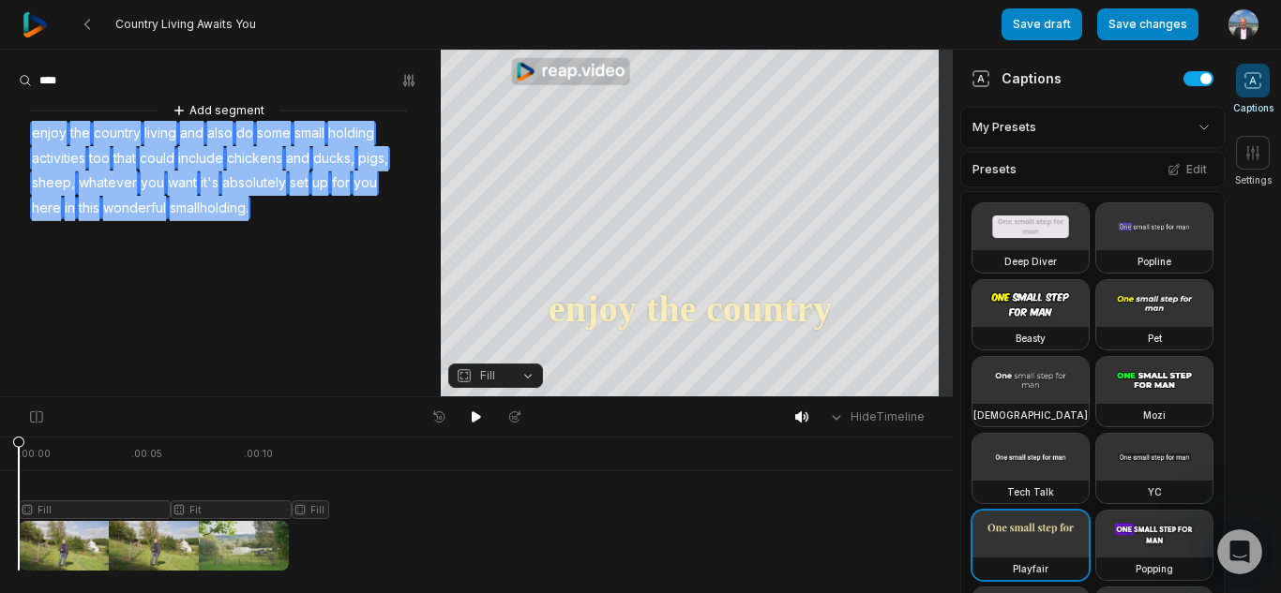
click at [31, 130] on div "Add segment enjoy the country living and also do some small holding activities …" at bounding box center [220, 160] width 441 height 120
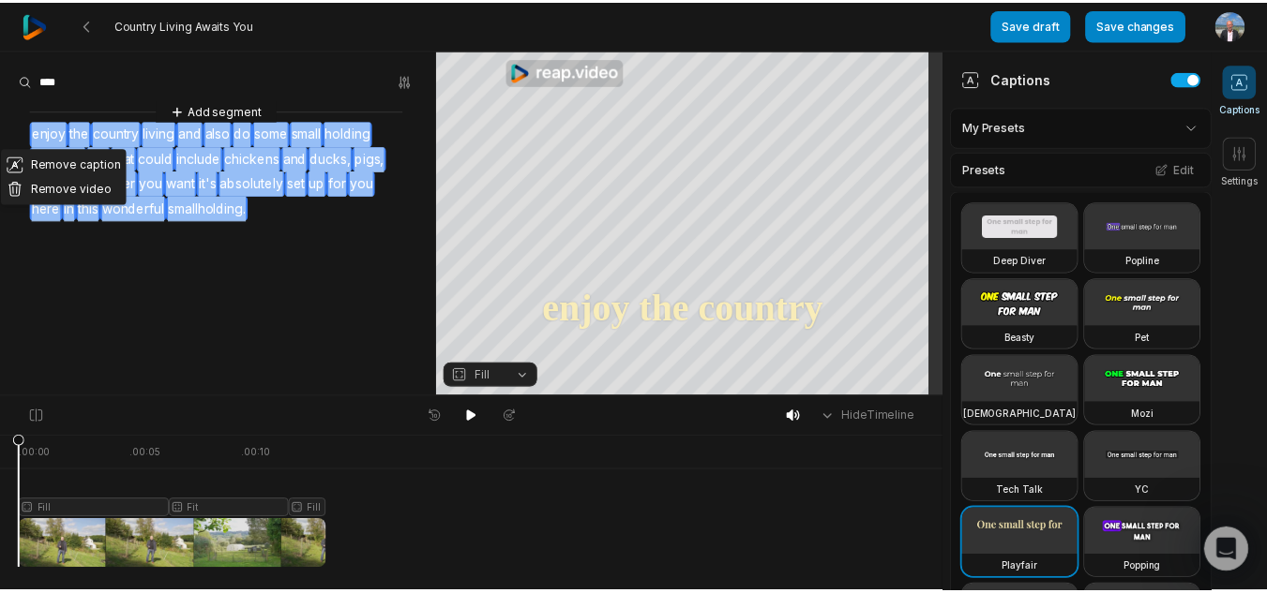
scroll to position [995, 0]
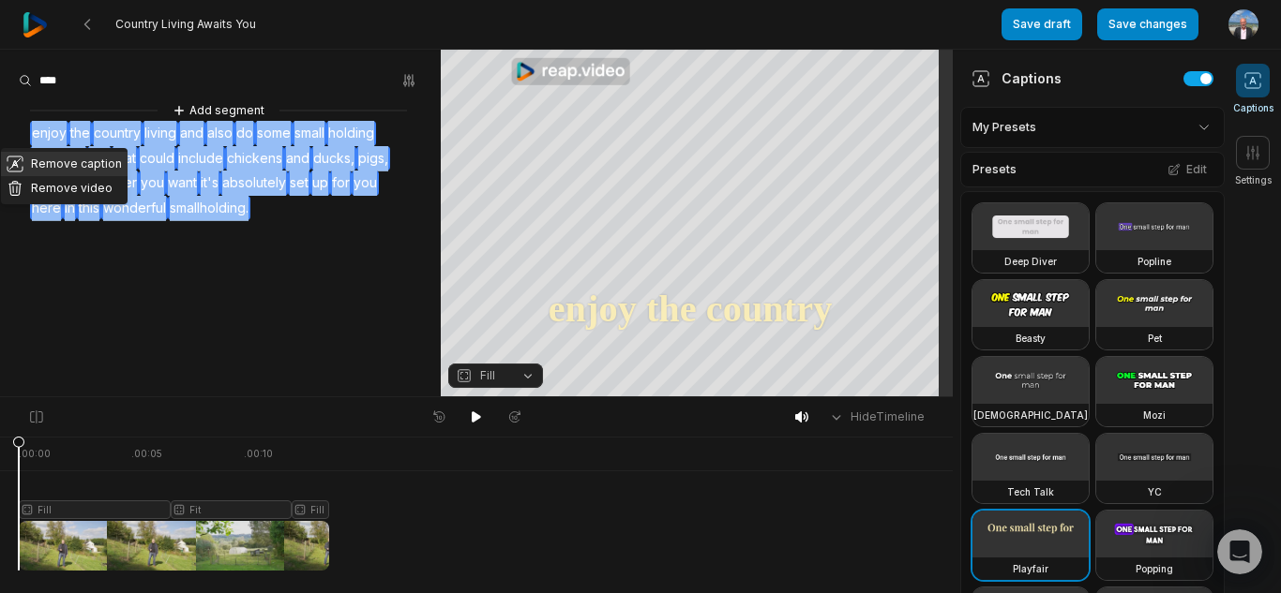
click at [76, 165] on button "Remove caption" at bounding box center [64, 164] width 127 height 24
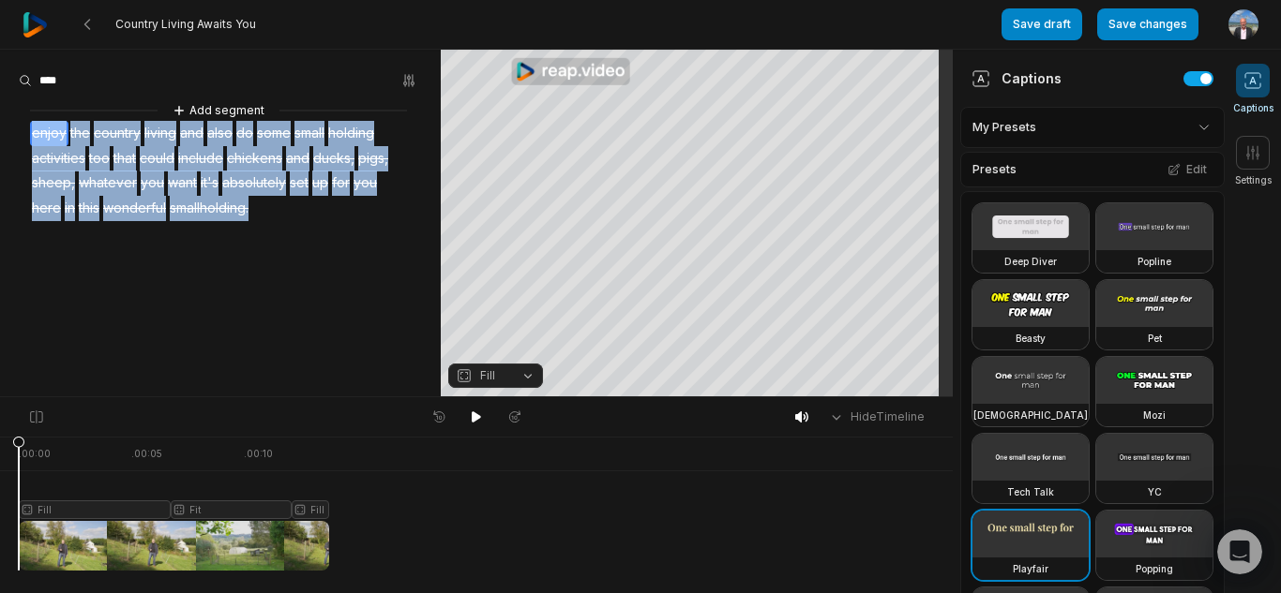
click at [533, 380] on button "Fill" at bounding box center [495, 376] width 95 height 24
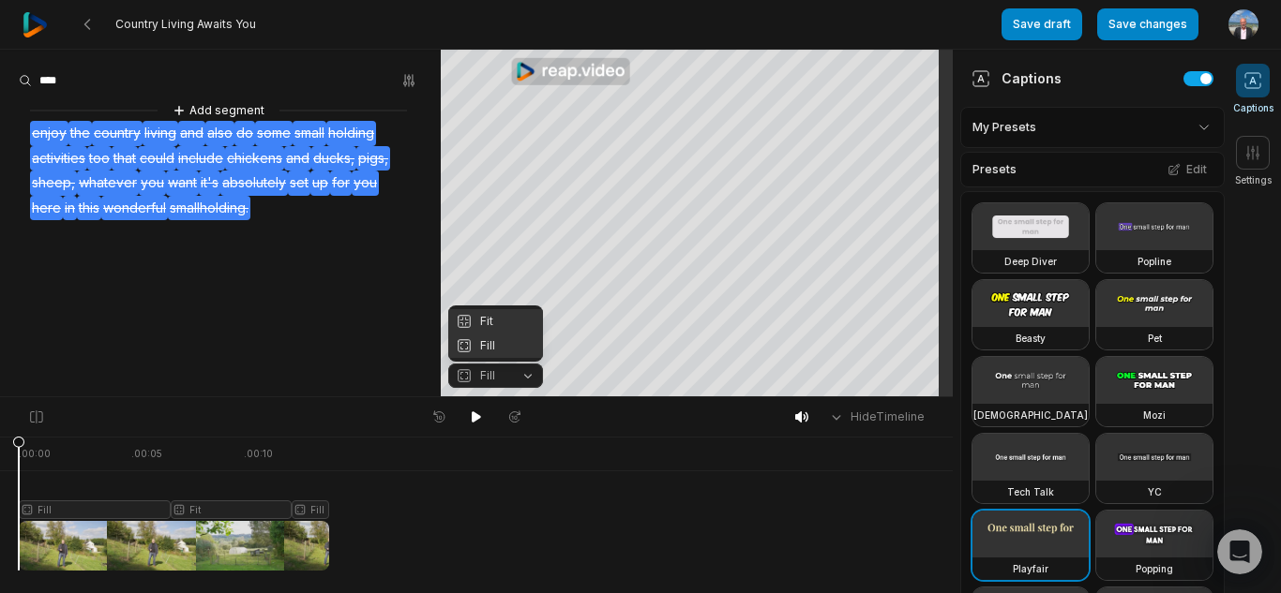
click at [491, 323] on div "Fit" at bounding box center [495, 321] width 95 height 24
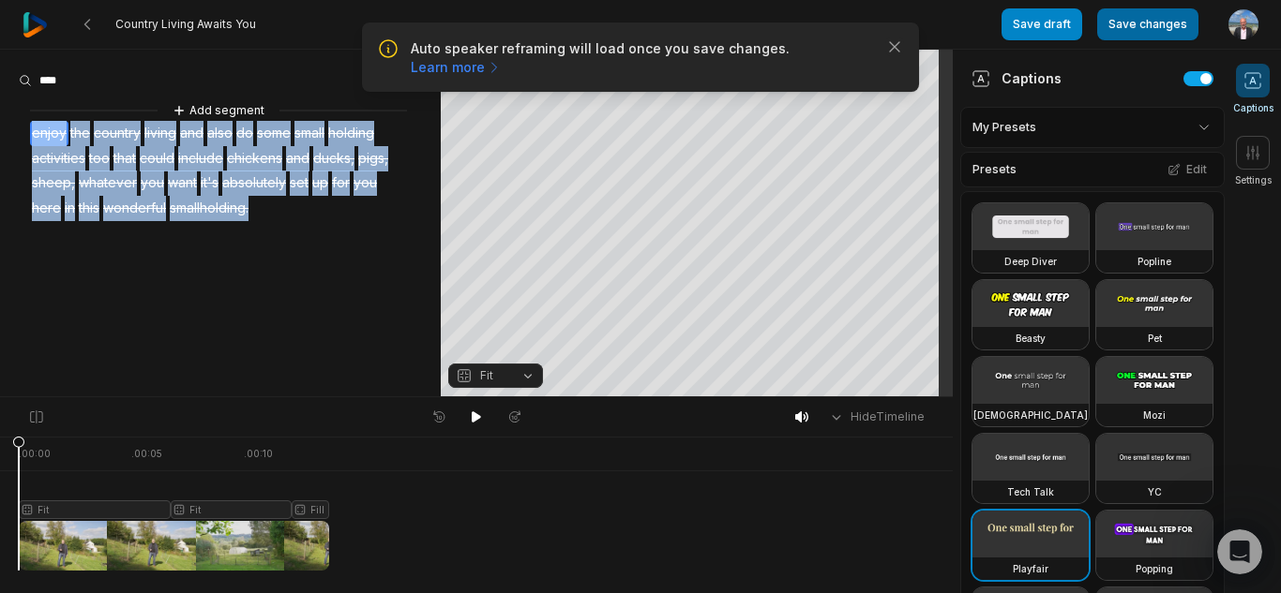
click at [1148, 19] on button "Save changes" at bounding box center [1147, 24] width 101 height 32
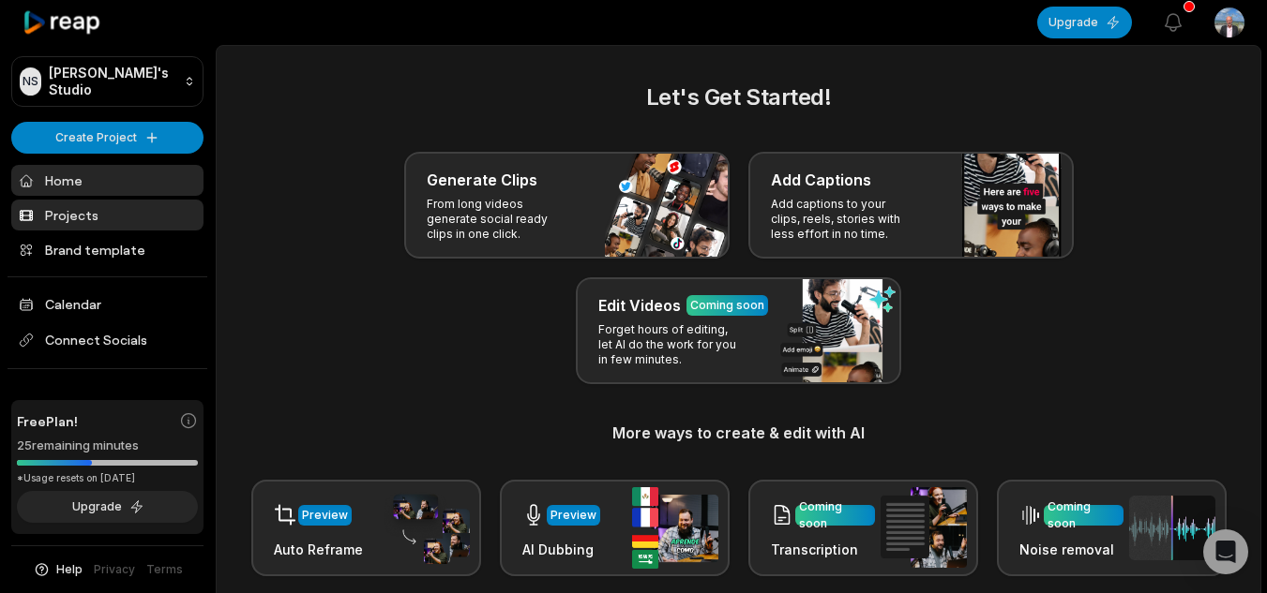
click at [102, 204] on link "Projects" at bounding box center [107, 215] width 192 height 31
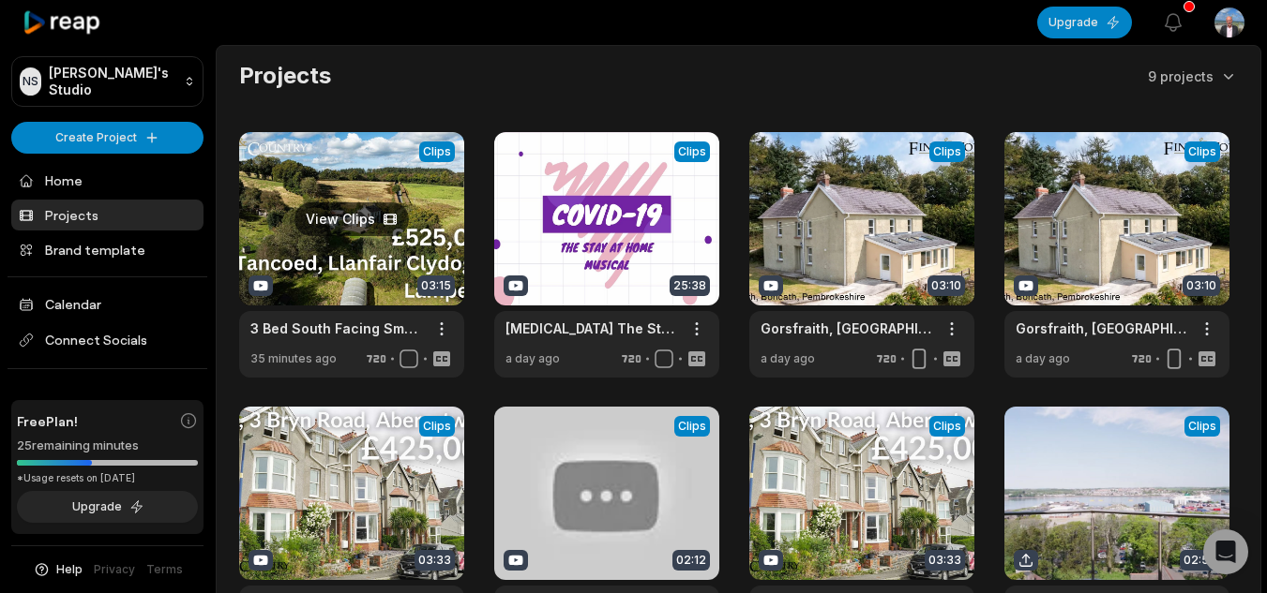
click at [434, 202] on link at bounding box center [351, 255] width 225 height 246
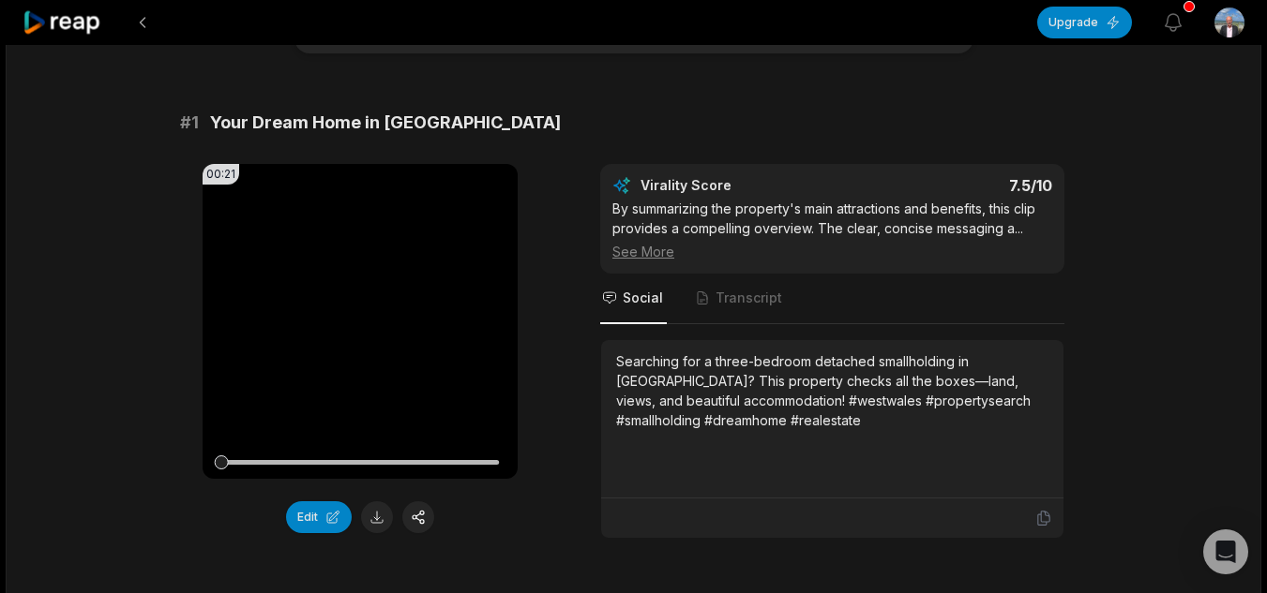
scroll to position [136, 0]
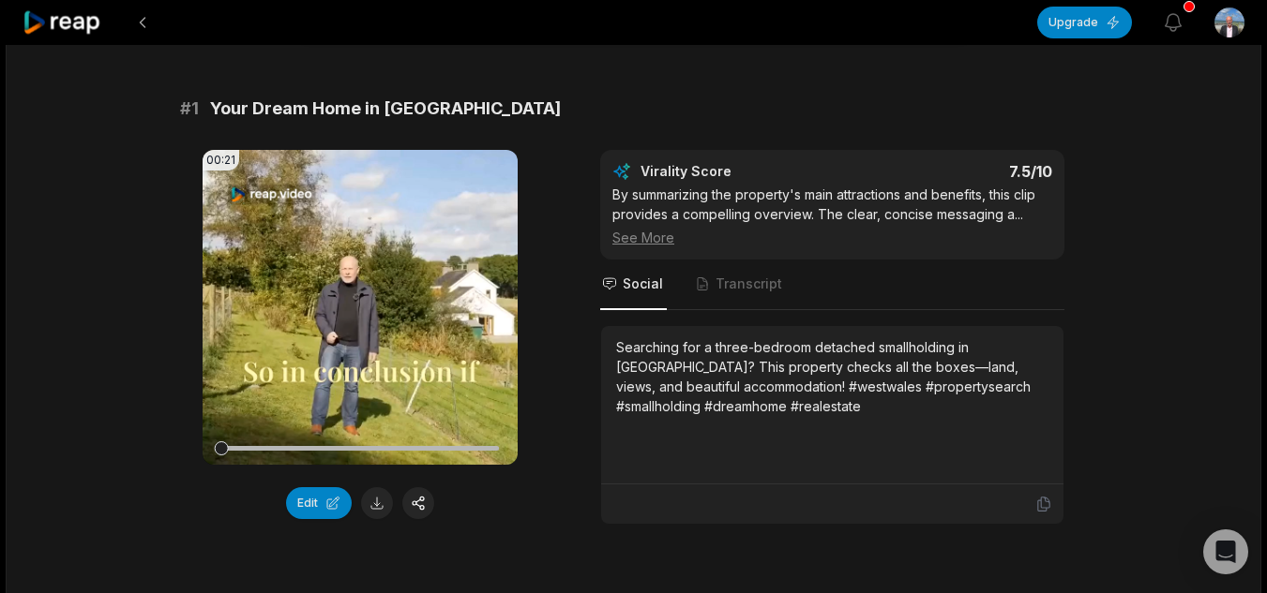
click at [646, 232] on div "See More" at bounding box center [832, 238] width 440 height 20
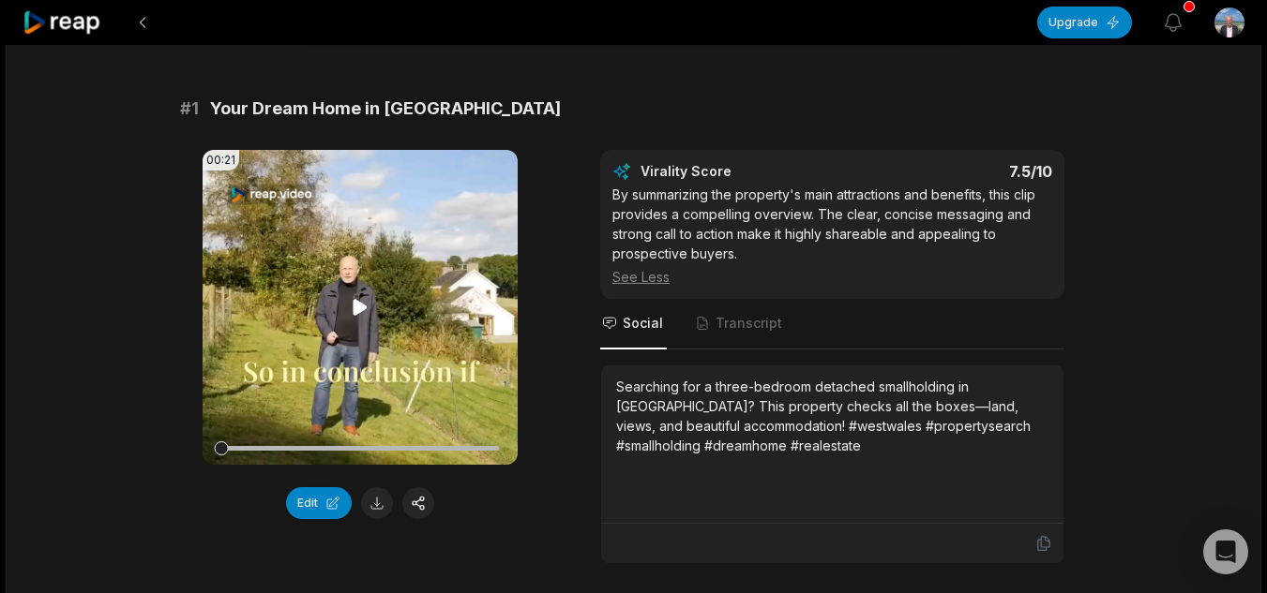
click at [361, 299] on icon at bounding box center [360, 307] width 22 height 22
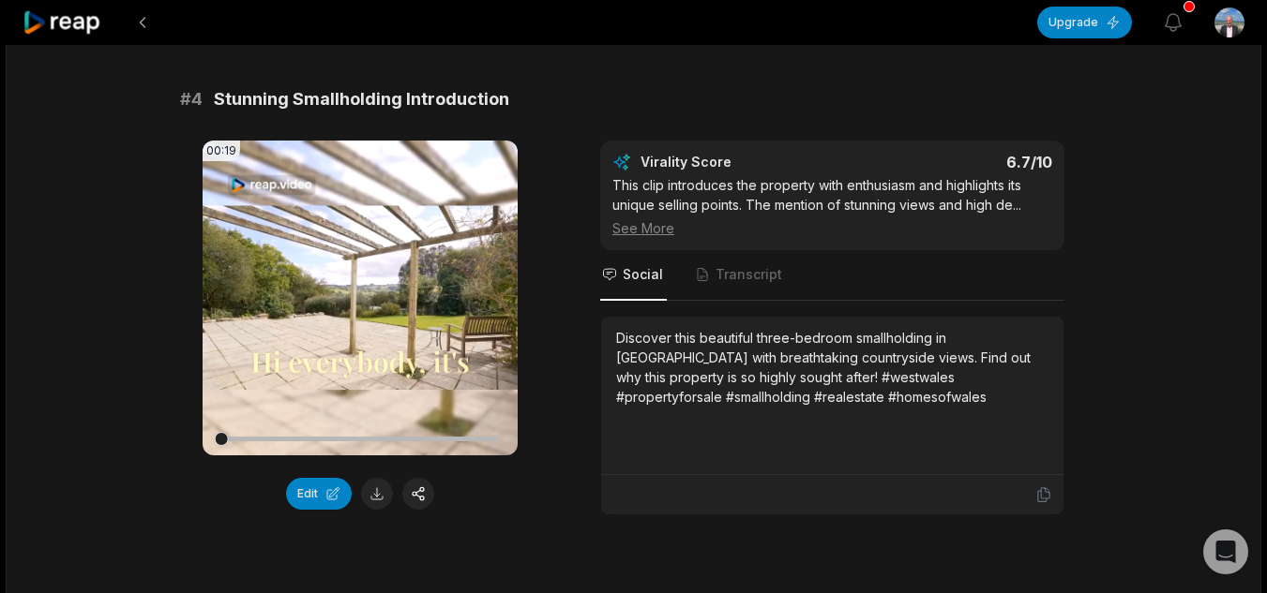
scroll to position [1817, 0]
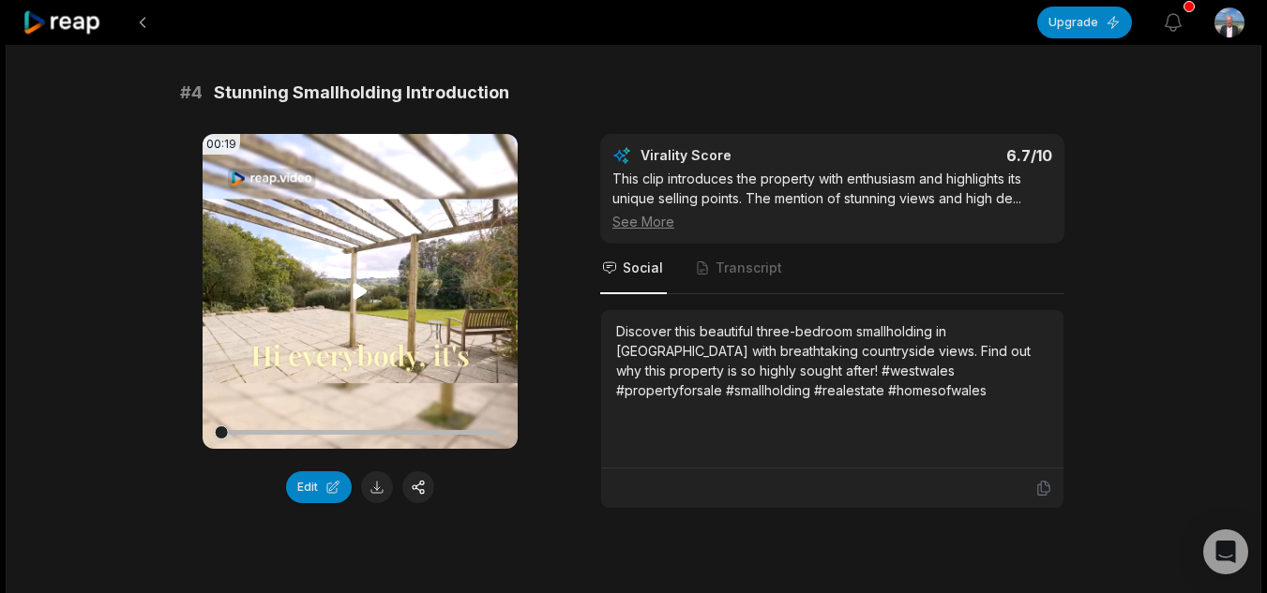
click at [324, 314] on video "Your browser does not support mp4 format." at bounding box center [359, 291] width 315 height 315
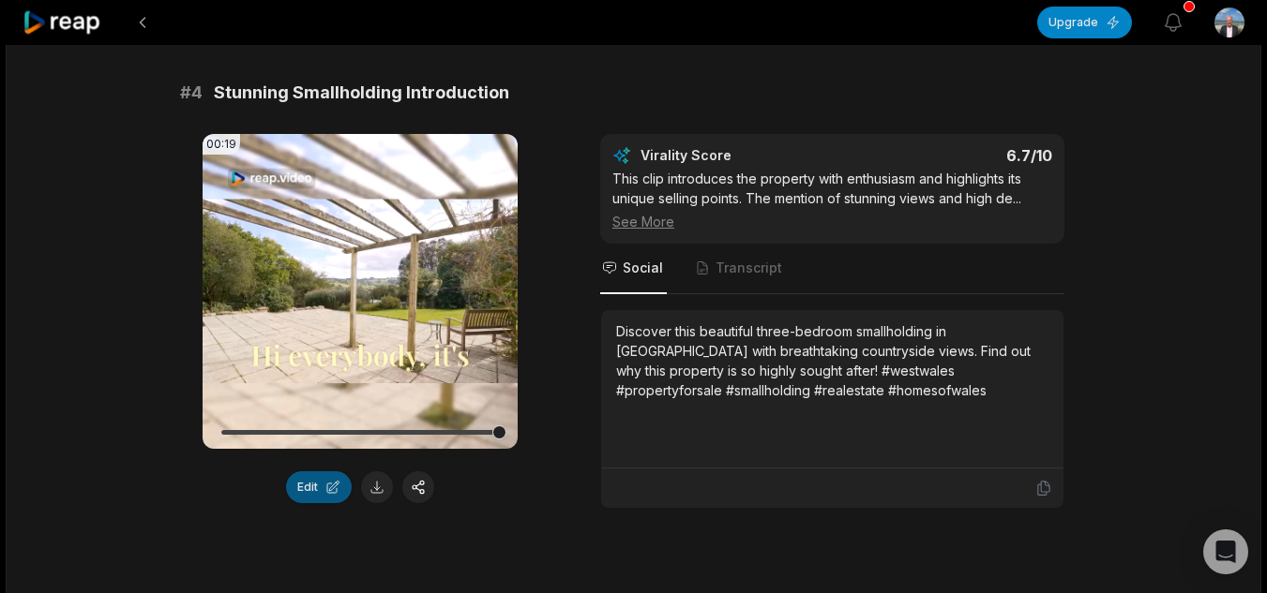
click at [334, 486] on button "Edit" at bounding box center [319, 488] width 66 height 32
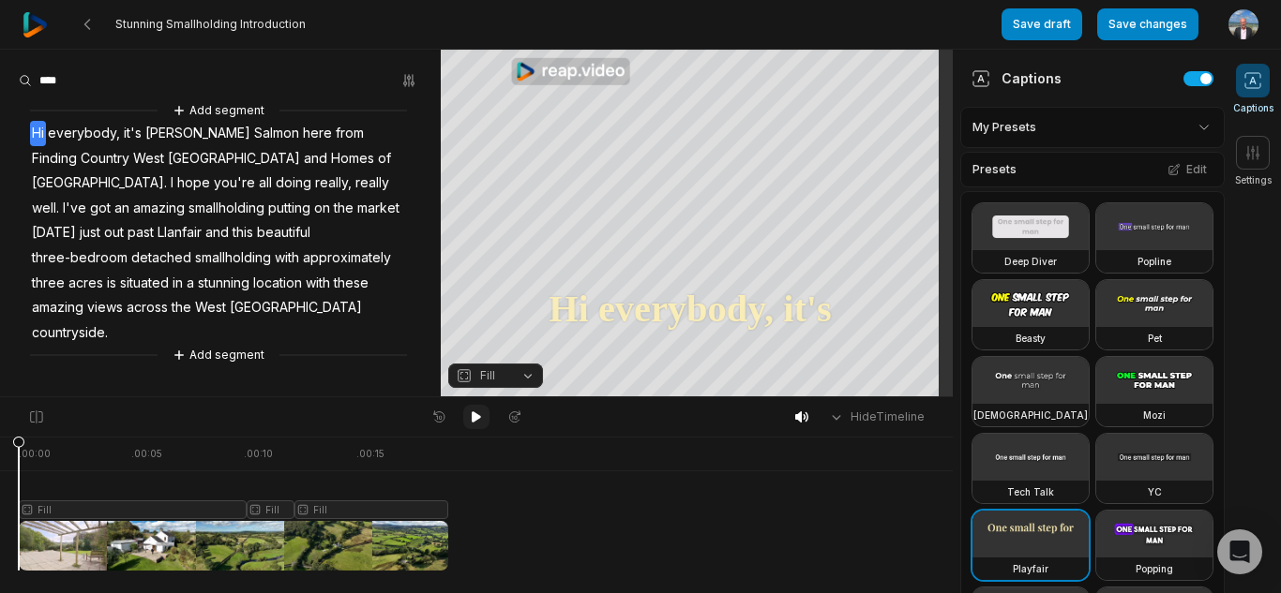
click at [481, 410] on icon at bounding box center [476, 417] width 15 height 15
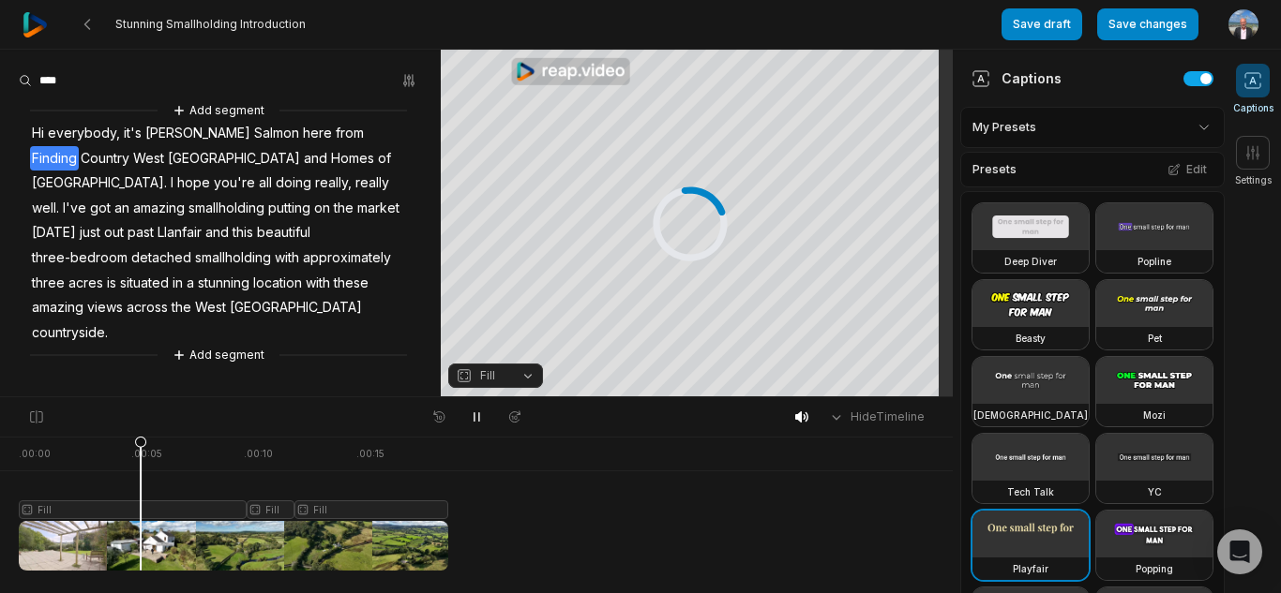
drag, startPoint x: 59, startPoint y: 447, endPoint x: 149, endPoint y: 449, distance: 90.0
click at [146, 449] on icon at bounding box center [140, 508] width 11 height 142
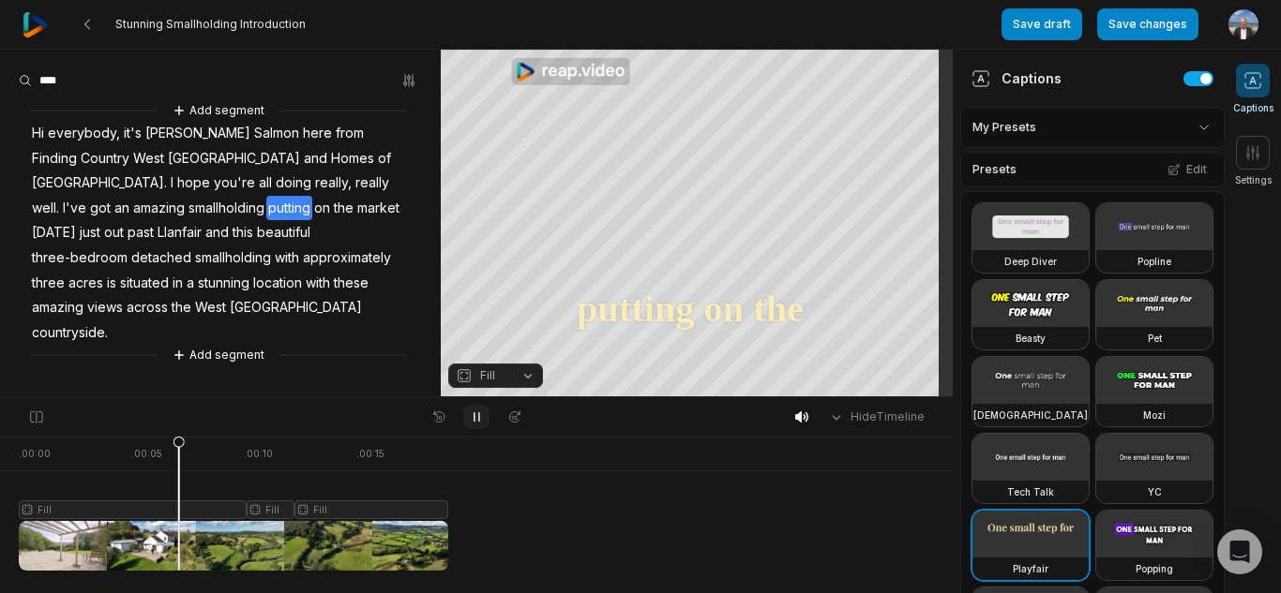
click at [479, 417] on icon at bounding box center [476, 417] width 5 height 8
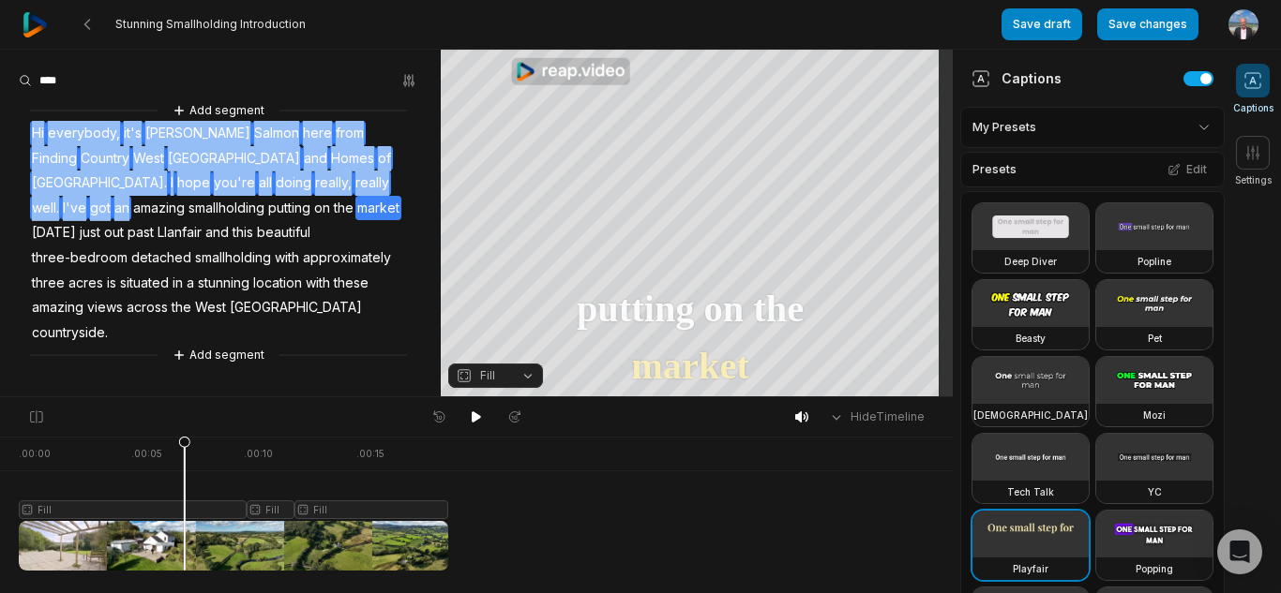
drag, startPoint x: 205, startPoint y: 178, endPoint x: 22, endPoint y: 137, distance: 187.4
click at [22, 137] on div "Add segment Hi everybody, it's [PERSON_NAME] here from Finding Country [GEOGRAP…" at bounding box center [220, 232] width 441 height 265
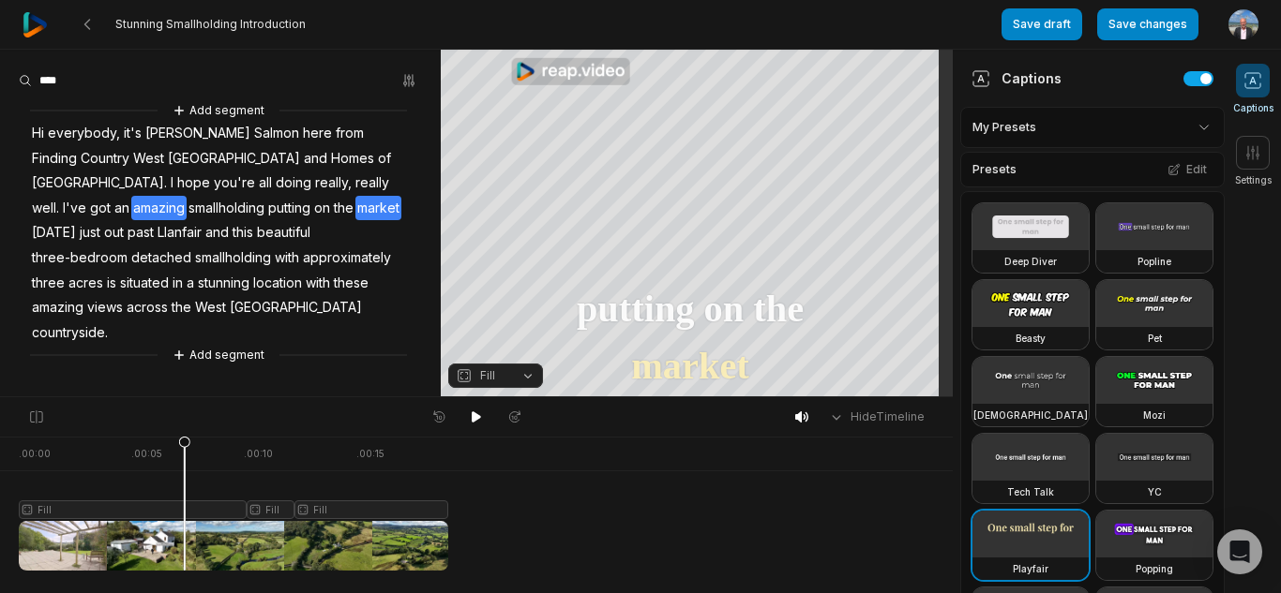
click at [266, 196] on span "smallholding" at bounding box center [227, 208] width 80 height 25
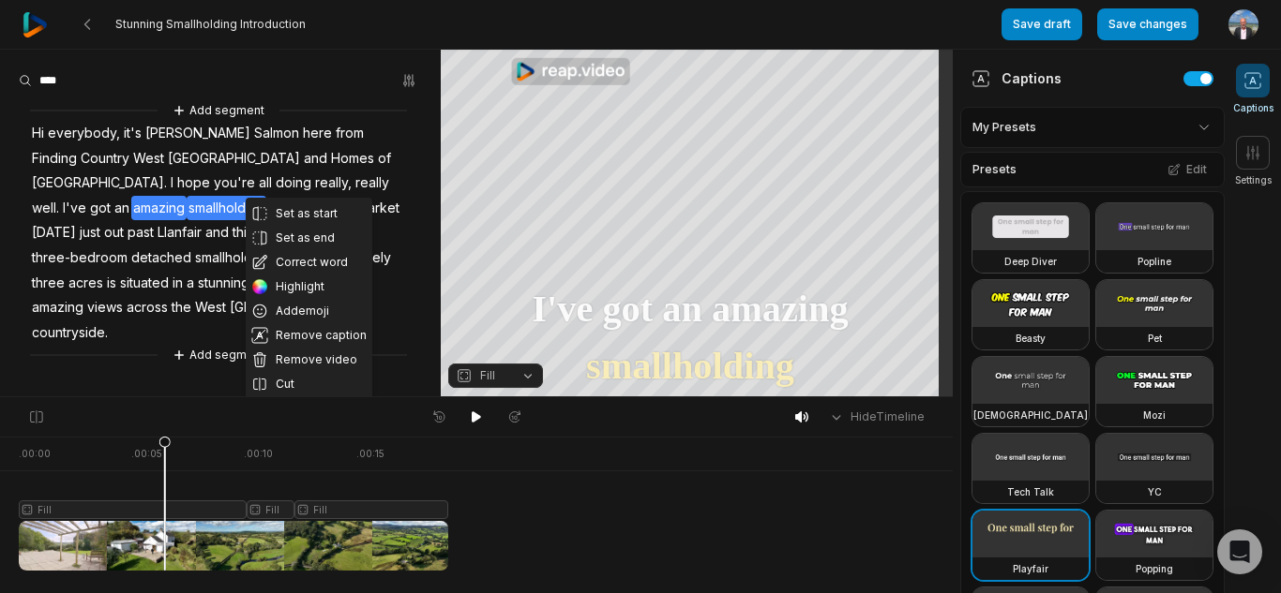
click at [397, 200] on div "Set as start Set as end Correct word Highlight Add emoji Remove caption Remove …" at bounding box center [220, 232] width 441 height 265
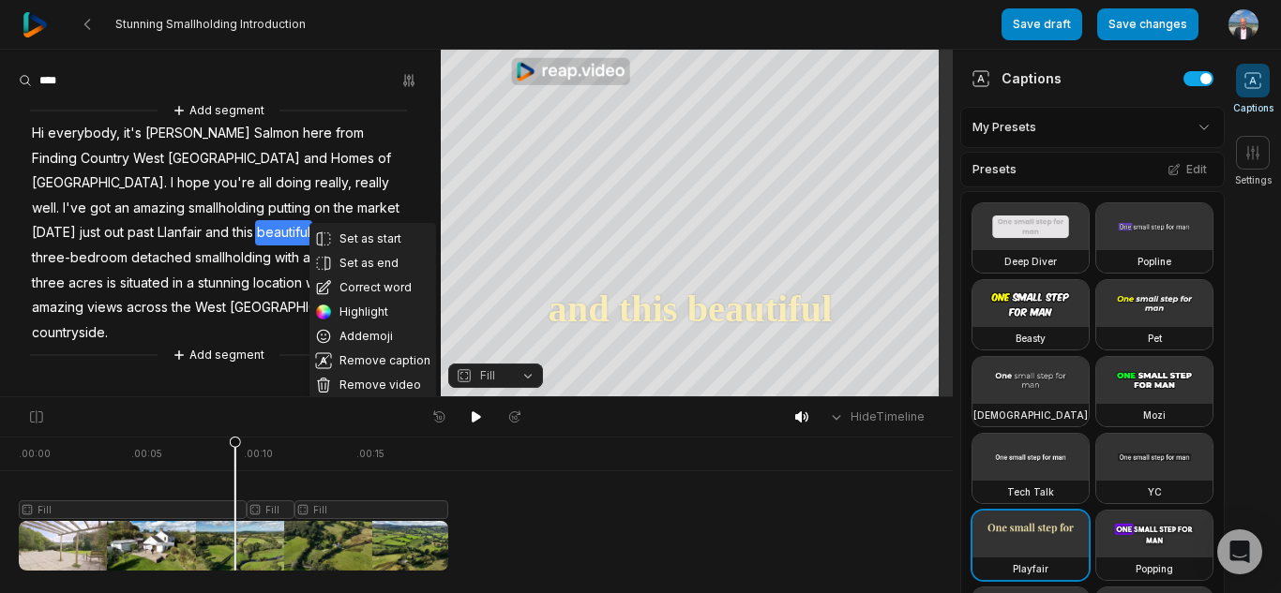
click at [585, 485] on div "Fill Fill Fill" at bounding box center [476, 495] width 952 height 49
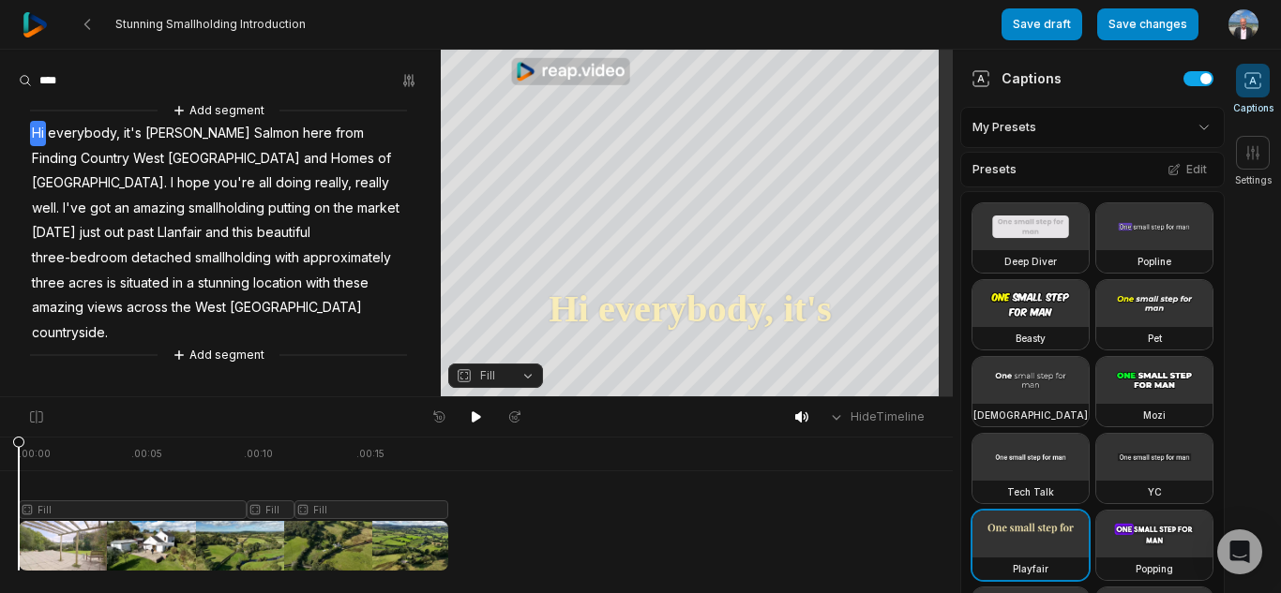
drag, startPoint x: 239, startPoint y: 446, endPoint x: 0, endPoint y: 439, distance: 239.2
click at [0, 439] on div ". 00:00 . 00:05 . 00:10 . 00:15 Fill Fill Fill" at bounding box center [476, 515] width 952 height 157
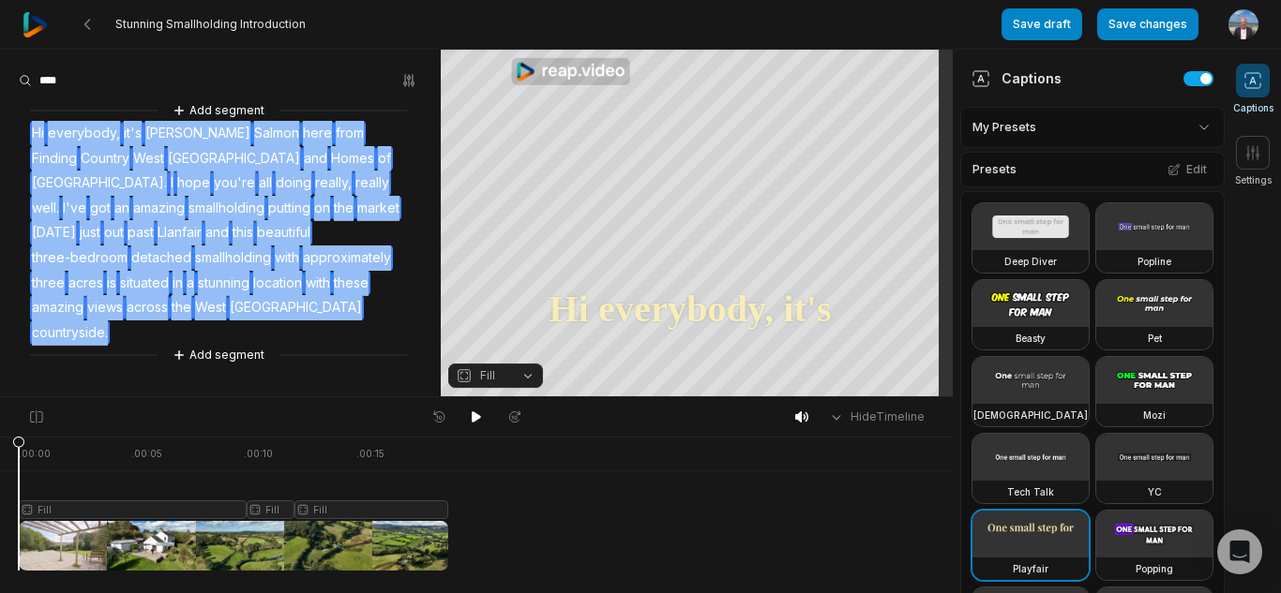
drag, startPoint x: 366, startPoint y: 277, endPoint x: 31, endPoint y: 127, distance: 366.4
click at [31, 127] on div "Add segment Hi everybody, it's [PERSON_NAME] here from Finding Country [GEOGRAP…" at bounding box center [220, 232] width 441 height 265
click at [53, 161] on button "Remove caption" at bounding box center [64, 164] width 127 height 24
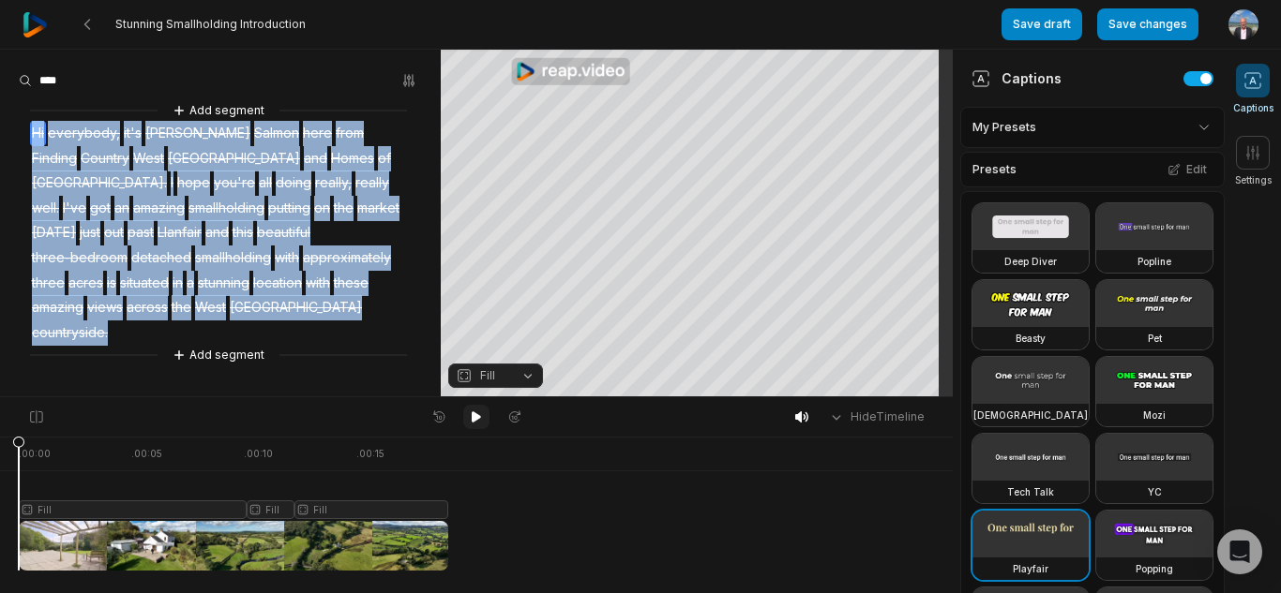
click at [480, 414] on icon at bounding box center [476, 417] width 15 height 15
click at [494, 374] on span "Fill" at bounding box center [487, 375] width 15 height 17
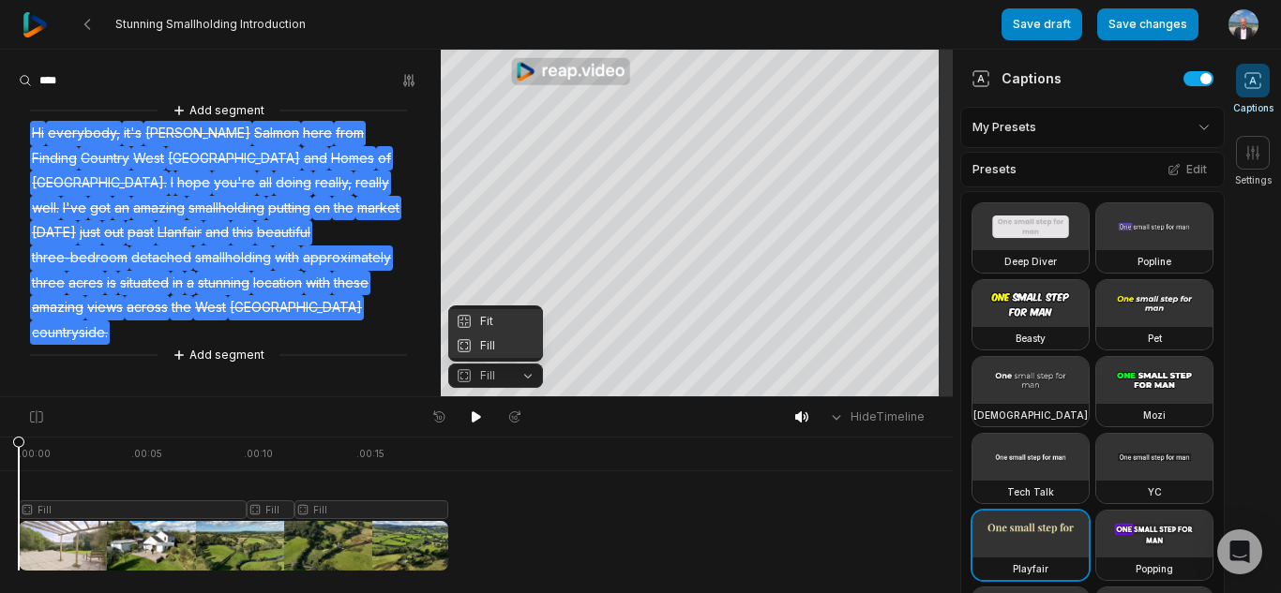
click at [499, 310] on div "Fit" at bounding box center [495, 321] width 95 height 24
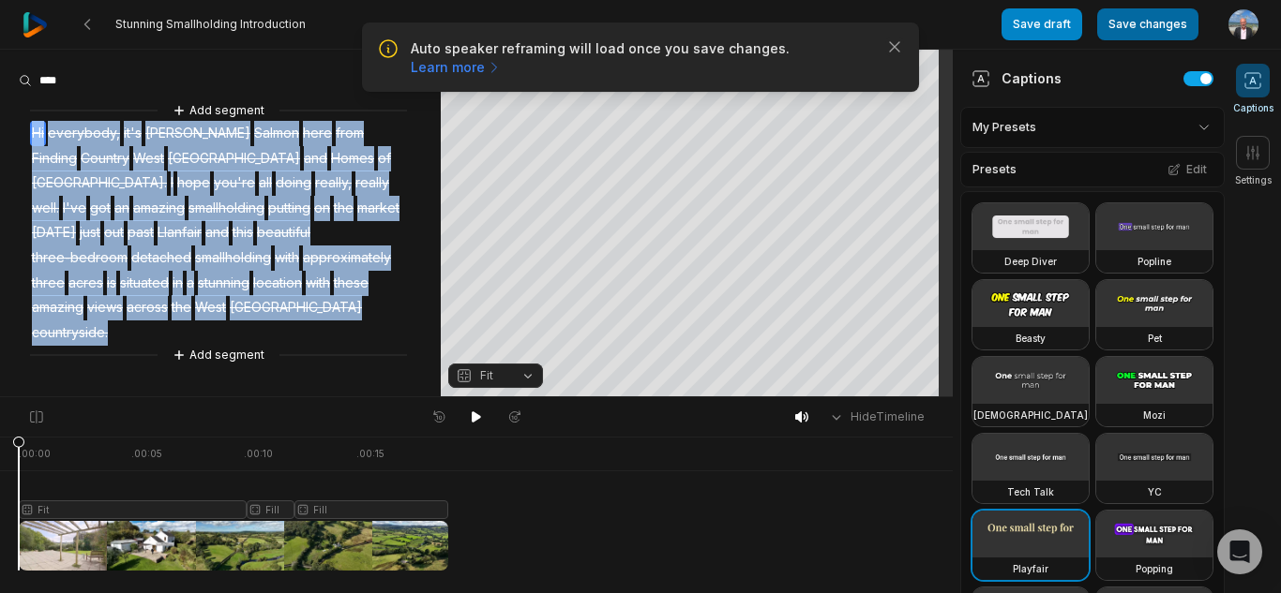
click at [1142, 23] on button "Save changes" at bounding box center [1147, 24] width 101 height 32
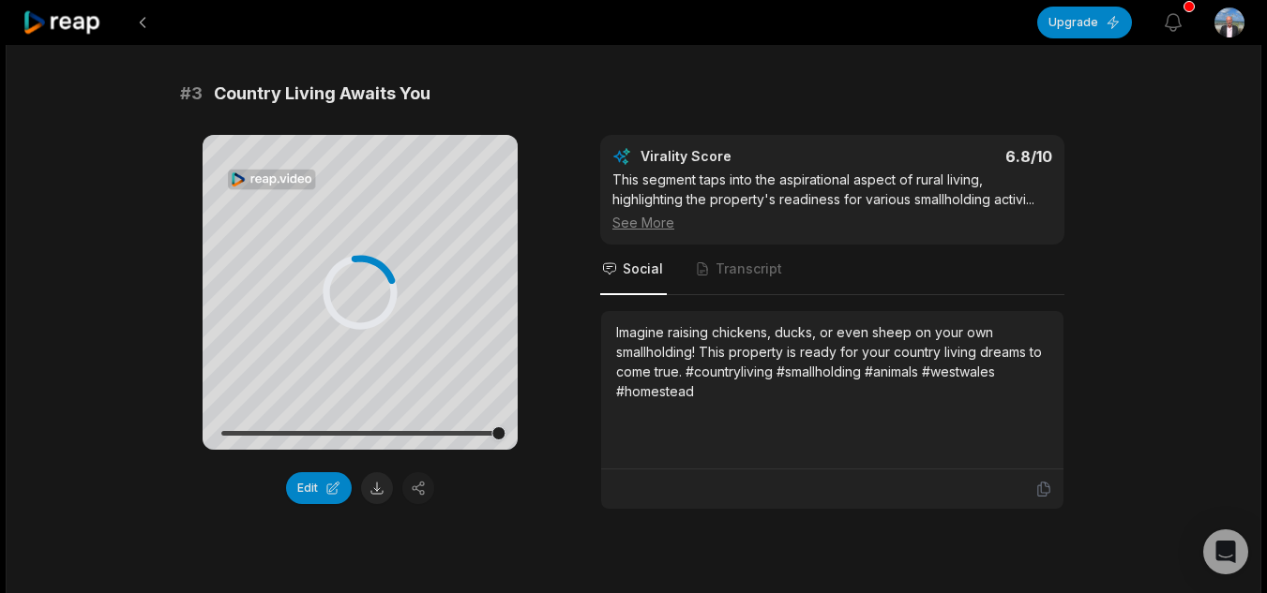
scroll to position [1249, 0]
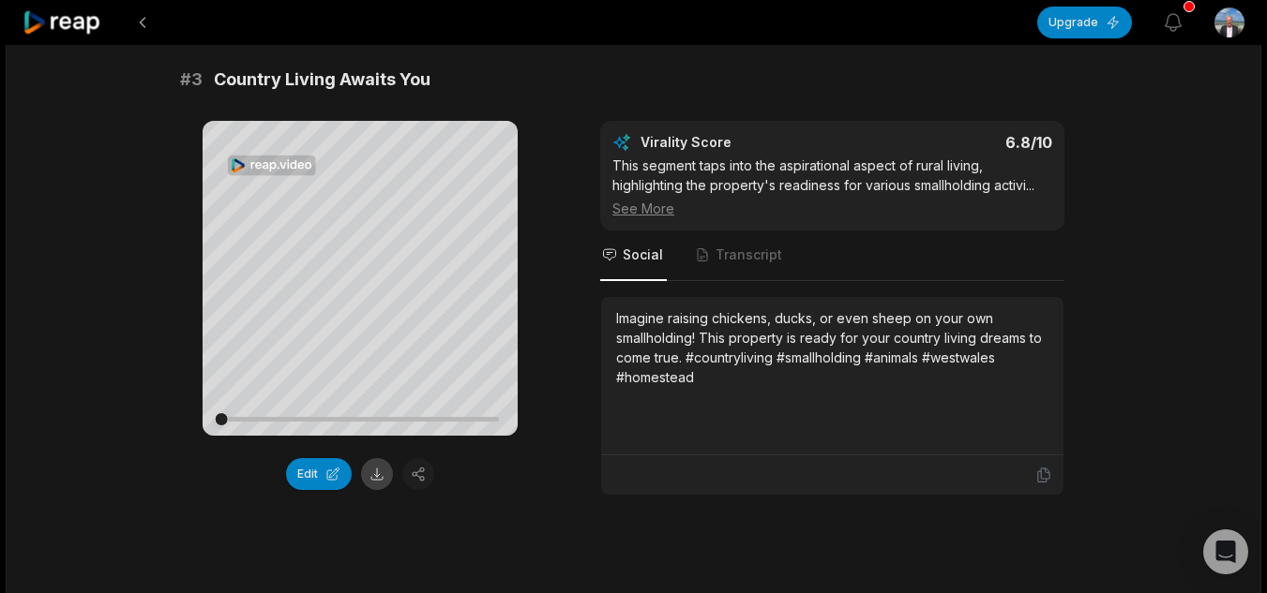
click at [380, 482] on button at bounding box center [377, 474] width 32 height 32
click at [359, 271] on icon at bounding box center [360, 278] width 22 height 22
click at [379, 483] on button at bounding box center [377, 474] width 32 height 32
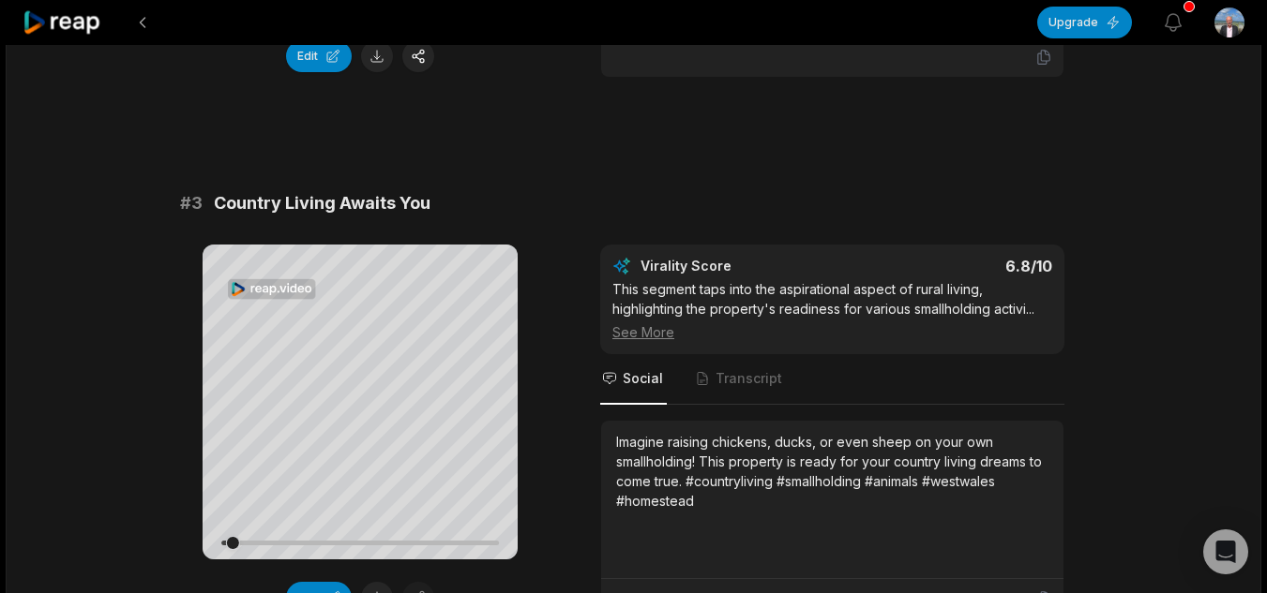
scroll to position [1219, 0]
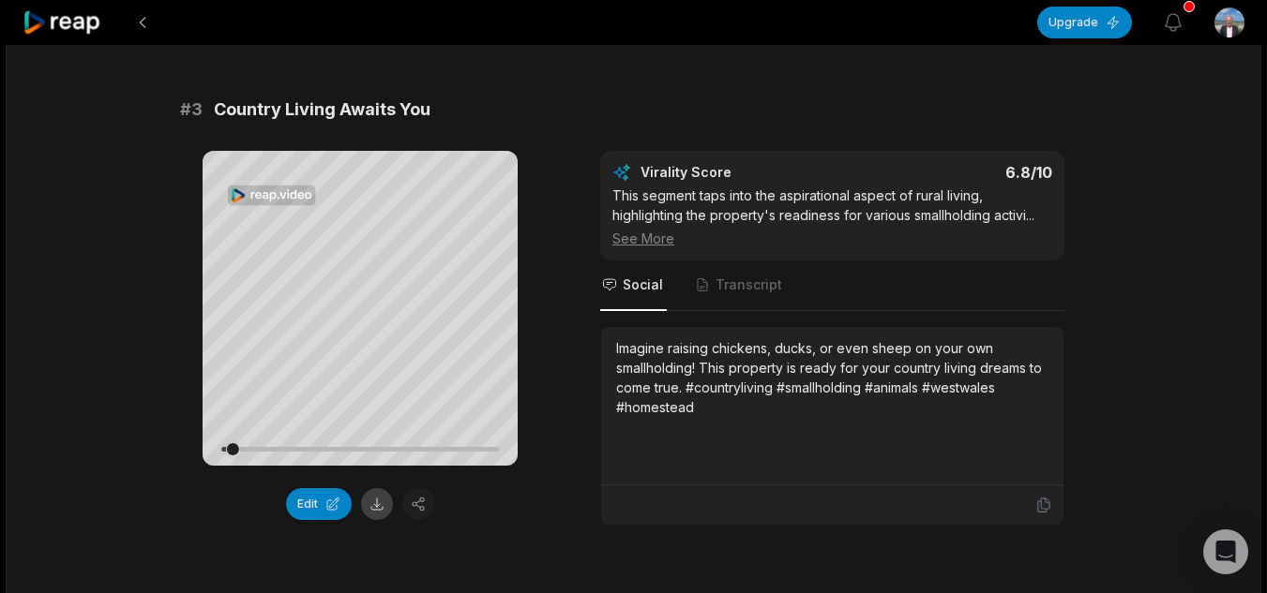
click at [385, 501] on button at bounding box center [377, 504] width 32 height 32
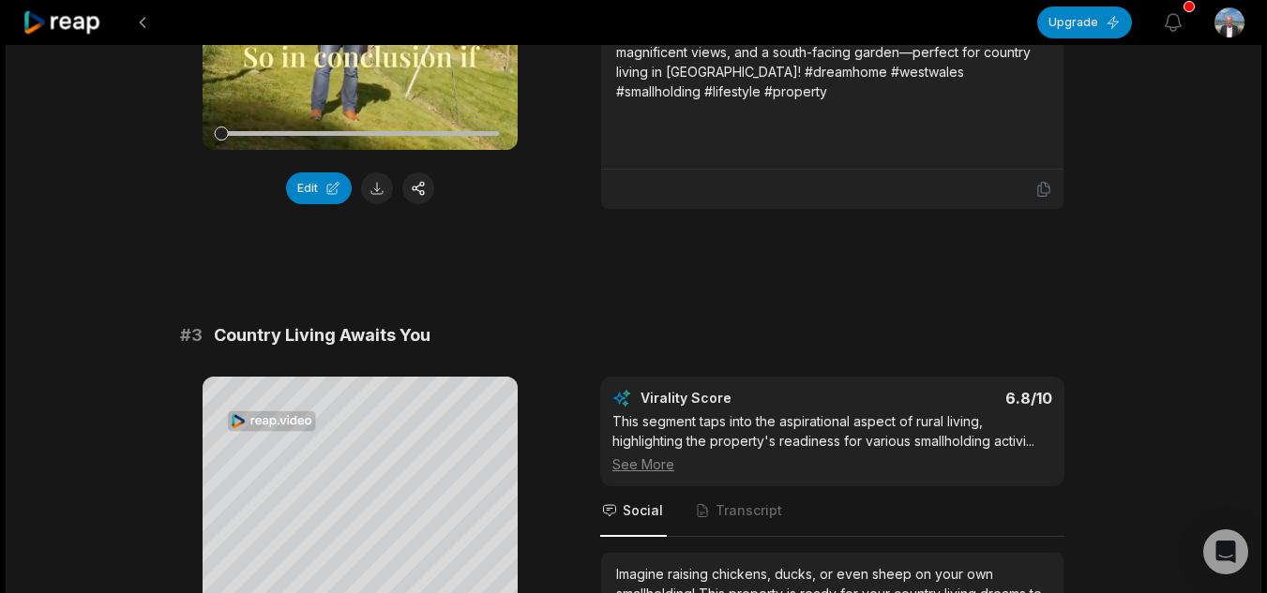
scroll to position [937, 0]
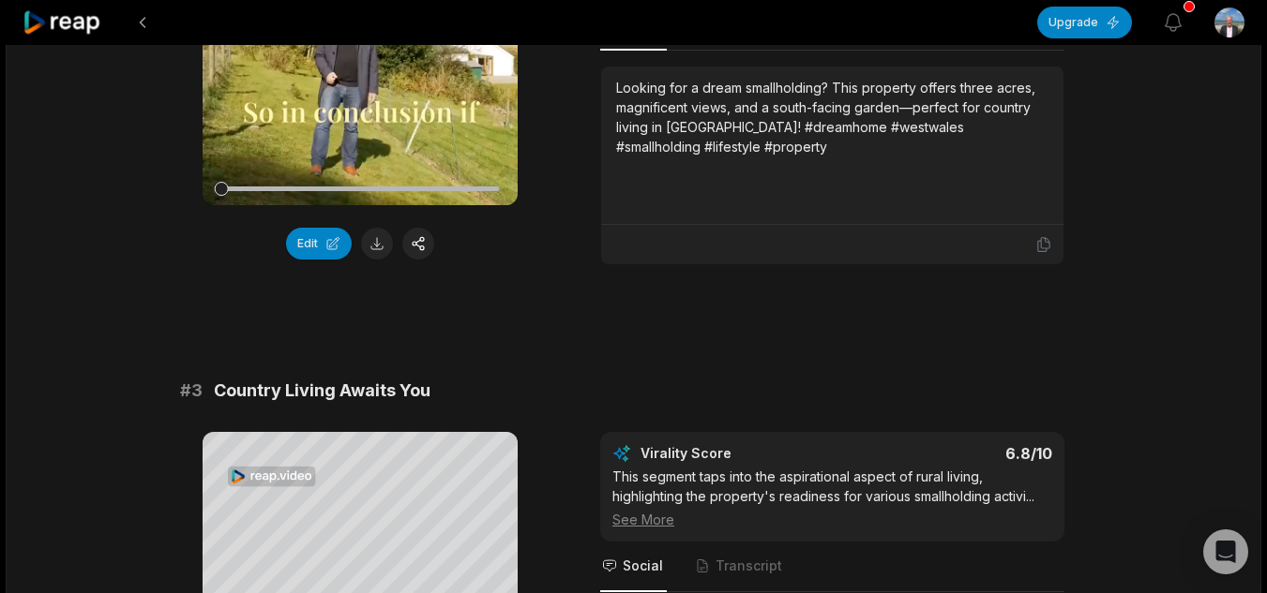
click at [59, 28] on icon at bounding box center [62, 22] width 80 height 25
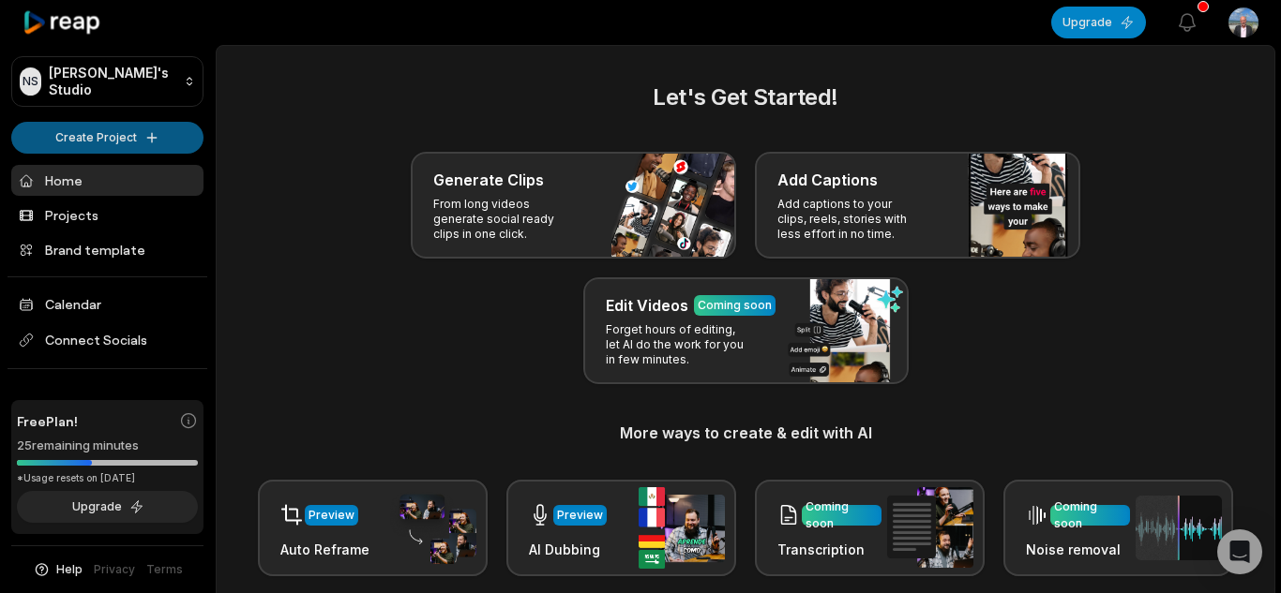
click at [96, 139] on html "NS [PERSON_NAME]'s Studio Create Project Home Projects Brand template Calendar …" at bounding box center [640, 296] width 1281 height 593
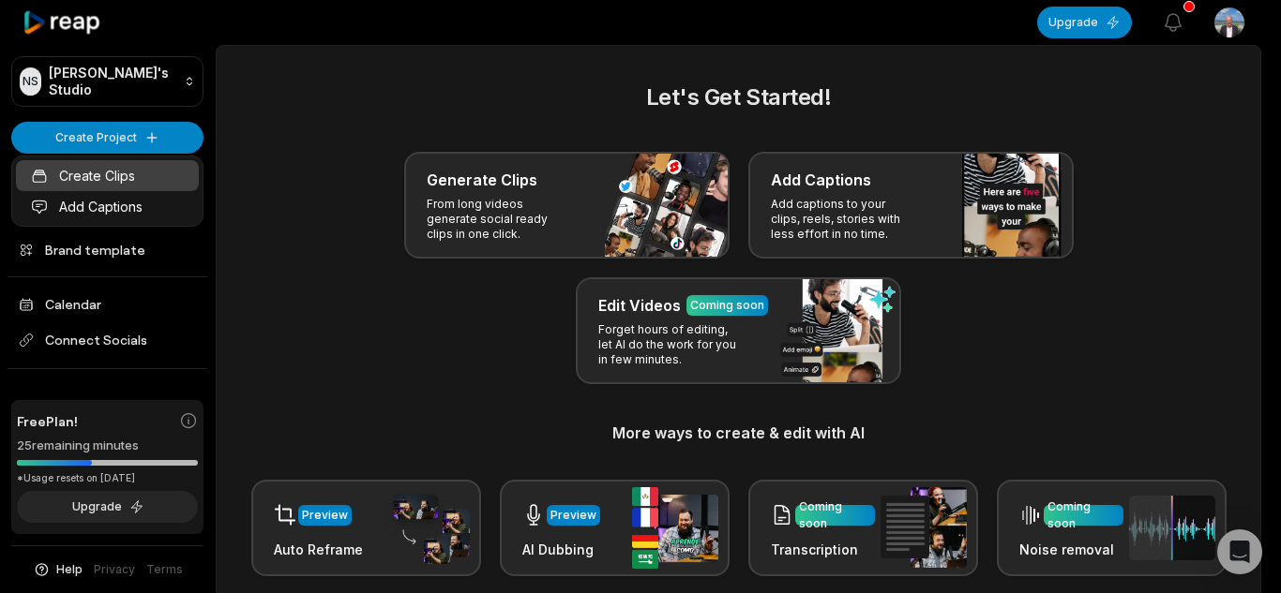
click at [140, 178] on link "Create Clips" at bounding box center [107, 175] width 183 height 31
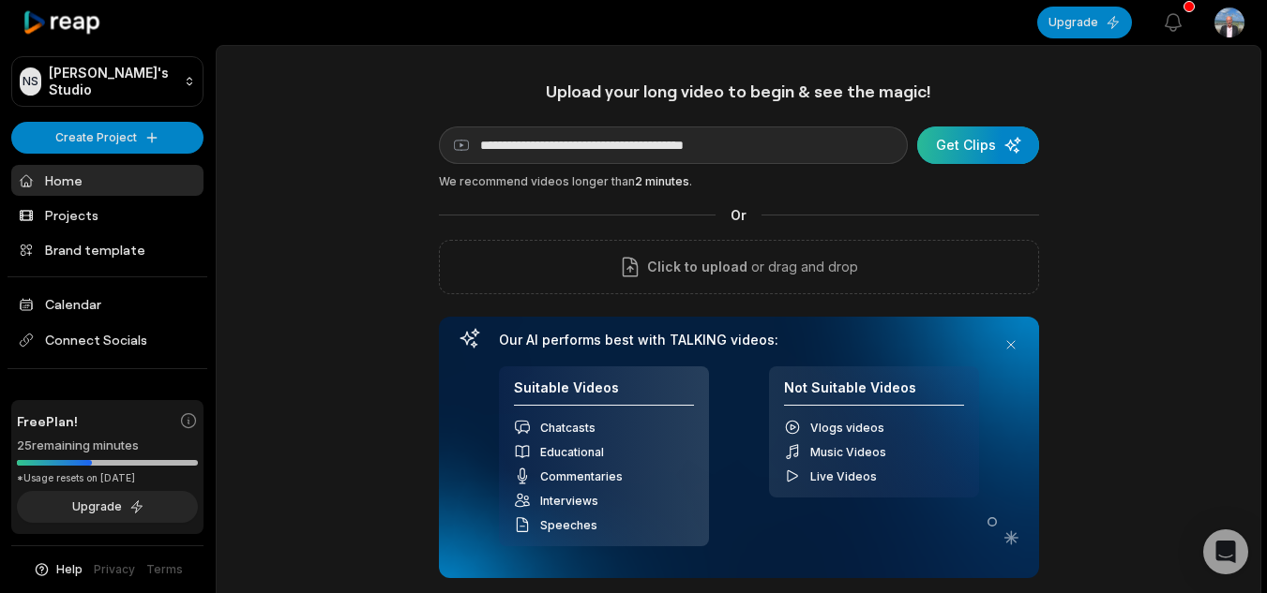
type input "**********"
click at [992, 148] on div "submit" at bounding box center [978, 145] width 122 height 37
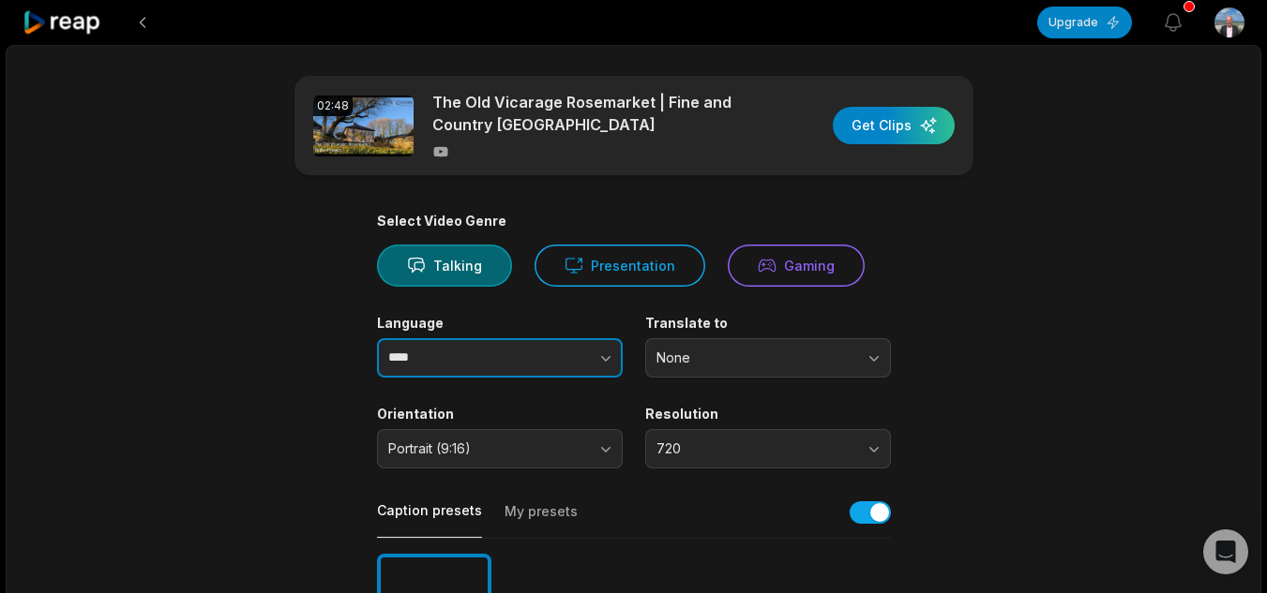
click at [428, 368] on input "****" at bounding box center [500, 357] width 246 height 39
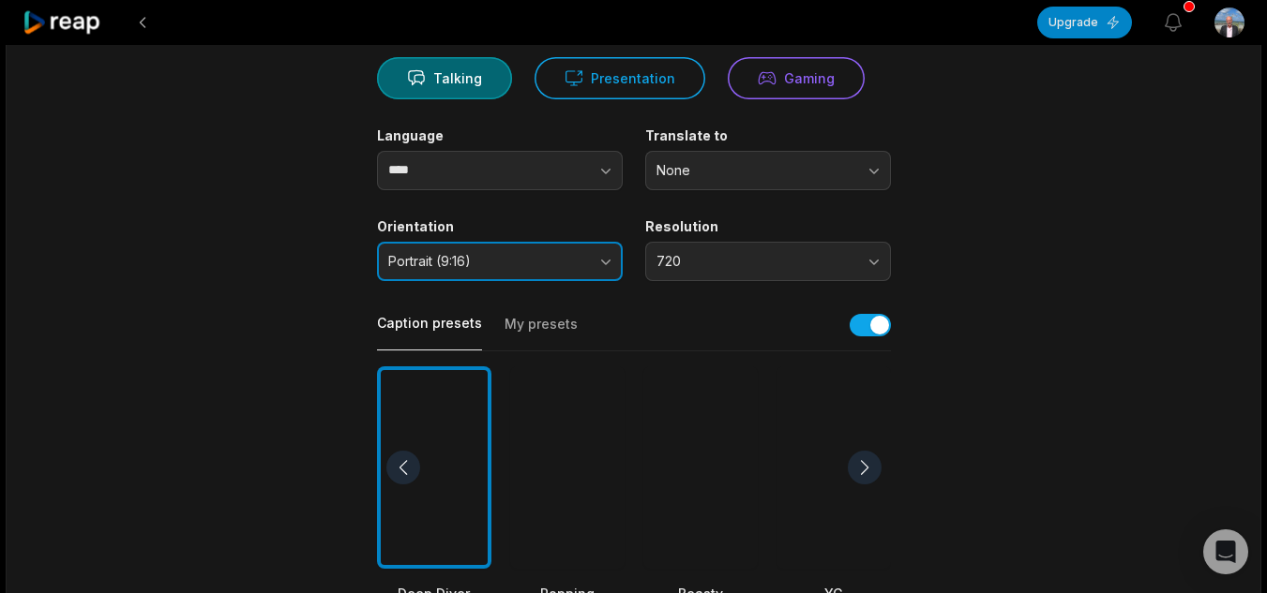
click at [543, 261] on span "Portrait (9:16)" at bounding box center [486, 261] width 197 height 17
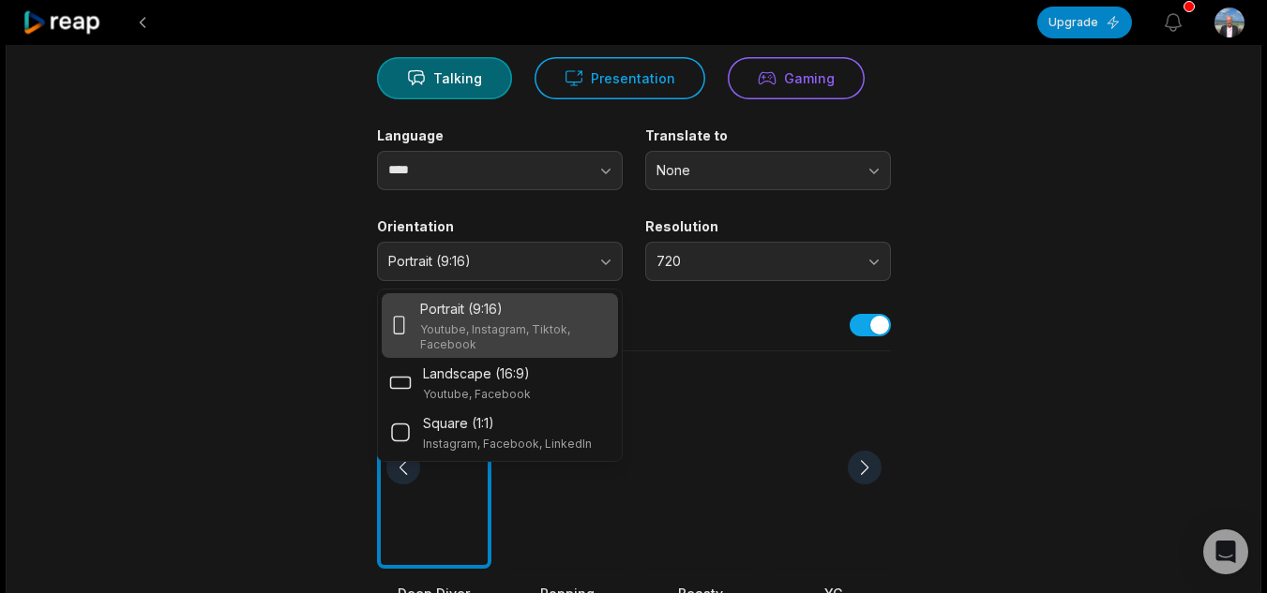
click at [1106, 300] on div "02:48 The Old Vicarage Rosemarket | Fine and Country [GEOGRAPHIC_DATA] Get Clip…" at bounding box center [633, 512] width 1255 height 1309
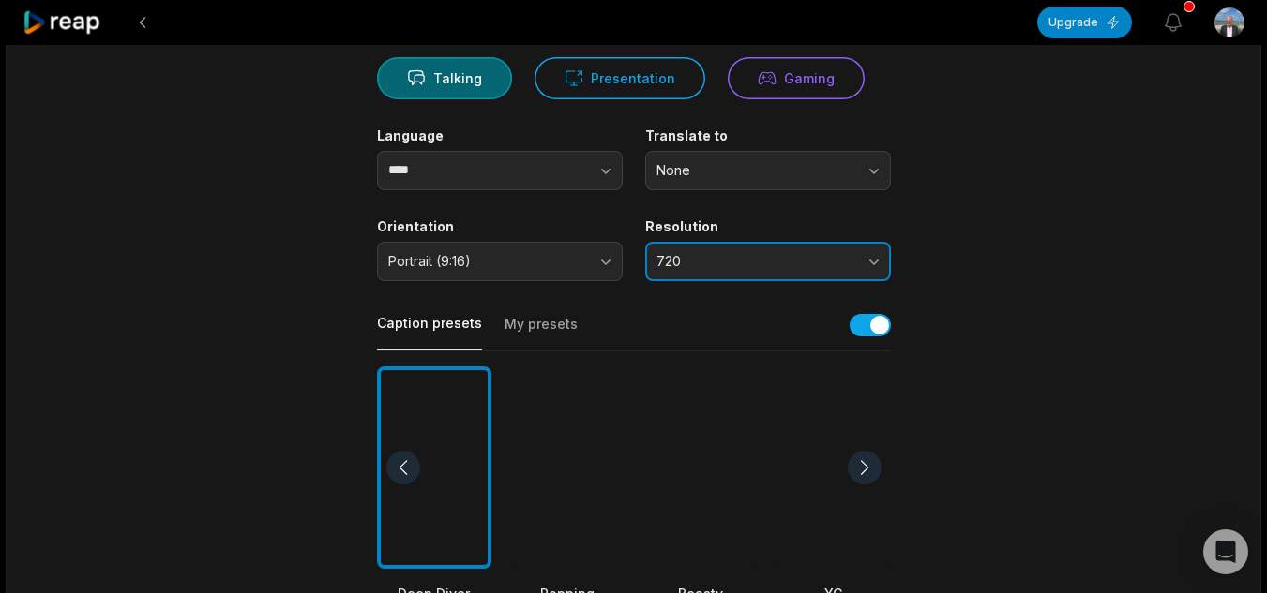
click at [776, 274] on button "720" at bounding box center [768, 261] width 246 height 39
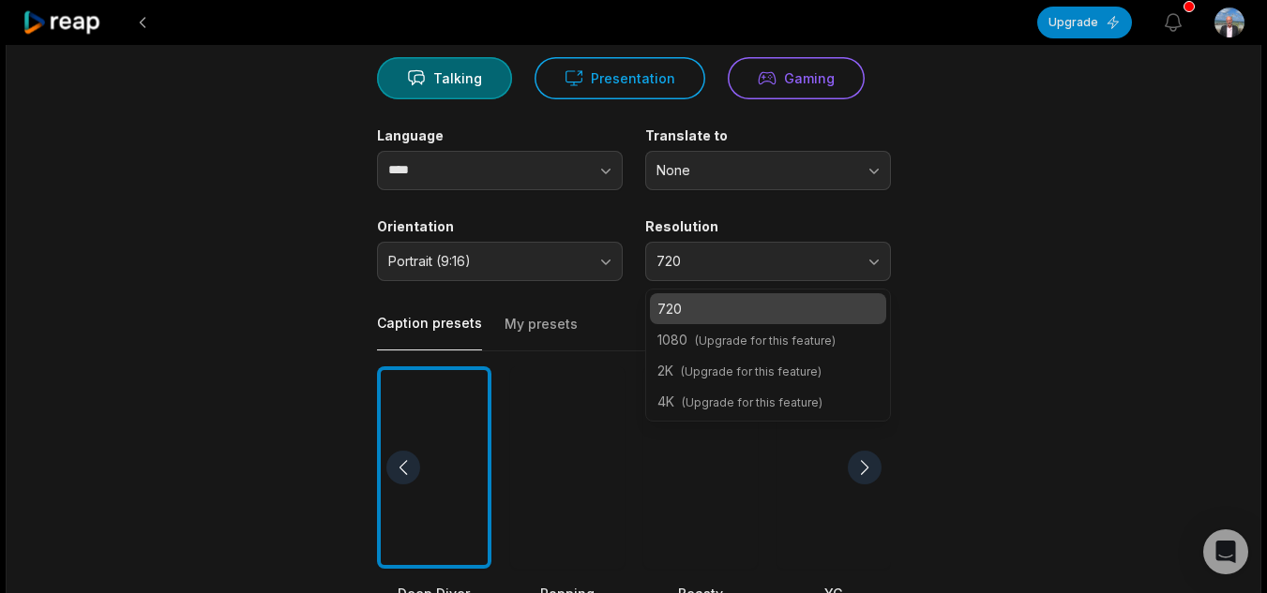
drag, startPoint x: 981, startPoint y: 268, endPoint x: 923, endPoint y: 255, distance: 58.7
click at [982, 268] on main "02:48 The Old Vicarage Rosemarket | Fine and Country [GEOGRAPHIC_DATA] Get Clip…" at bounding box center [633, 462] width 907 height 1148
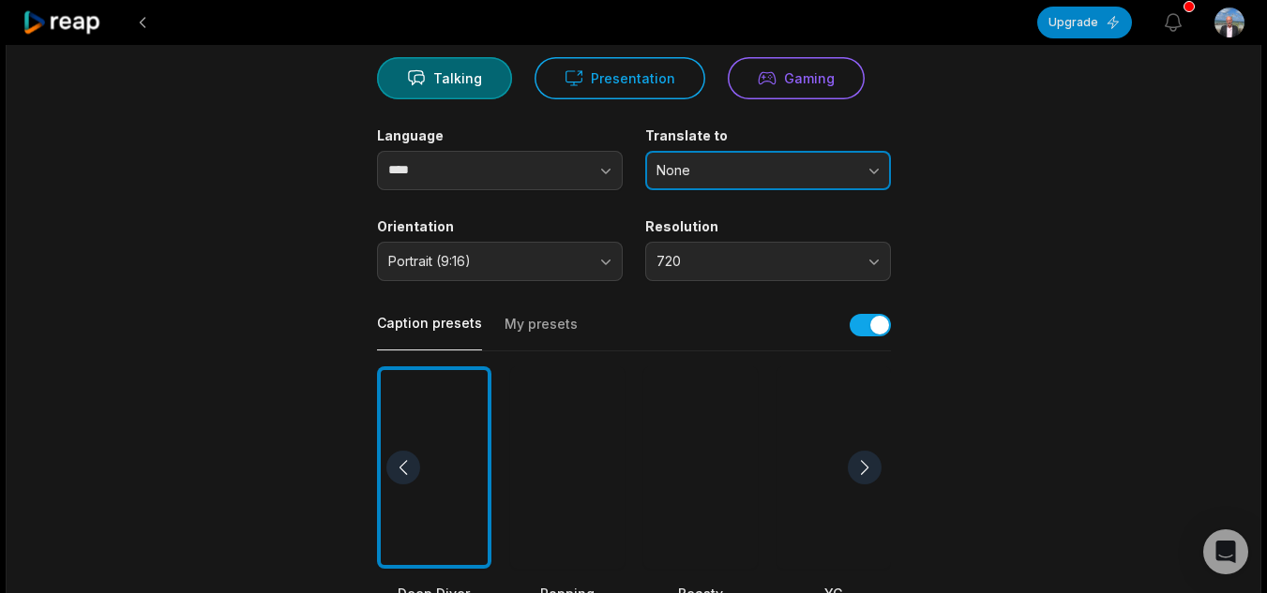
click at [731, 171] on span "None" at bounding box center [754, 170] width 197 height 17
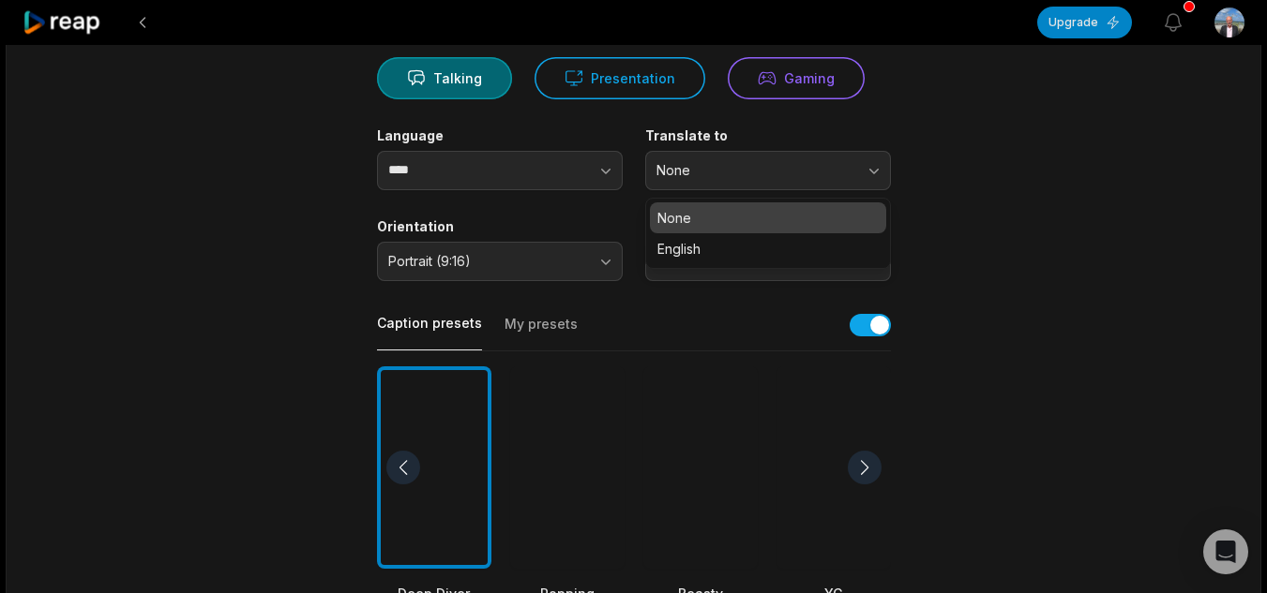
click at [1075, 182] on main "02:48 The Old Vicarage Rosemarket | Fine and Country [GEOGRAPHIC_DATA] Get Clip…" at bounding box center [633, 462] width 907 height 1148
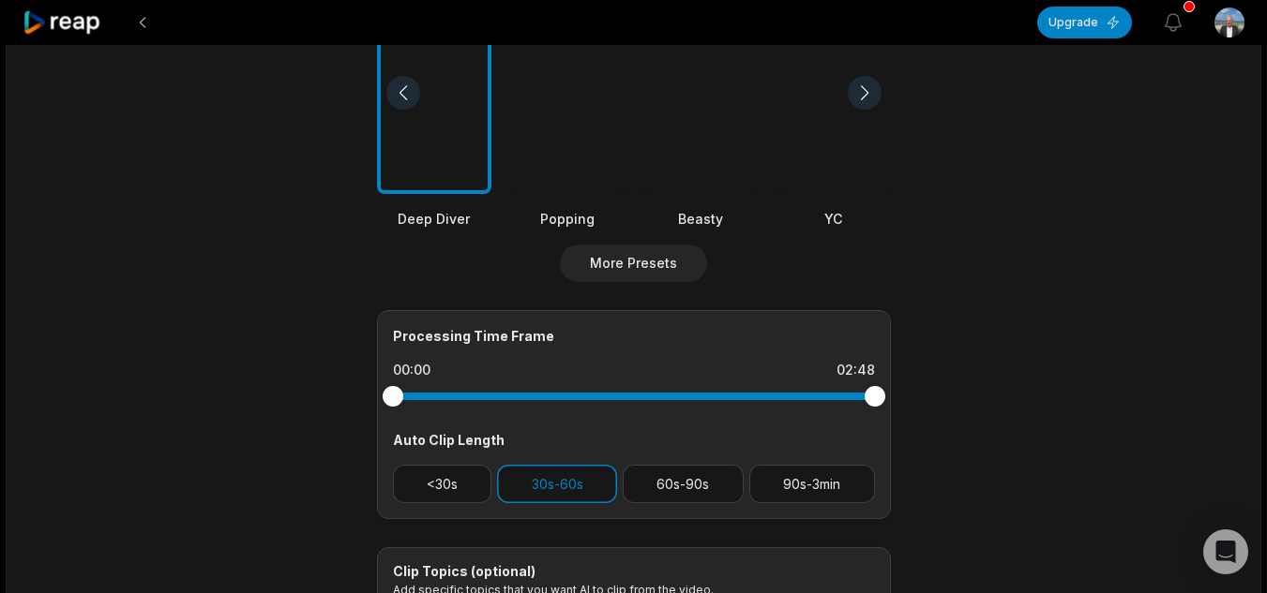
scroll to position [469, 0]
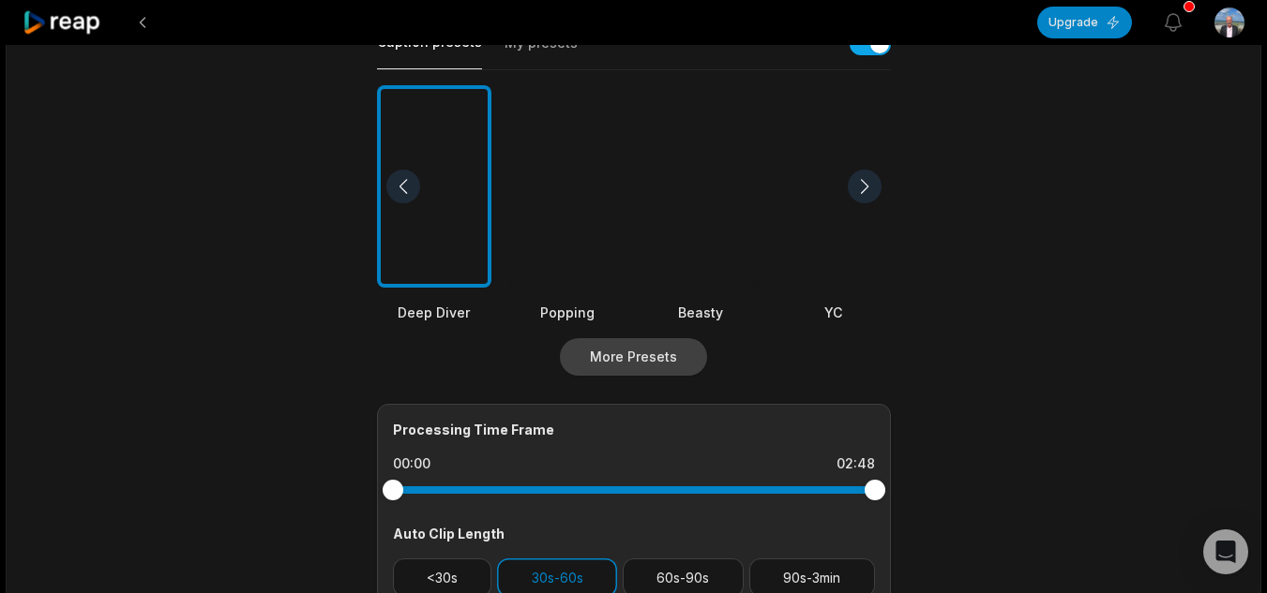
click at [629, 353] on button "More Presets" at bounding box center [633, 356] width 147 height 37
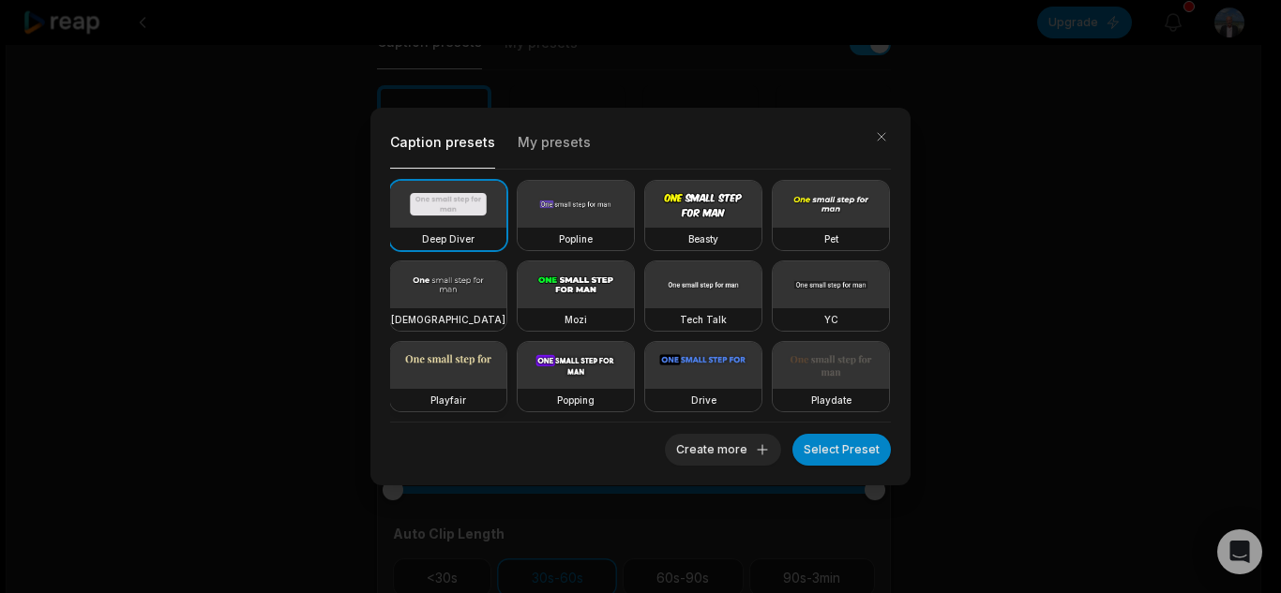
click at [506, 387] on video at bounding box center [448, 365] width 116 height 47
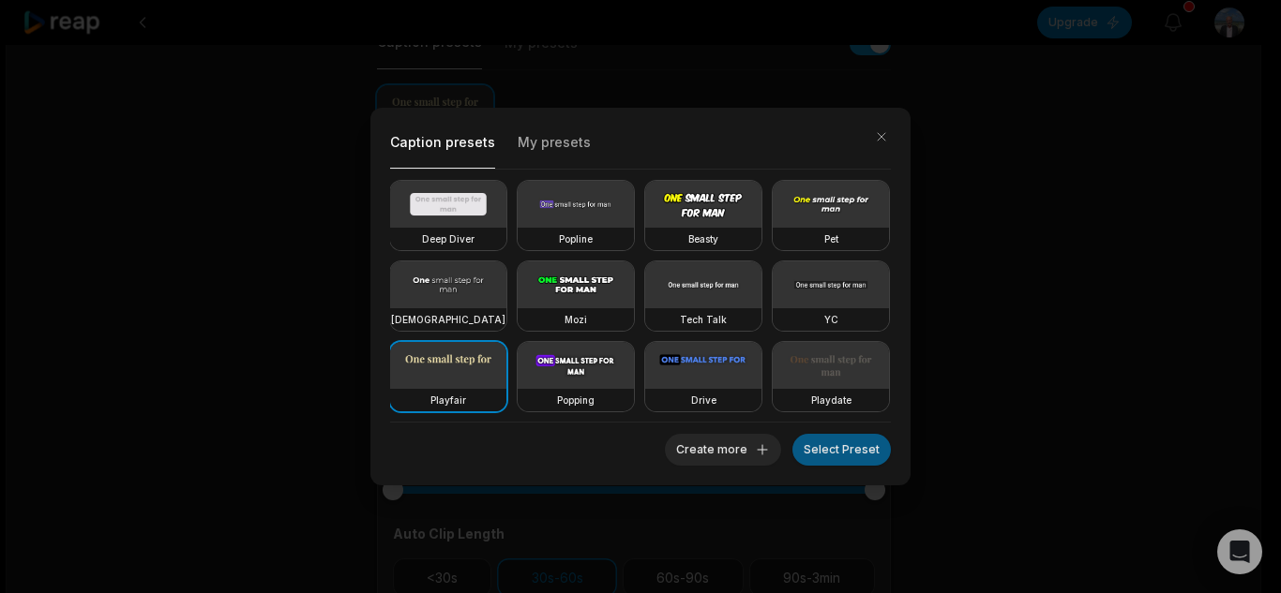
click at [818, 447] on button "Select Preset" at bounding box center [841, 450] width 98 height 32
click at [843, 442] on button "Select Preset" at bounding box center [841, 450] width 98 height 32
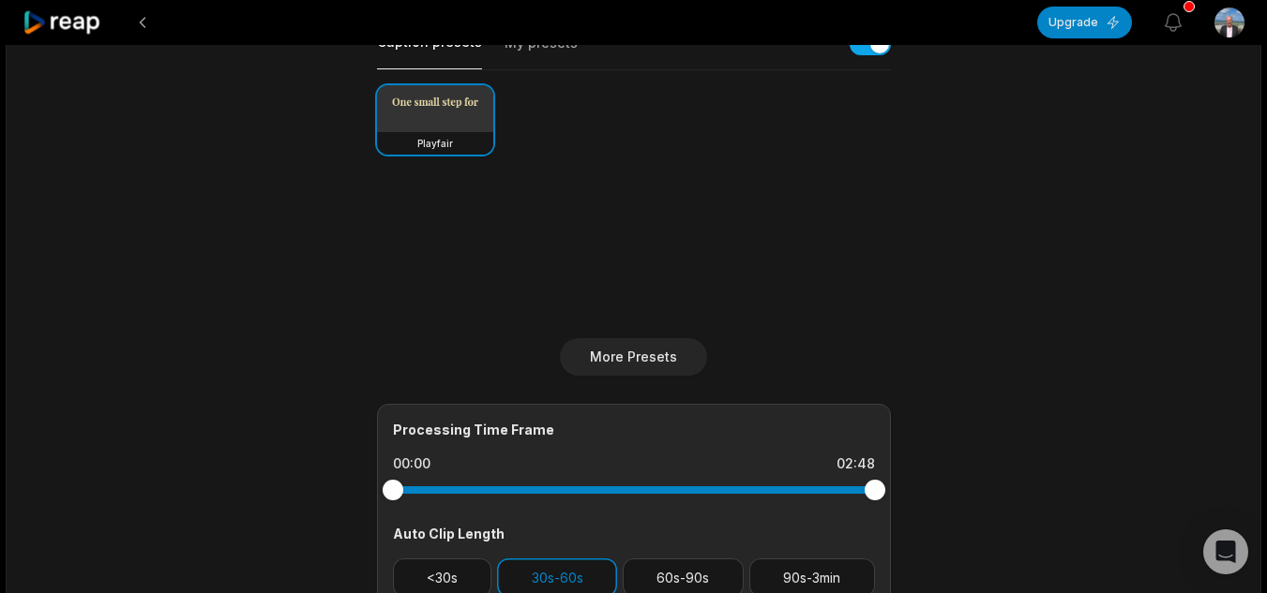
click at [976, 399] on main "02:48 The Old Vicarage Rosemarket | Fine and Country [GEOGRAPHIC_DATA] Get Clip…" at bounding box center [633, 181] width 907 height 1148
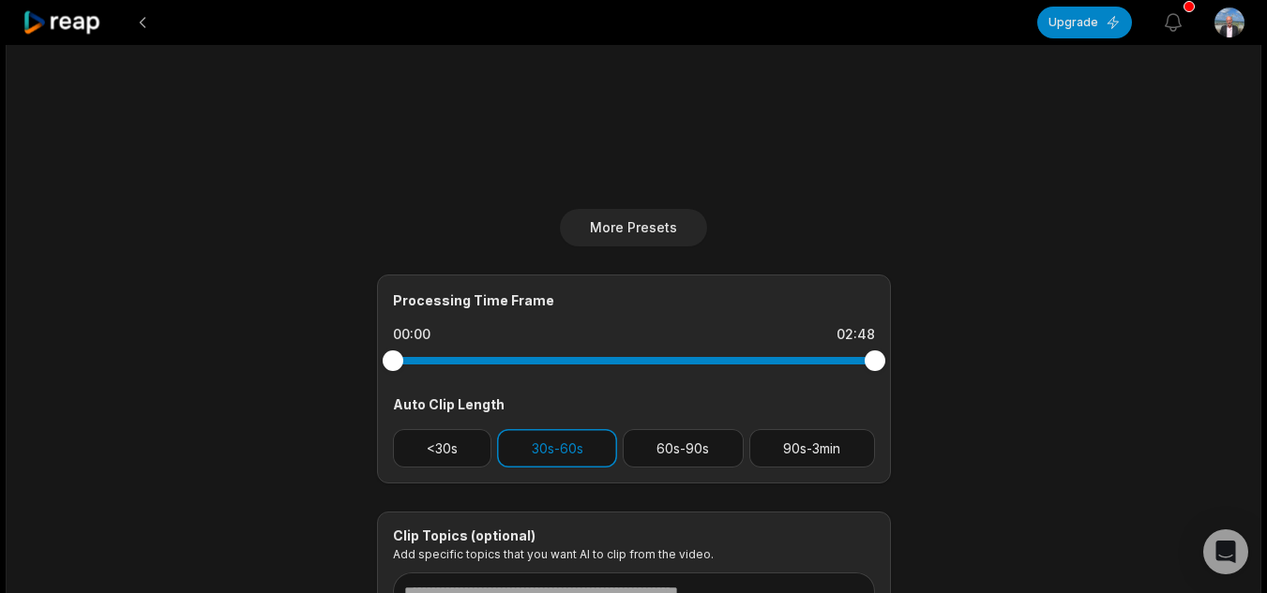
scroll to position [766, 0]
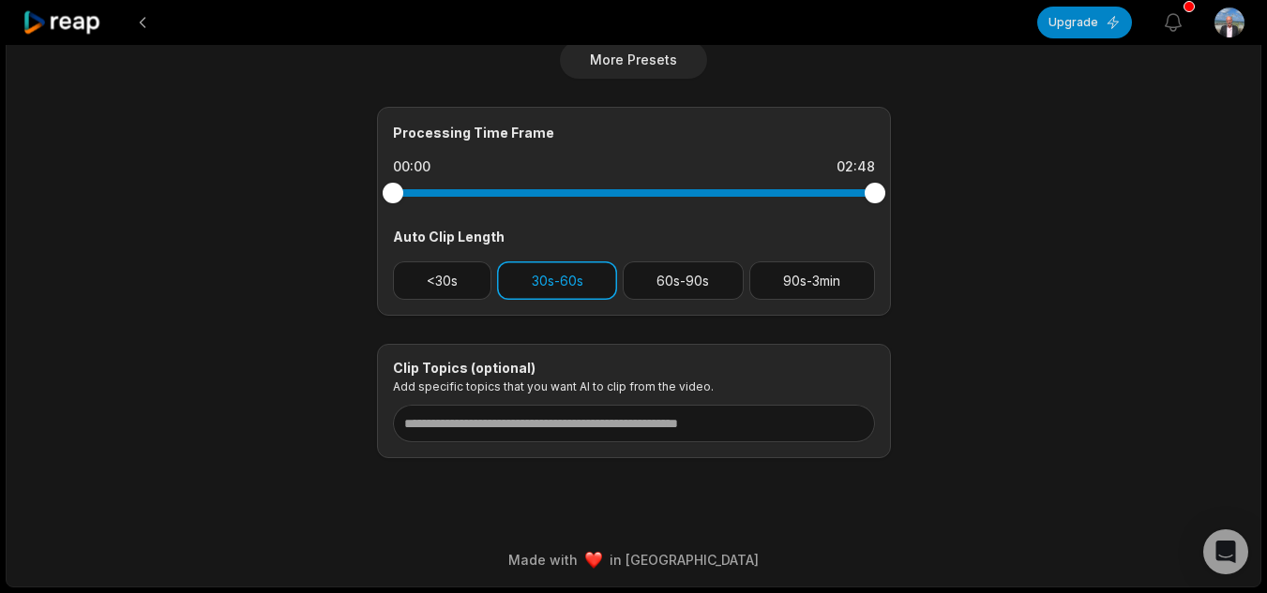
click at [583, 273] on button "30s-60s" at bounding box center [557, 281] width 120 height 38
click at [558, 279] on button "30s-60s" at bounding box center [557, 281] width 120 height 38
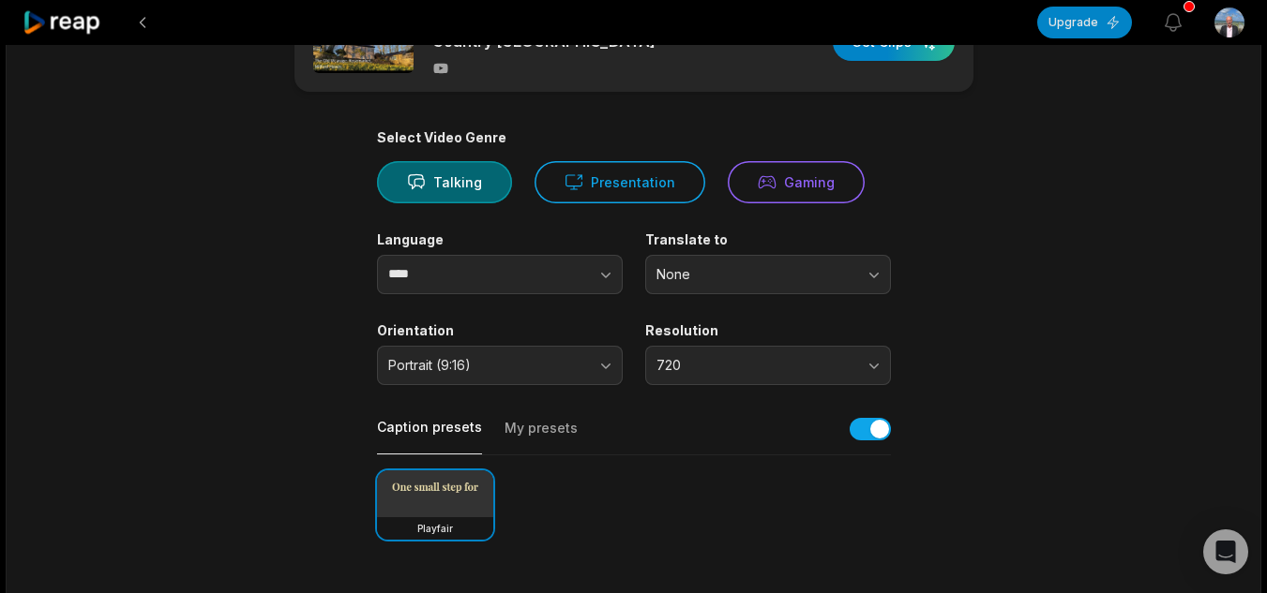
scroll to position [0, 0]
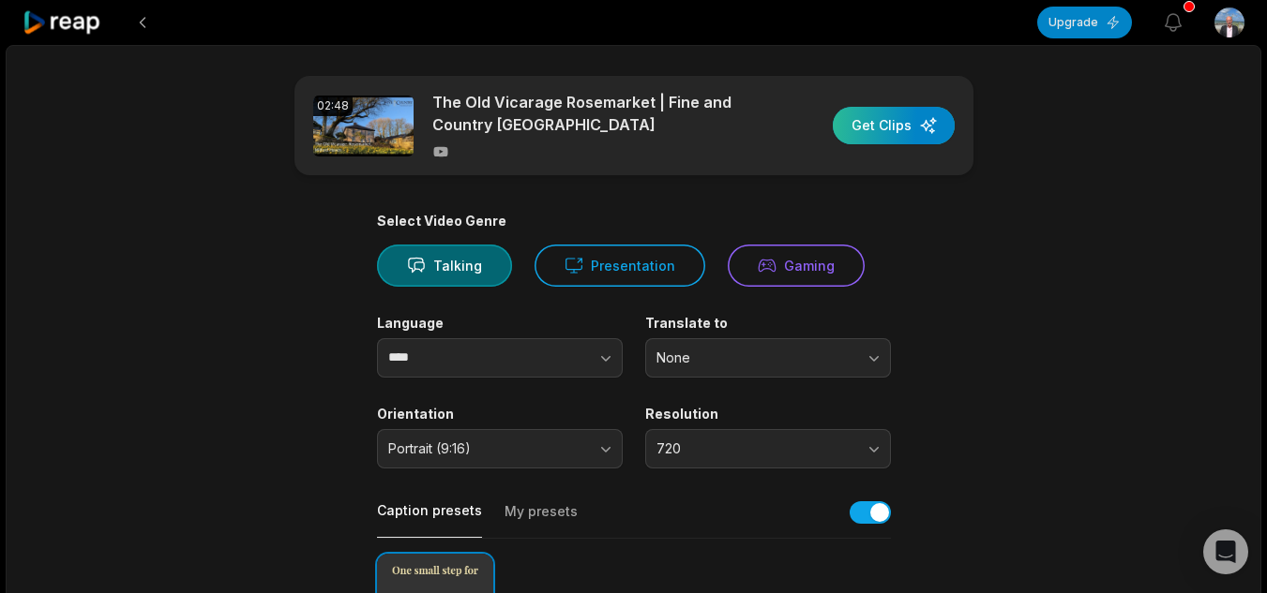
click at [903, 119] on div "button" at bounding box center [893, 125] width 122 height 37
